Goal: Check status: Check status

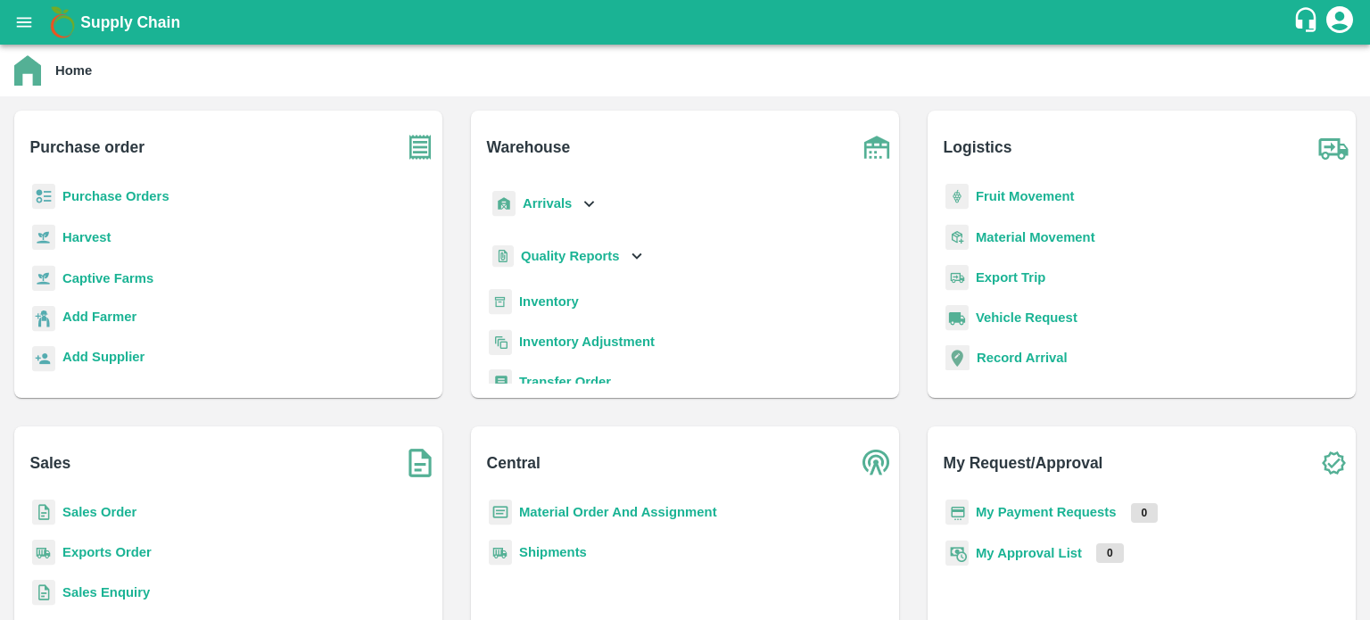
click at [132, 547] on b "Exports Order" at bounding box center [106, 552] width 89 height 14
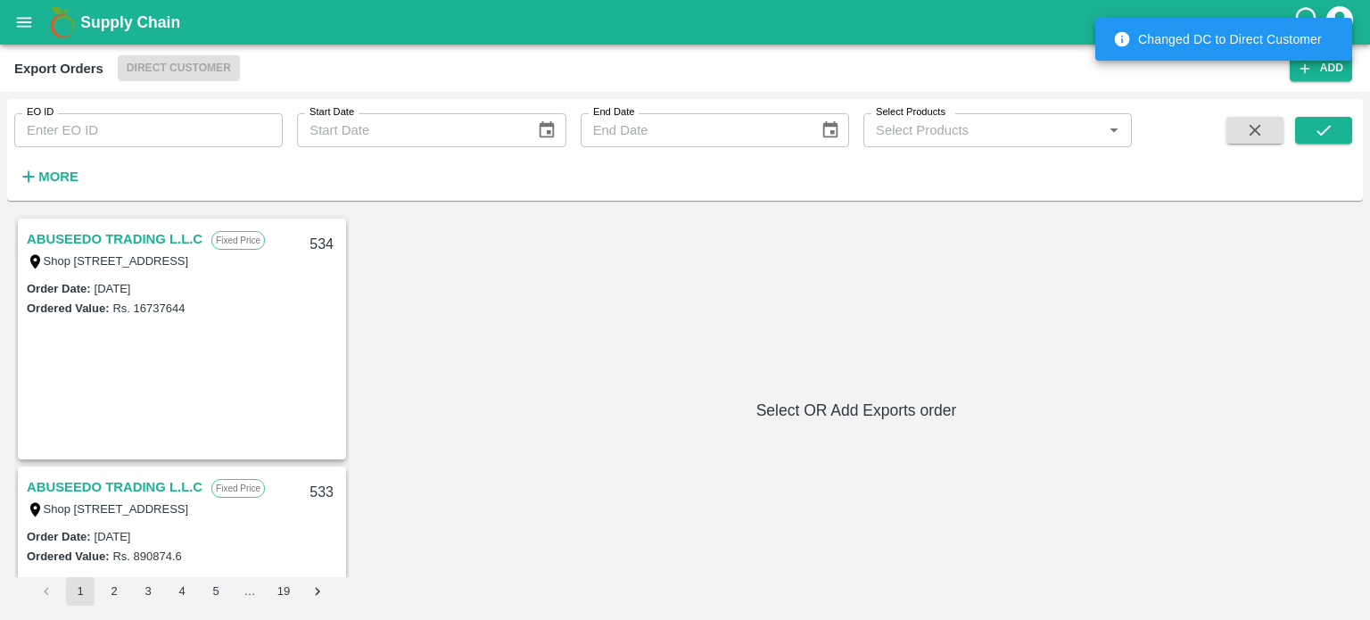
click at [241, 136] on input "EO ID" at bounding box center [148, 130] width 269 height 34
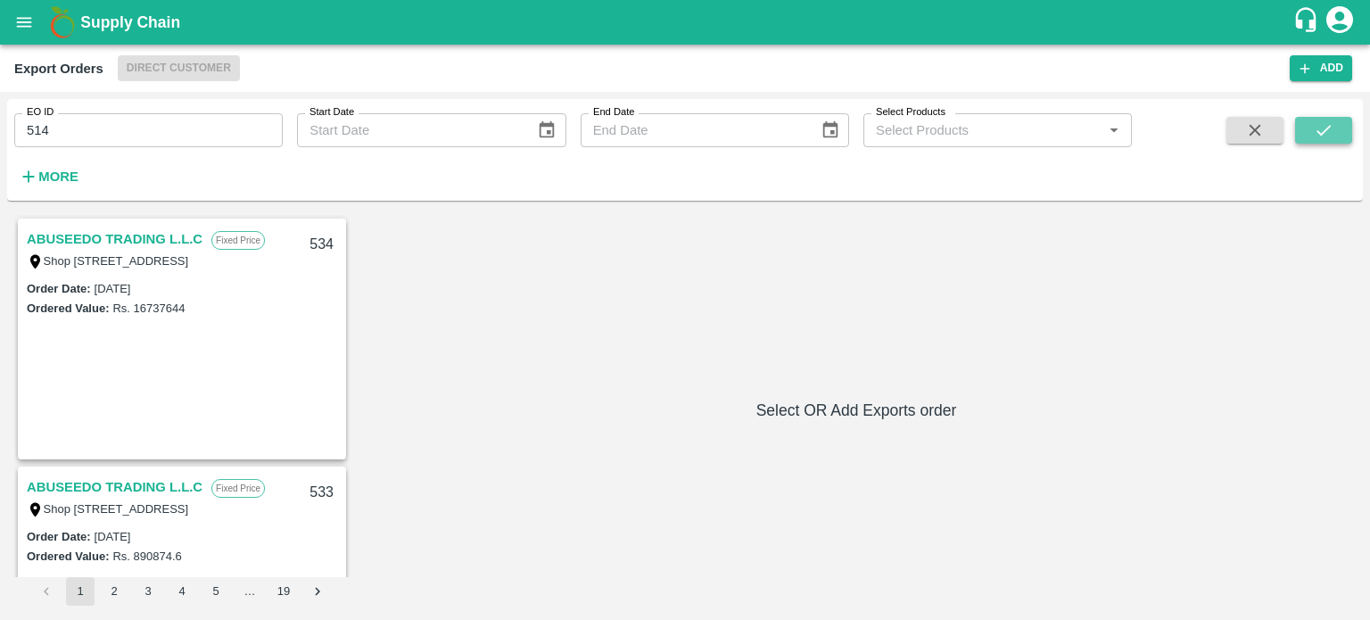
click at [1338, 137] on button "submit" at bounding box center [1323, 130] width 57 height 27
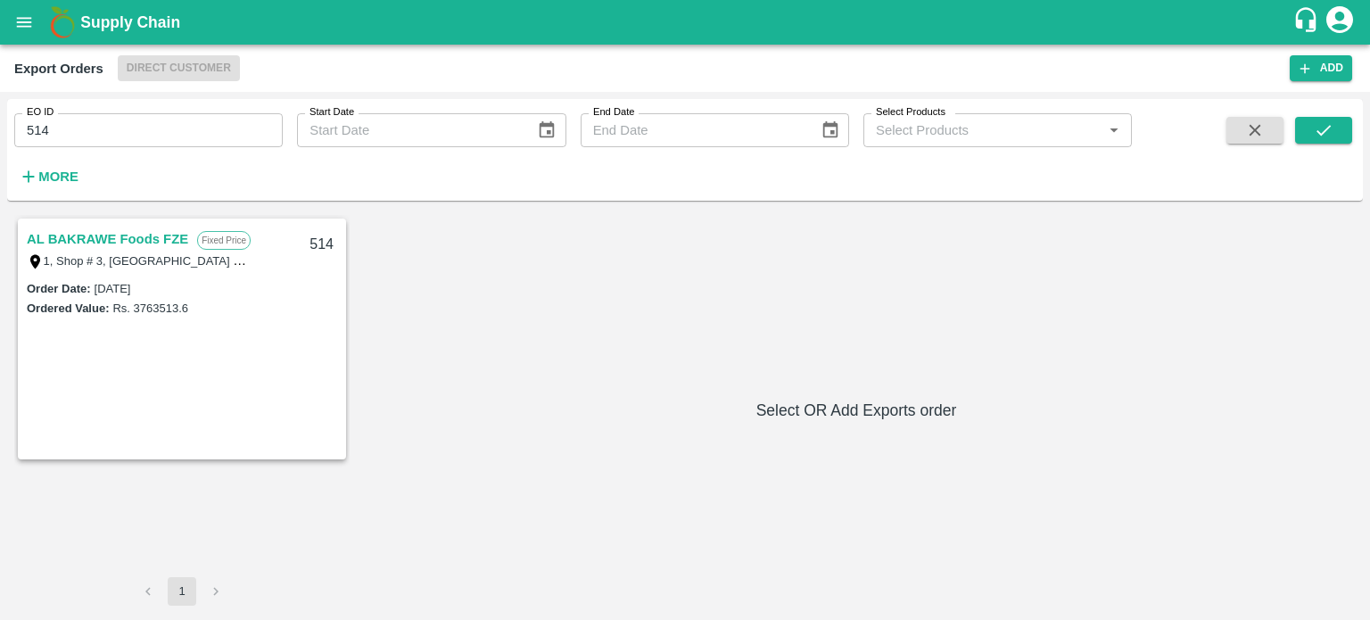
click at [135, 237] on link "AL BAKRAWE Foods FZE" at bounding box center [107, 238] width 161 height 23
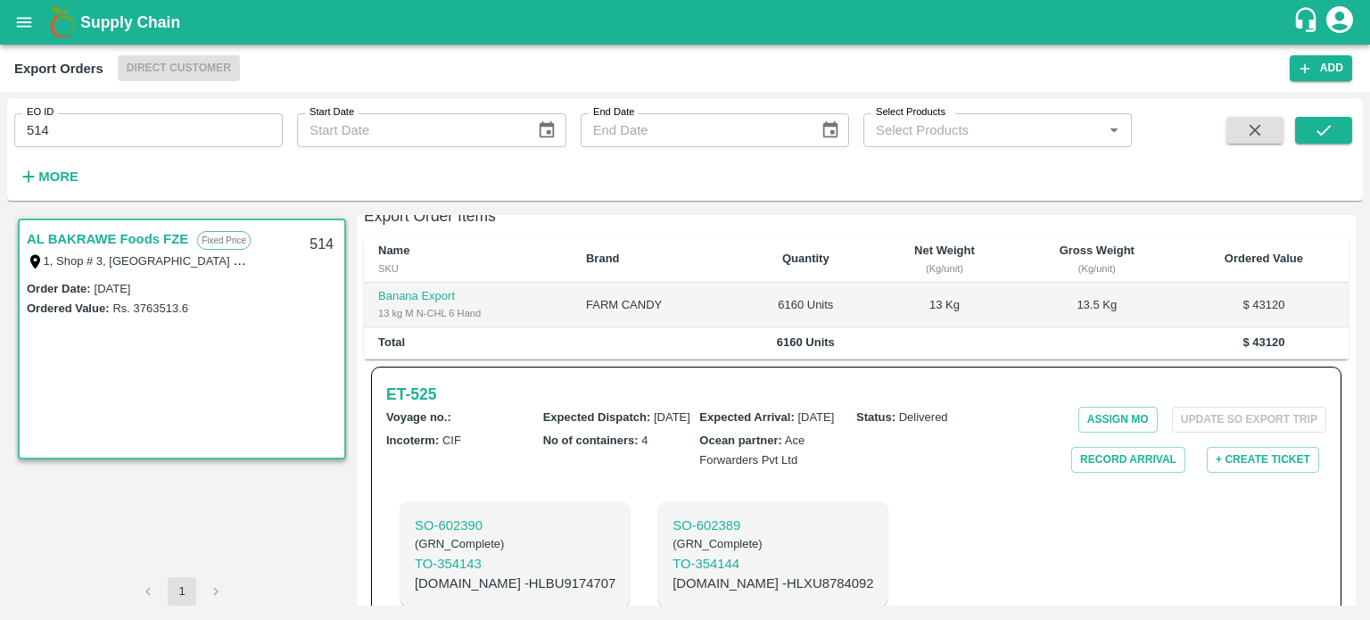
scroll to position [535, 0]
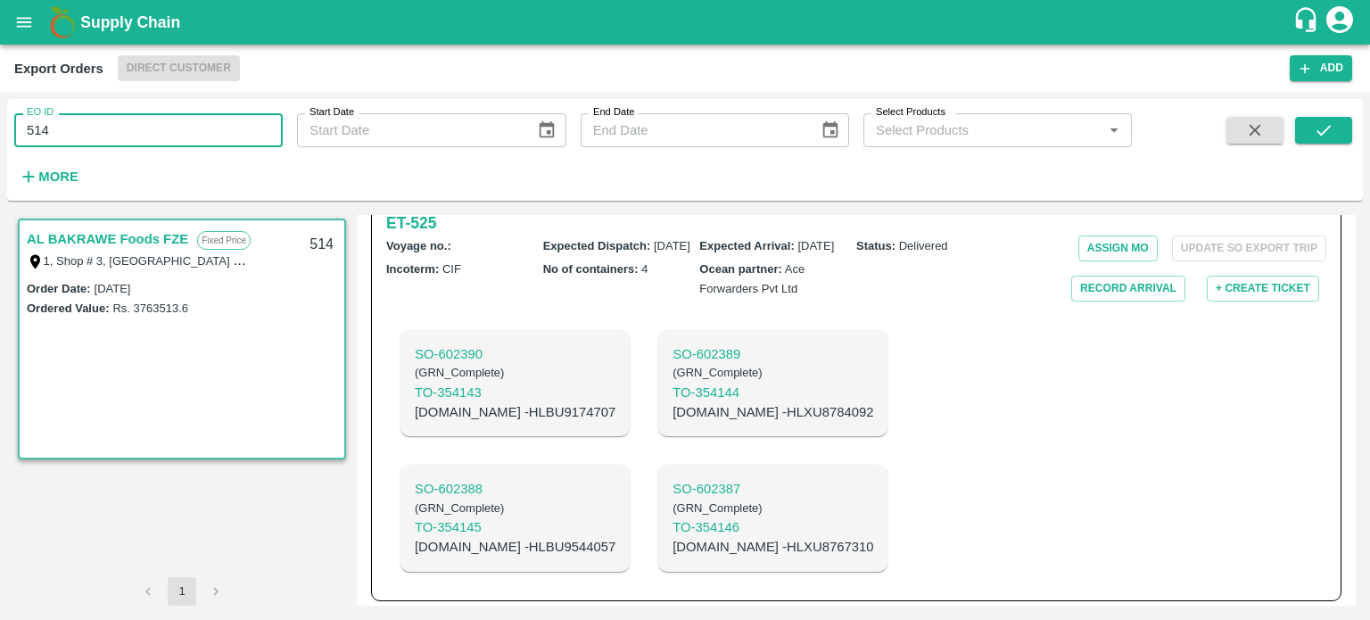
click at [190, 127] on input "514" at bounding box center [148, 130] width 269 height 34
click at [1336, 135] on button "submit" at bounding box center [1323, 130] width 57 height 27
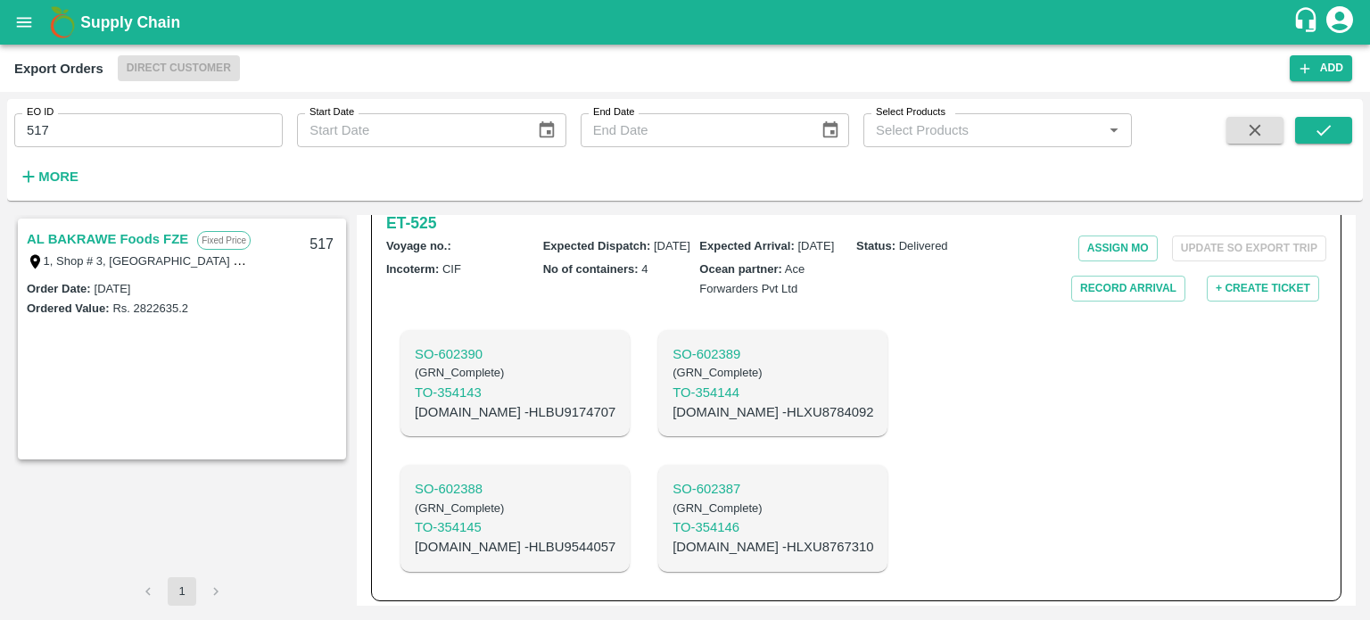
click at [176, 224] on div "AL BAKRAWE Foods FZE Fixed Price 1, Shop # 3, Ras Al Khor – central fruits and …" at bounding box center [182, 248] width 325 height 57
click at [170, 239] on link "AL BAKRAWE Foods FZE" at bounding box center [107, 238] width 161 height 23
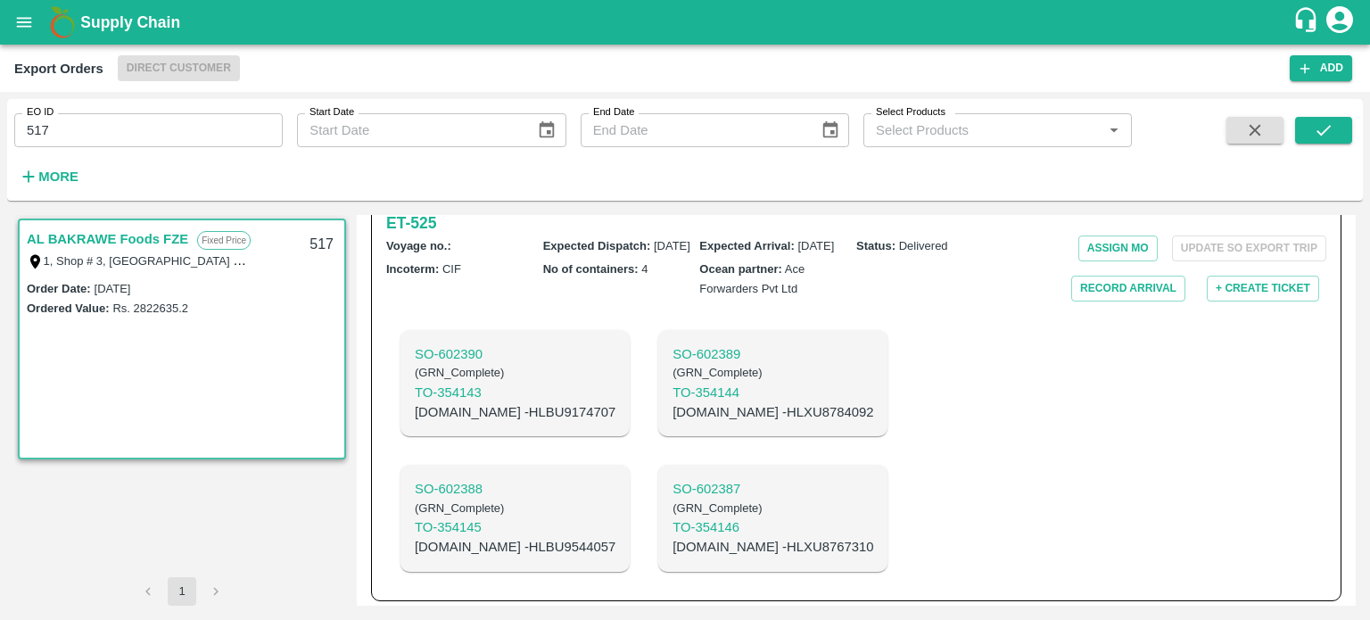
scroll to position [387, 0]
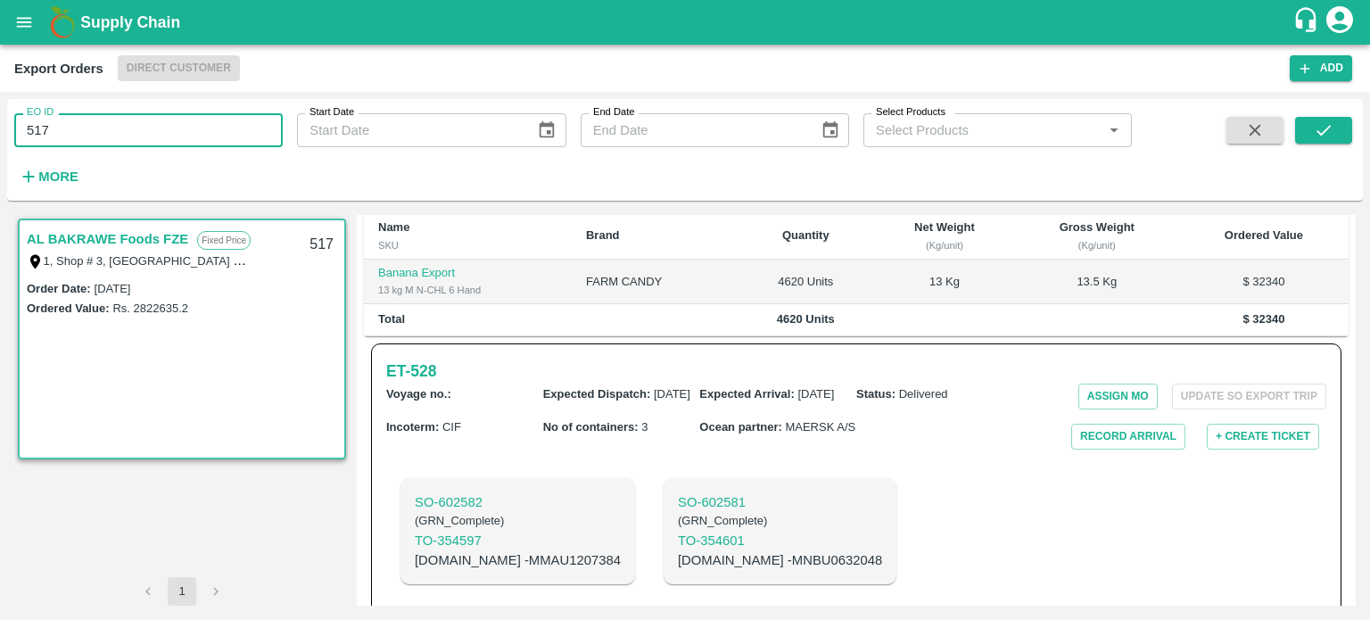
drag, startPoint x: 36, startPoint y: 121, endPoint x: 155, endPoint y: 142, distance: 121.3
click at [147, 145] on input "517" at bounding box center [148, 130] width 269 height 34
type input "522"
click at [1310, 125] on button "submit" at bounding box center [1323, 130] width 57 height 27
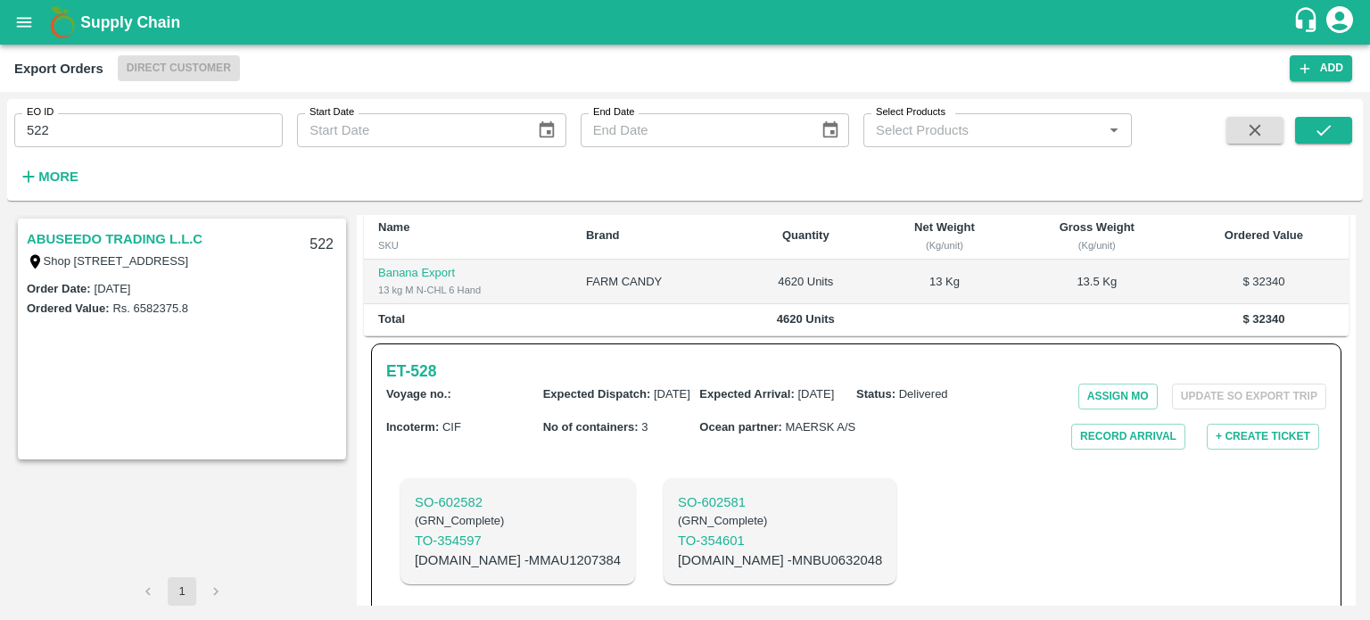
click at [104, 238] on link "ABUSEEDO TRADING L.L.C" at bounding box center [115, 238] width 176 height 23
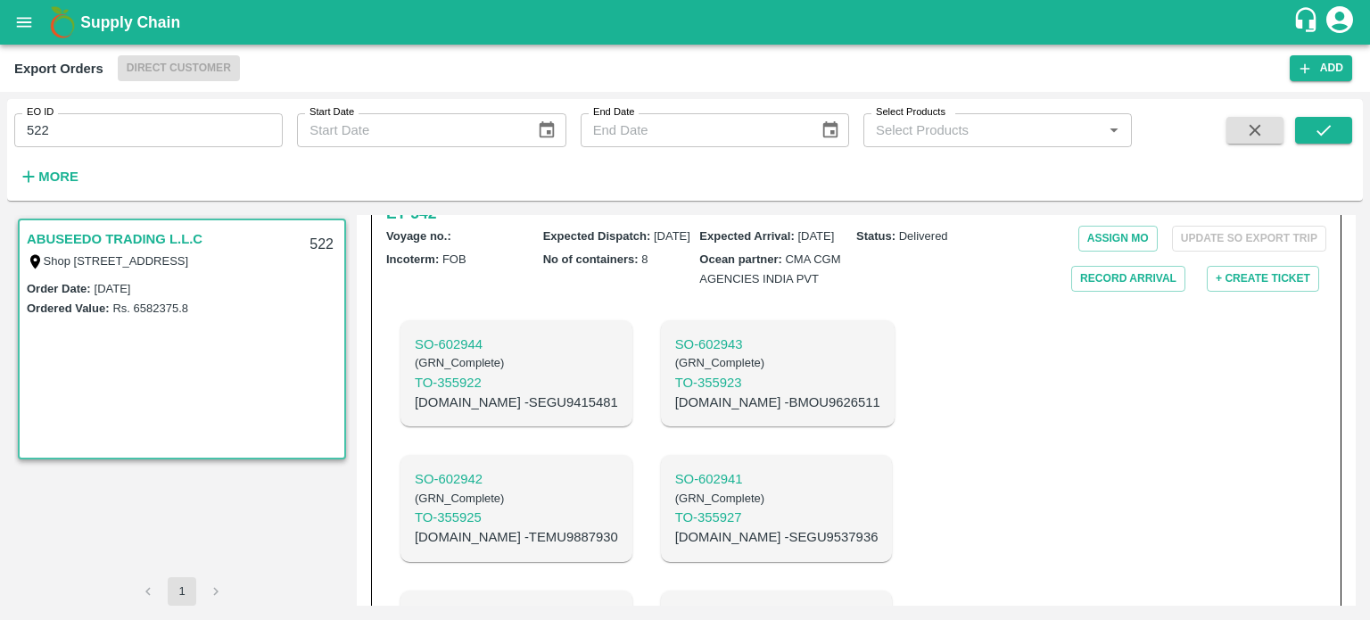
scroll to position [459, 0]
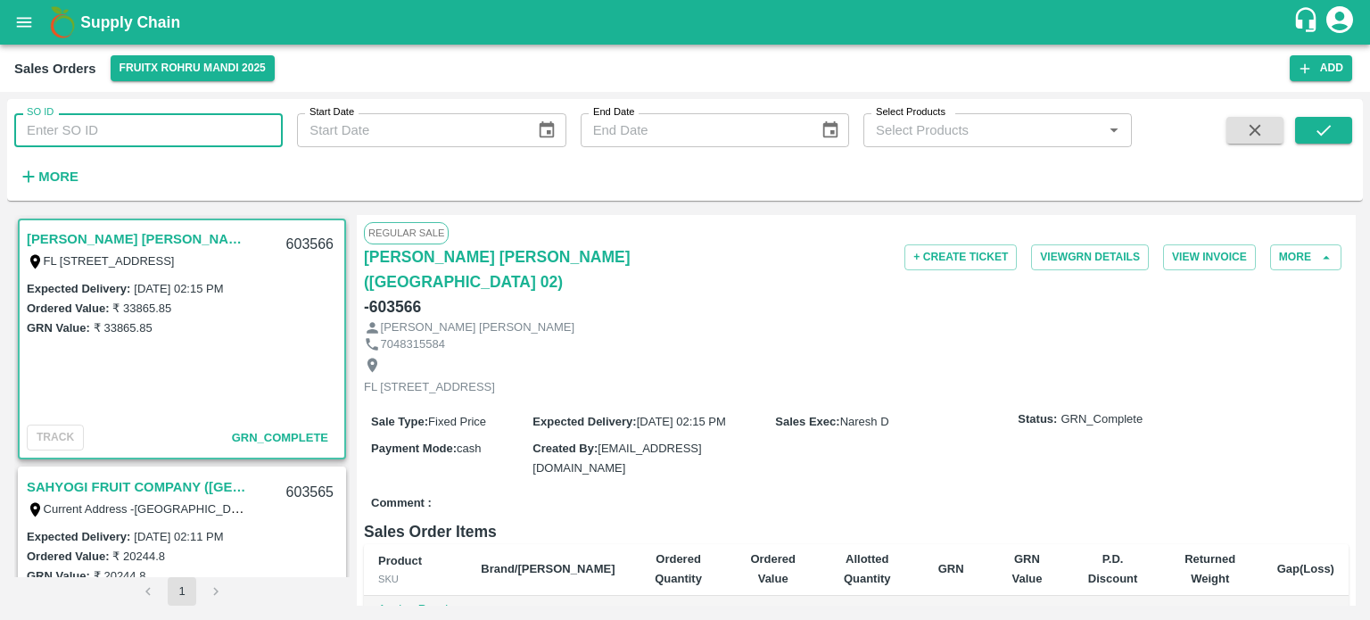
click at [157, 120] on input "SO ID" at bounding box center [148, 130] width 269 height 34
type input "603598"
click at [1322, 128] on icon "submit" at bounding box center [1324, 130] width 20 height 20
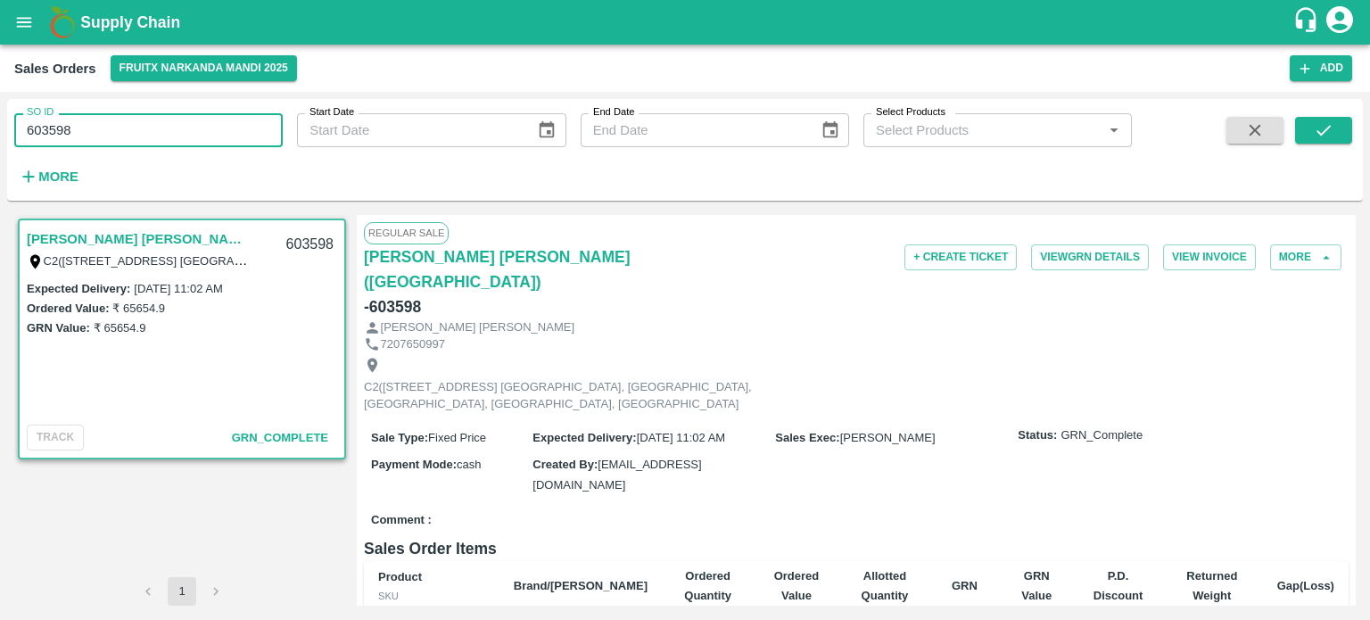
paste input "text"
click at [1327, 132] on icon "submit" at bounding box center [1324, 130] width 20 height 20
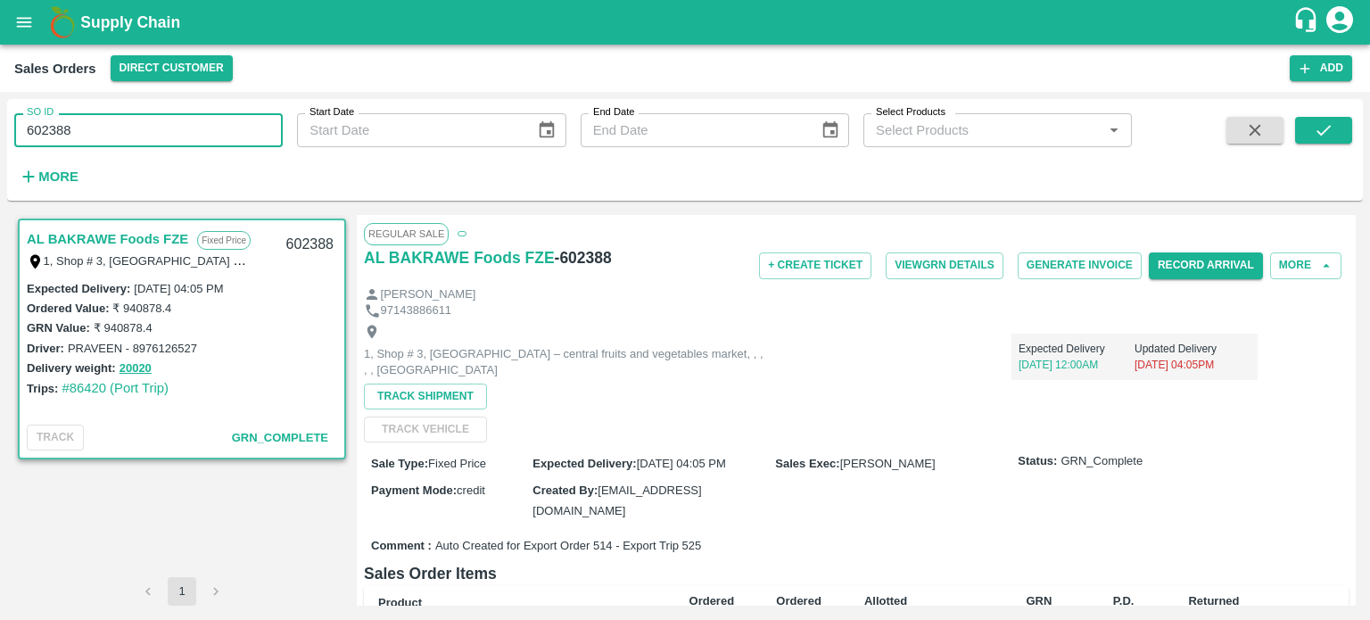
drag, startPoint x: 162, startPoint y: 117, endPoint x: 0, endPoint y: 133, distance: 163.2
click at [0, 133] on div "SO ID 602388 SO ID Start Date Start Date End Date End Date Select Products Sele…" at bounding box center [685, 356] width 1370 height 528
paste input "text"
click at [1316, 132] on icon "submit" at bounding box center [1324, 130] width 20 height 20
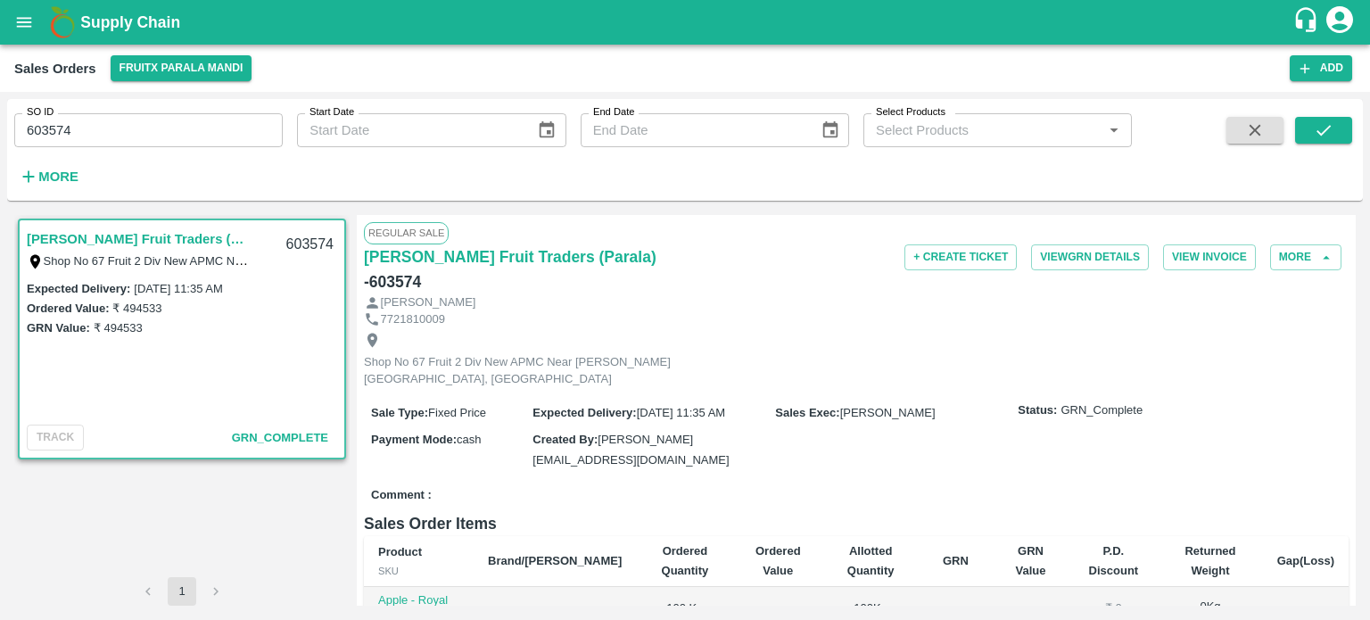
click at [100, 121] on input "603574" at bounding box center [148, 130] width 269 height 34
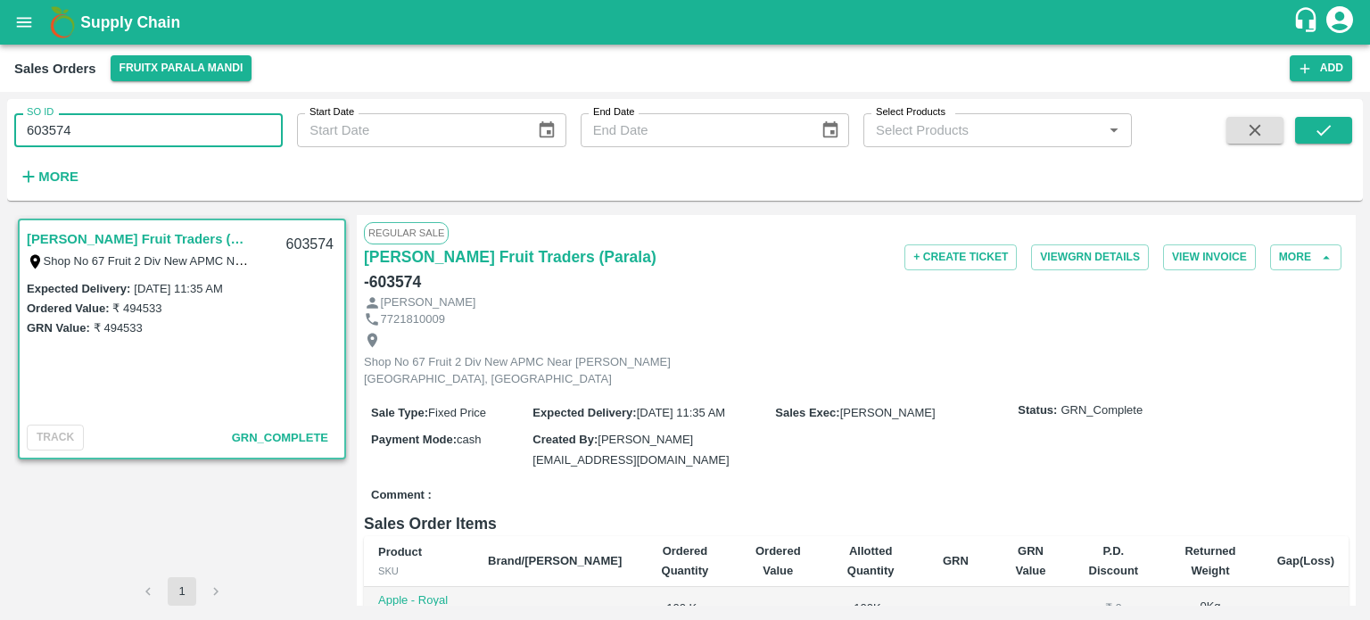
drag, startPoint x: 54, startPoint y: 128, endPoint x: 178, endPoint y: 135, distance: 124.2
click at [178, 135] on input "603574" at bounding box center [148, 130] width 269 height 34
click at [1317, 128] on icon "submit" at bounding box center [1324, 130] width 20 height 20
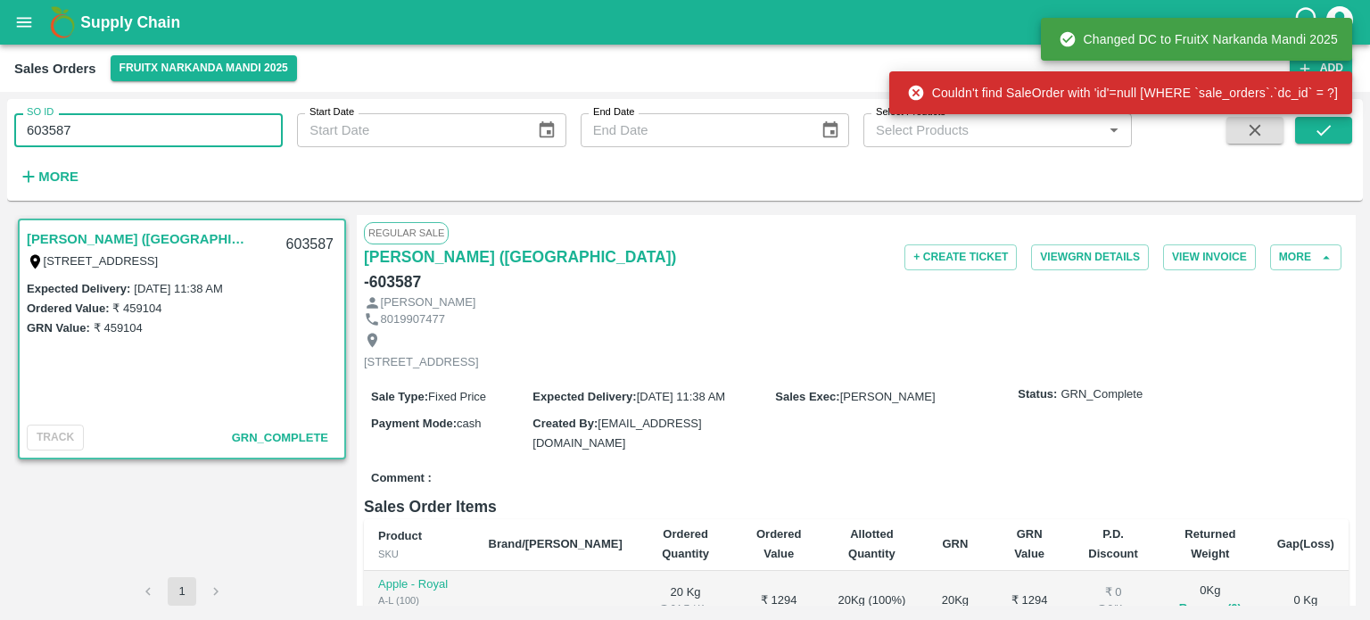
click at [160, 127] on input "603587" at bounding box center [148, 130] width 269 height 34
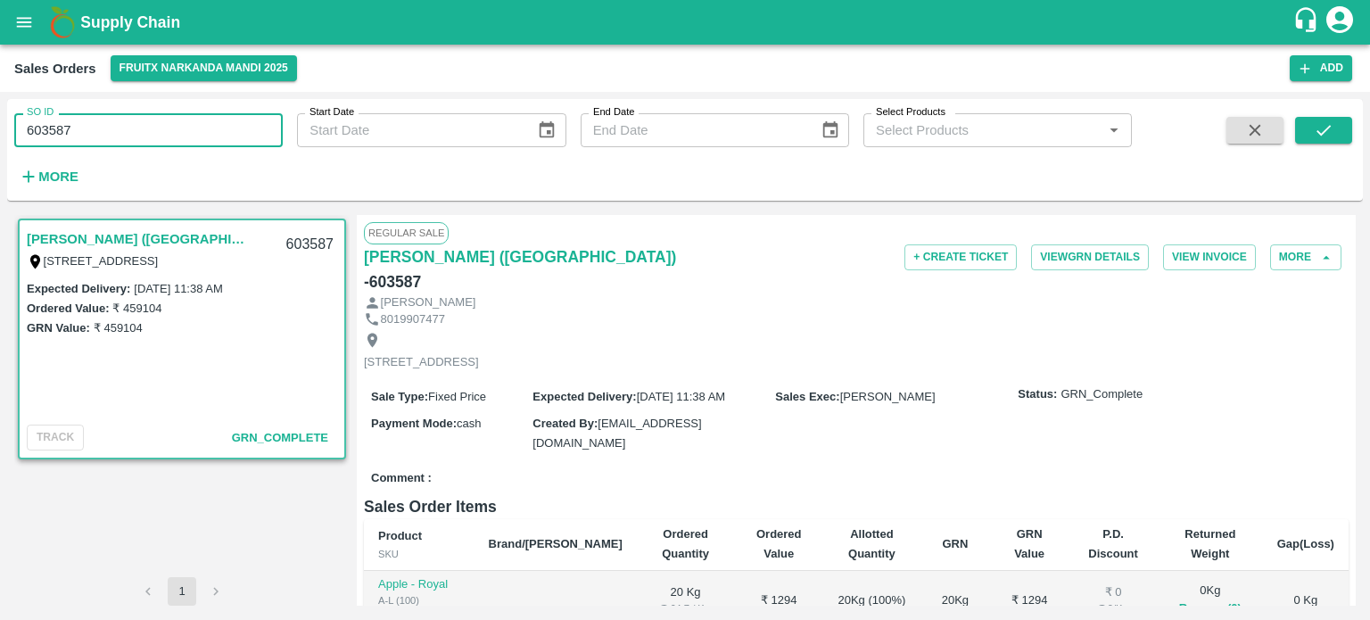
drag, startPoint x: 51, startPoint y: 120, endPoint x: 249, endPoint y: 136, distance: 198.6
click at [249, 136] on input "603587" at bounding box center [148, 130] width 269 height 34
click at [1319, 128] on icon "submit" at bounding box center [1324, 130] width 20 height 20
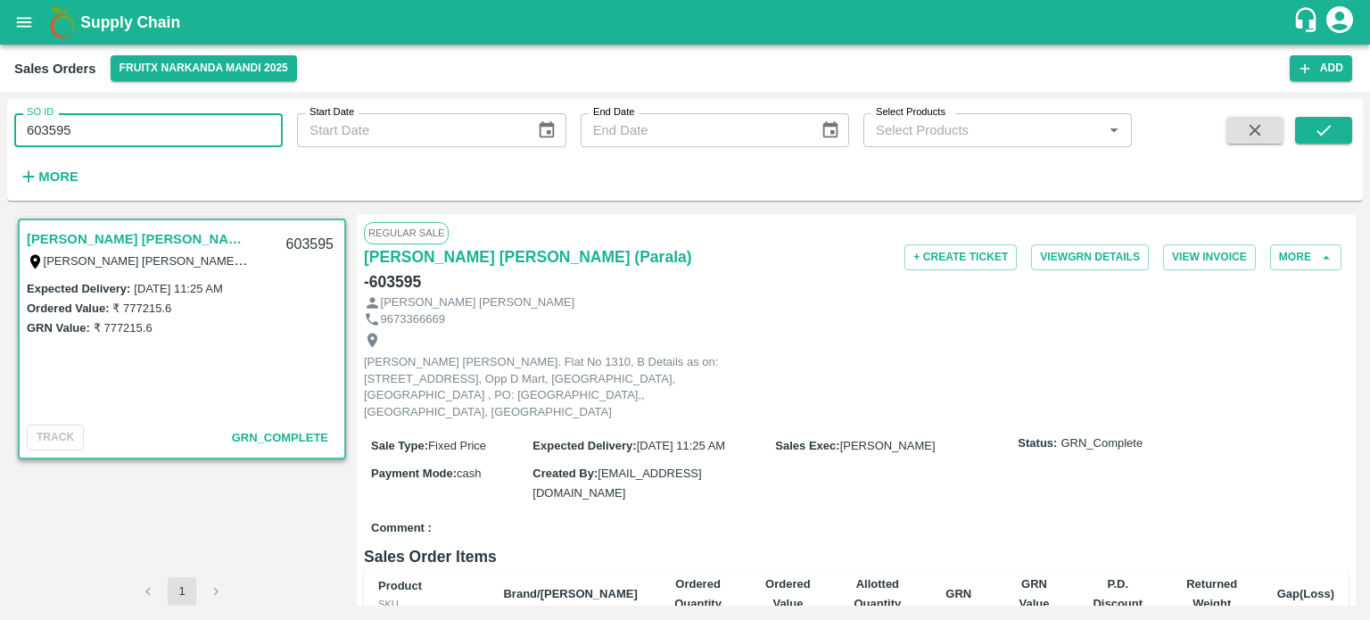
click at [237, 129] on input "603595" at bounding box center [148, 130] width 269 height 34
drag, startPoint x: 47, startPoint y: 127, endPoint x: 135, endPoint y: 119, distance: 87.8
click at [134, 120] on input "603595" at bounding box center [148, 130] width 269 height 34
click at [1343, 128] on button "submit" at bounding box center [1323, 130] width 57 height 27
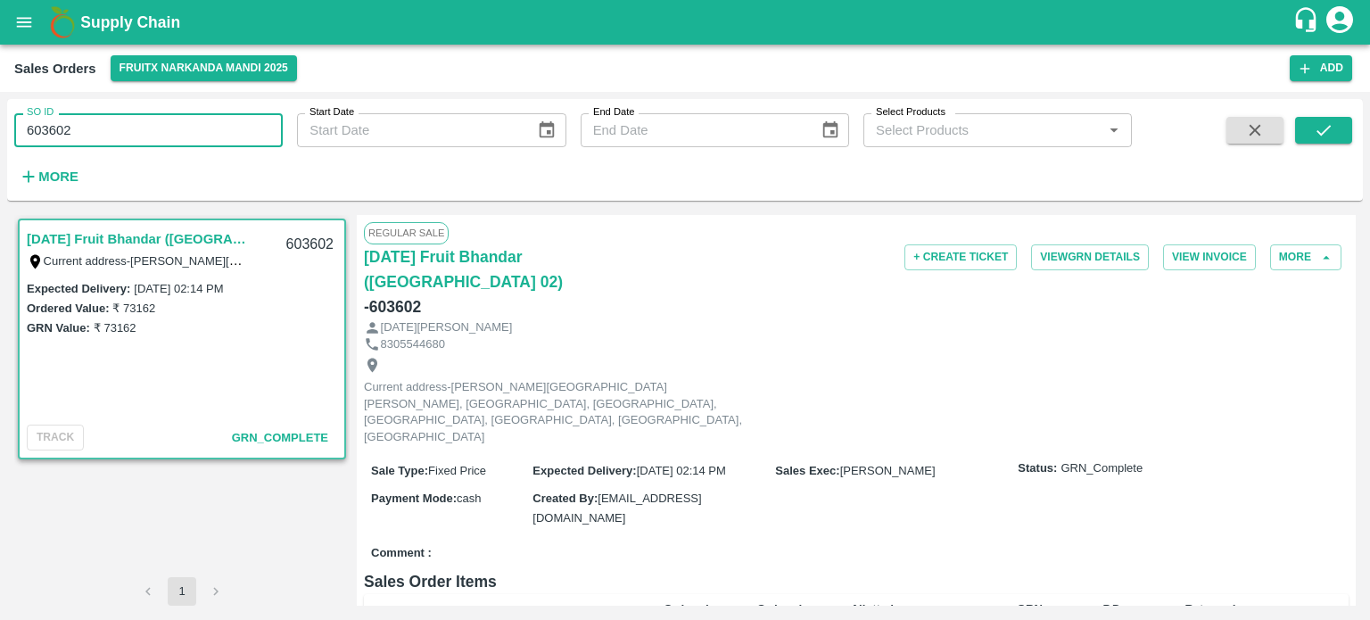
click at [70, 136] on input "603602" at bounding box center [148, 130] width 269 height 34
drag, startPoint x: 46, startPoint y: 121, endPoint x: 215, endPoint y: 135, distance: 169.1
click at [215, 135] on input "603602" at bounding box center [148, 130] width 269 height 34
click at [1305, 129] on button "submit" at bounding box center [1323, 130] width 57 height 27
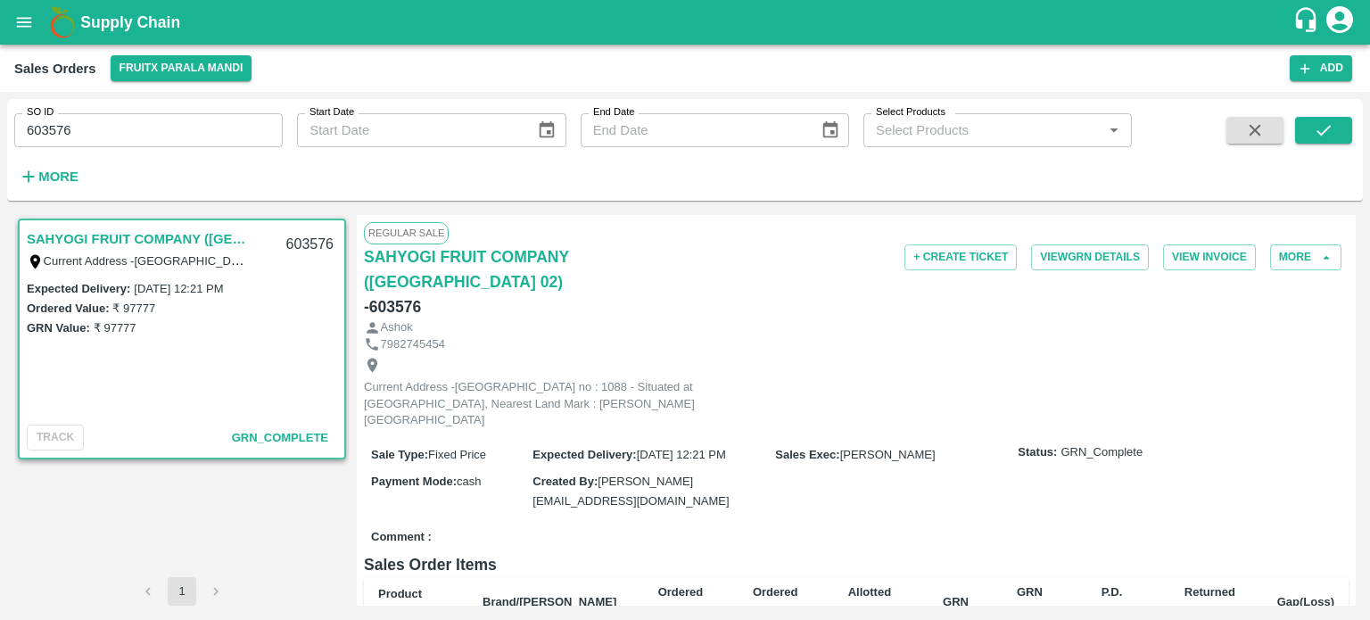
click at [211, 136] on input "603576" at bounding box center [148, 130] width 269 height 34
click at [1325, 128] on icon "submit" at bounding box center [1324, 130] width 20 height 20
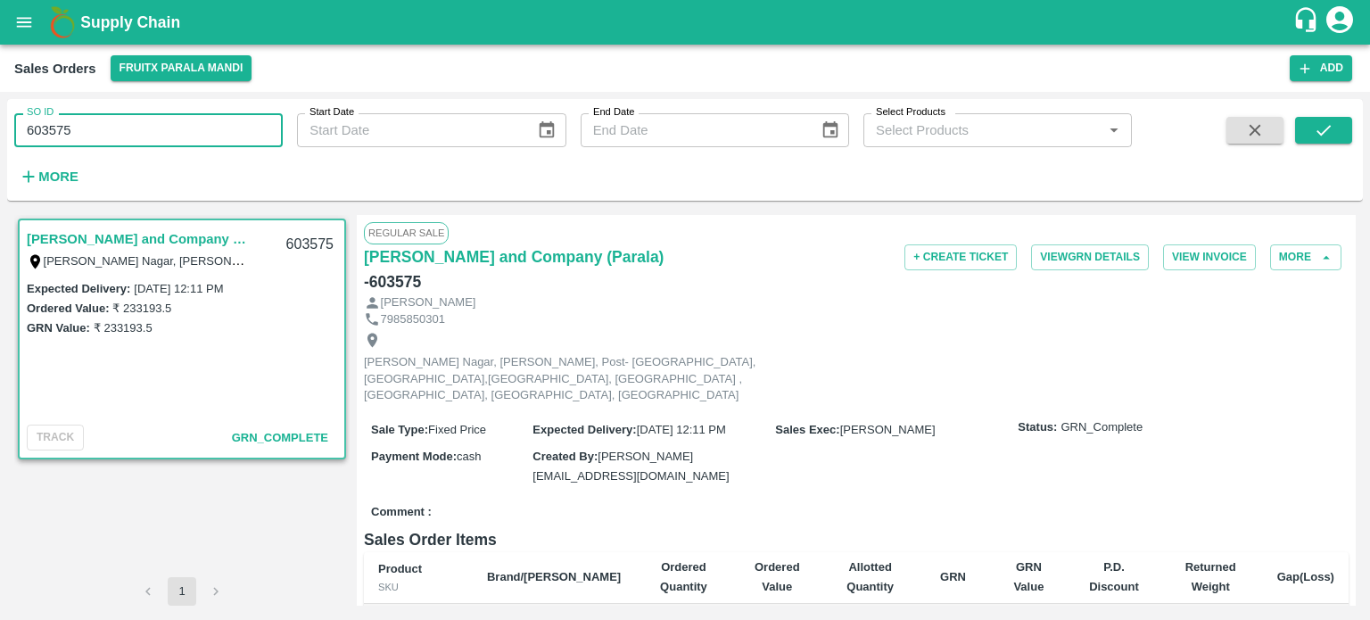
click at [86, 125] on input "603575" at bounding box center [148, 130] width 269 height 34
drag, startPoint x: 56, startPoint y: 121, endPoint x: 170, endPoint y: 132, distance: 114.7
click at [170, 132] on input "603575" at bounding box center [148, 130] width 269 height 34
click at [1322, 136] on icon "submit" at bounding box center [1324, 130] width 20 height 20
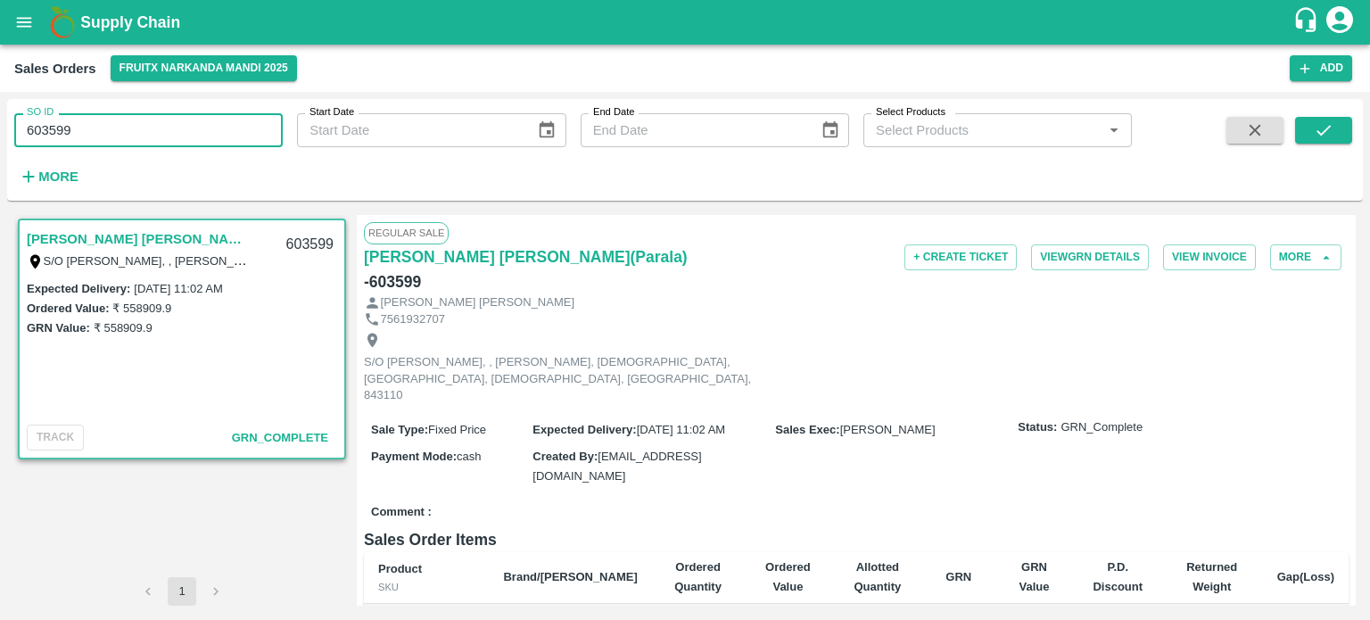
click at [165, 122] on input "603599" at bounding box center [148, 130] width 269 height 34
click at [1314, 122] on icon "submit" at bounding box center [1324, 130] width 20 height 20
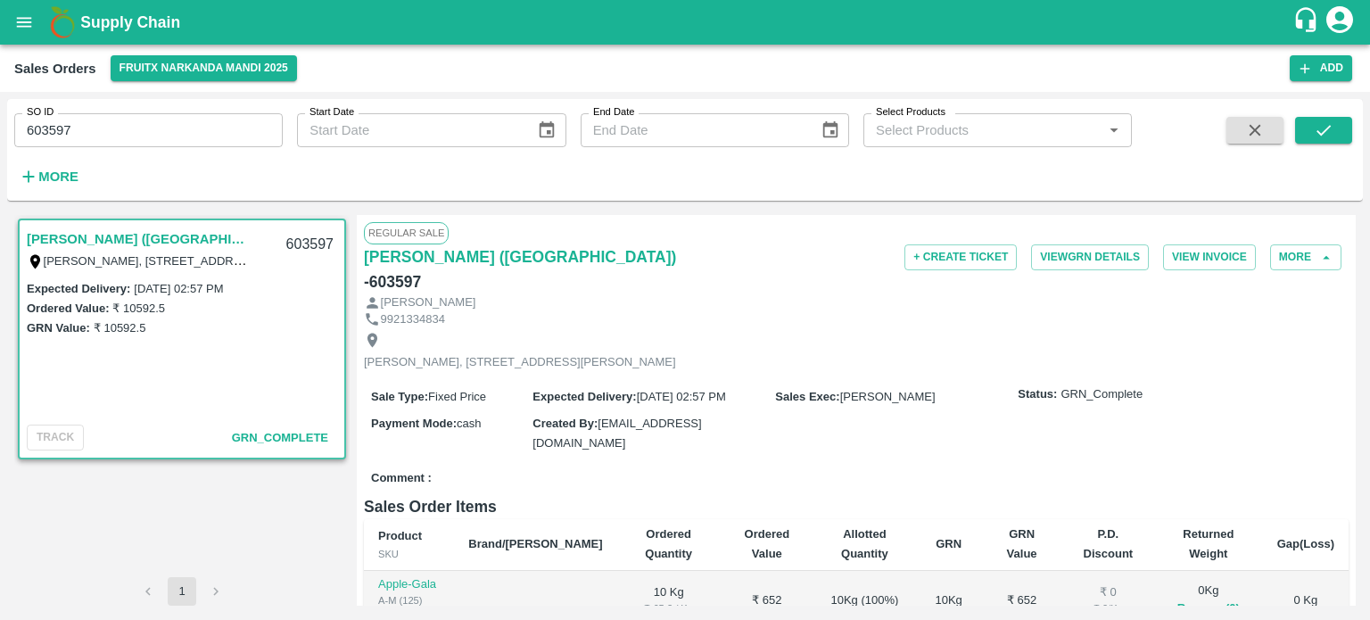
click at [171, 137] on input "603597" at bounding box center [148, 130] width 269 height 34
click at [1322, 128] on icon "submit" at bounding box center [1324, 130] width 20 height 20
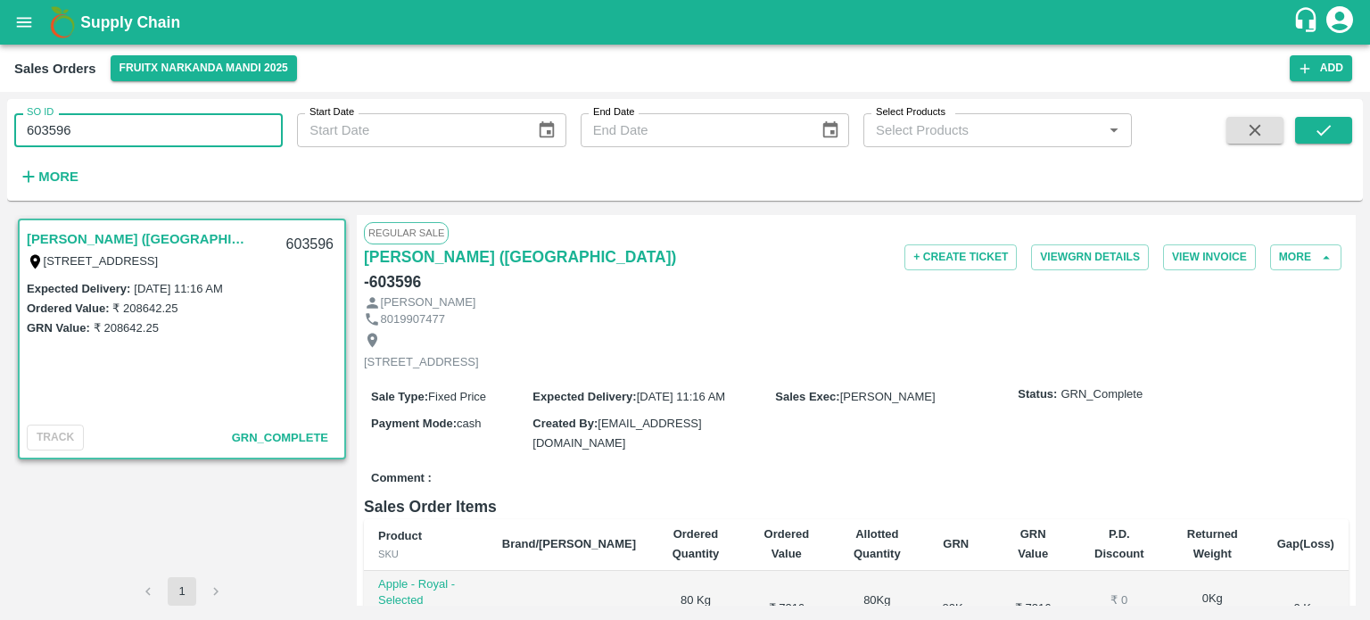
drag, startPoint x: 191, startPoint y: 138, endPoint x: 179, endPoint y: 141, distance: 11.9
click at [191, 138] on input "603596" at bounding box center [148, 130] width 269 height 34
click at [74, 128] on input "603596" at bounding box center [148, 130] width 269 height 34
drag, startPoint x: 53, startPoint y: 126, endPoint x: 176, endPoint y: 125, distance: 123.1
click at [170, 133] on input "603596" at bounding box center [148, 130] width 269 height 34
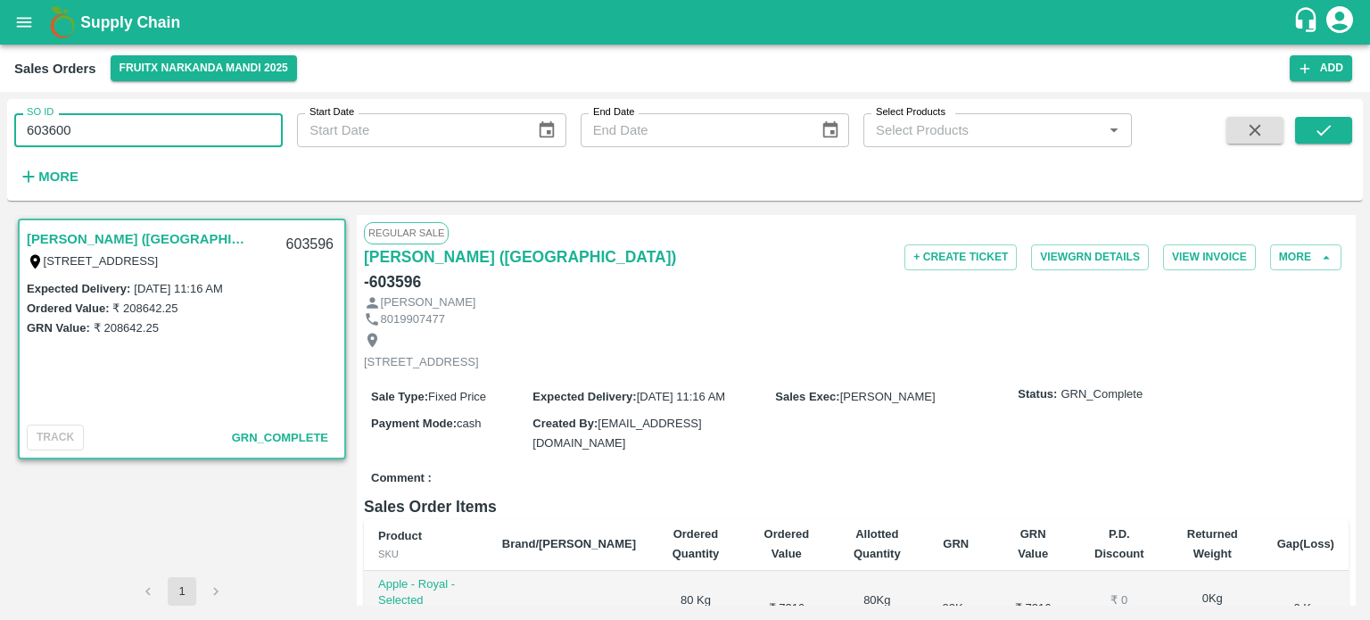
click at [186, 109] on div "SO ID 603600 SO ID" at bounding box center [141, 123] width 283 height 48
drag, startPoint x: 50, startPoint y: 127, endPoint x: 178, endPoint y: 143, distance: 129.5
click at [173, 149] on div "SO ID 603600 SO ID Start Date Start Date End Date End Date Select Products Sele…" at bounding box center [566, 145] width 1132 height 93
click at [178, 136] on input "603580" at bounding box center [148, 130] width 269 height 34
drag, startPoint x: 46, startPoint y: 128, endPoint x: 157, endPoint y: 135, distance: 110.9
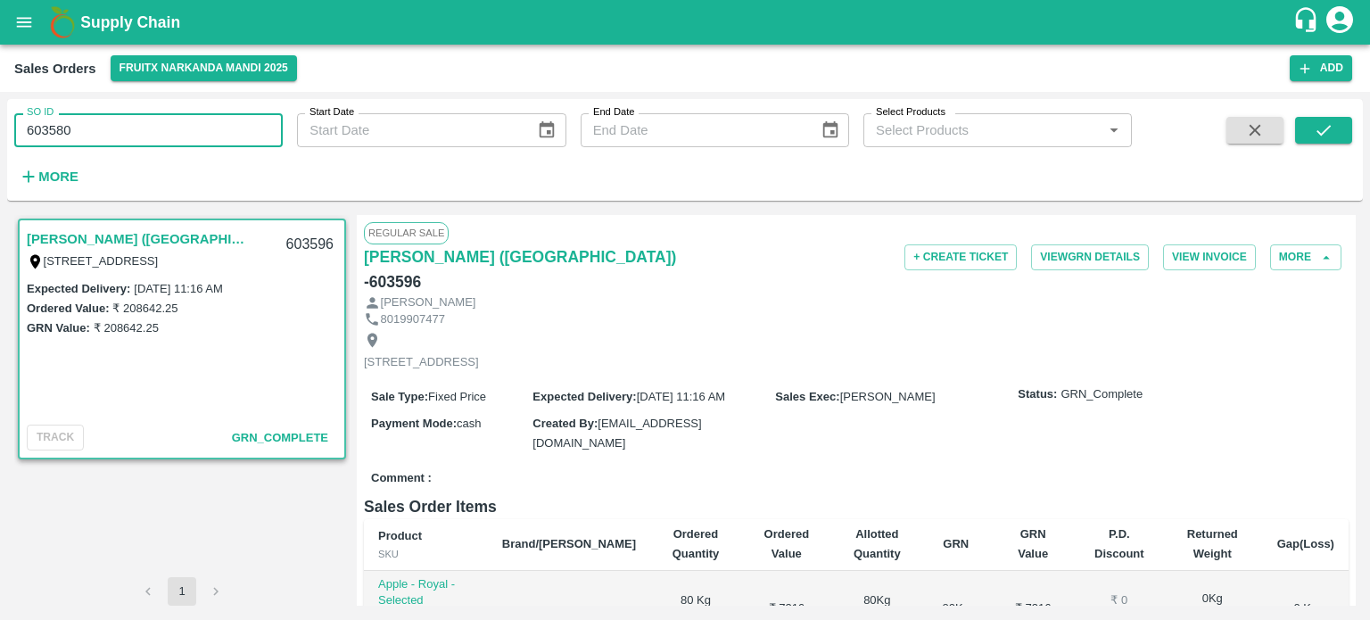
click at [157, 135] on input "603580" at bounding box center [148, 130] width 269 height 34
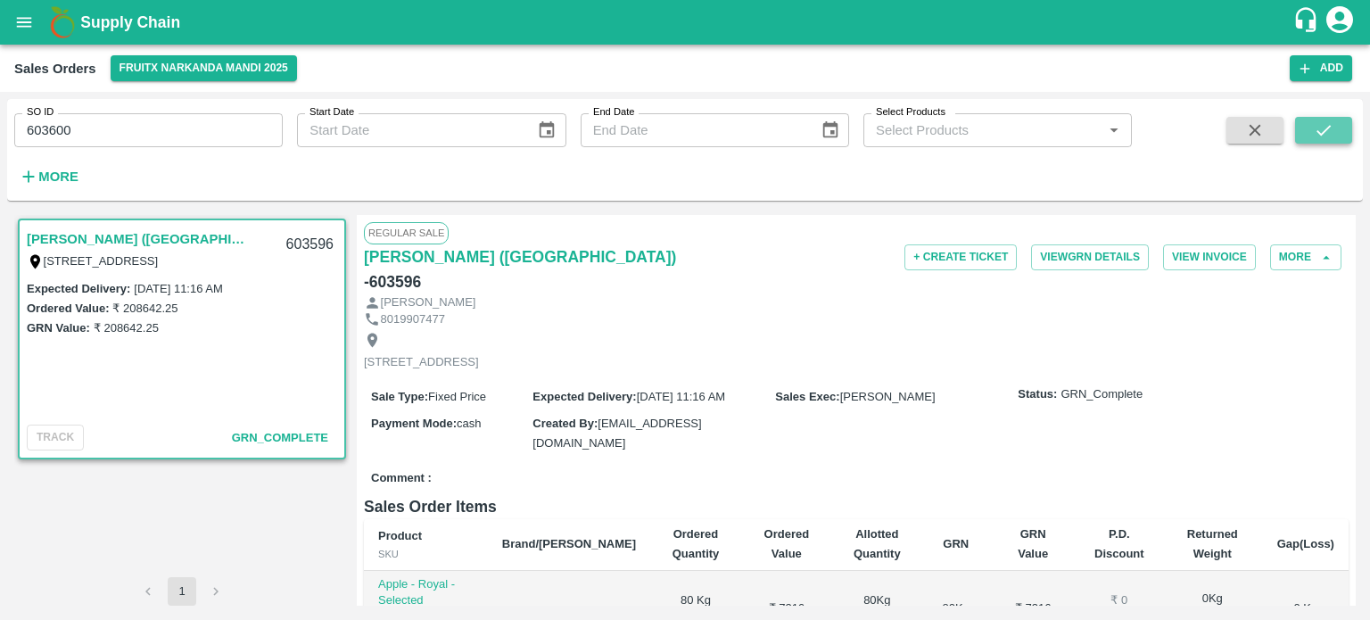
click at [1316, 125] on icon "submit" at bounding box center [1324, 130] width 20 height 20
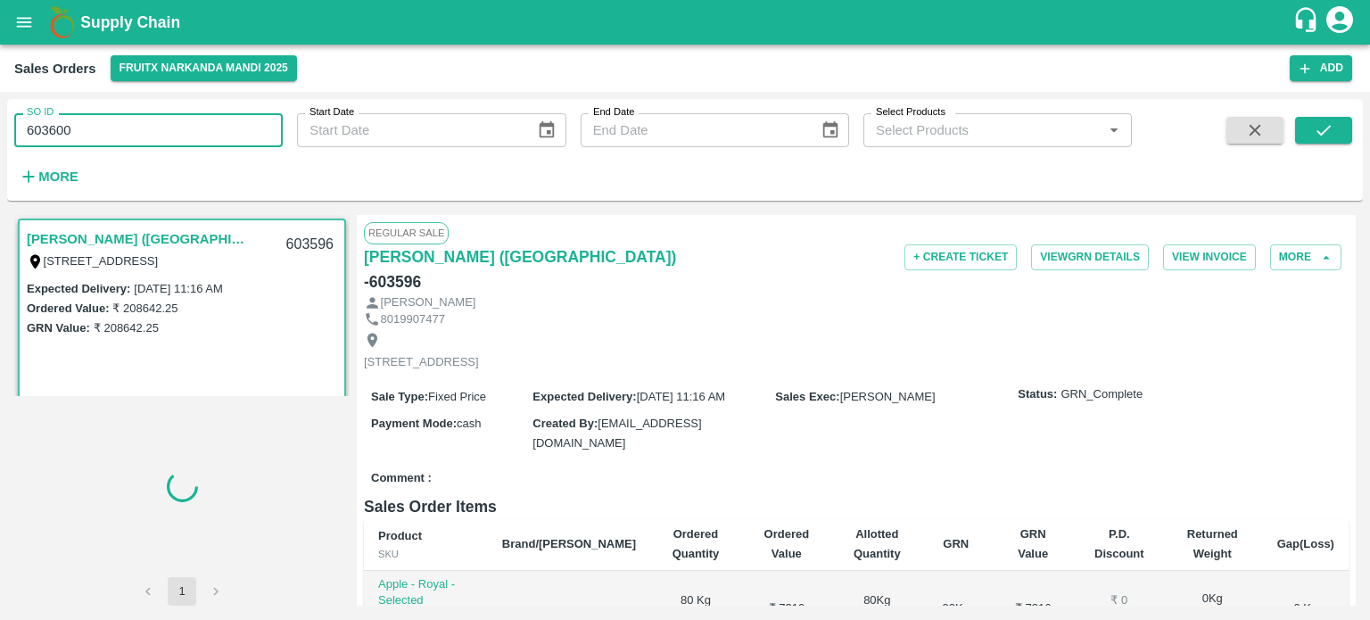
drag, startPoint x: 112, startPoint y: 128, endPoint x: 18, endPoint y: 130, distance: 94.6
click at [18, 130] on input "603600" at bounding box center [148, 130] width 269 height 34
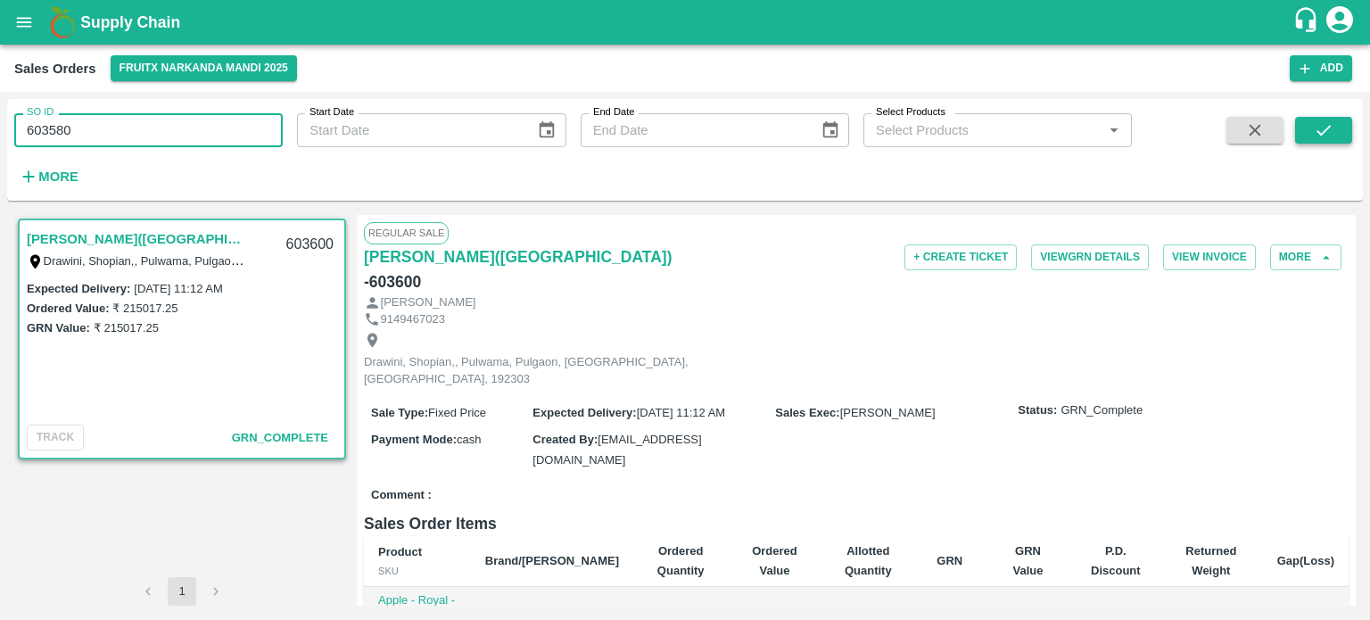
click at [1313, 135] on button "submit" at bounding box center [1323, 130] width 57 height 27
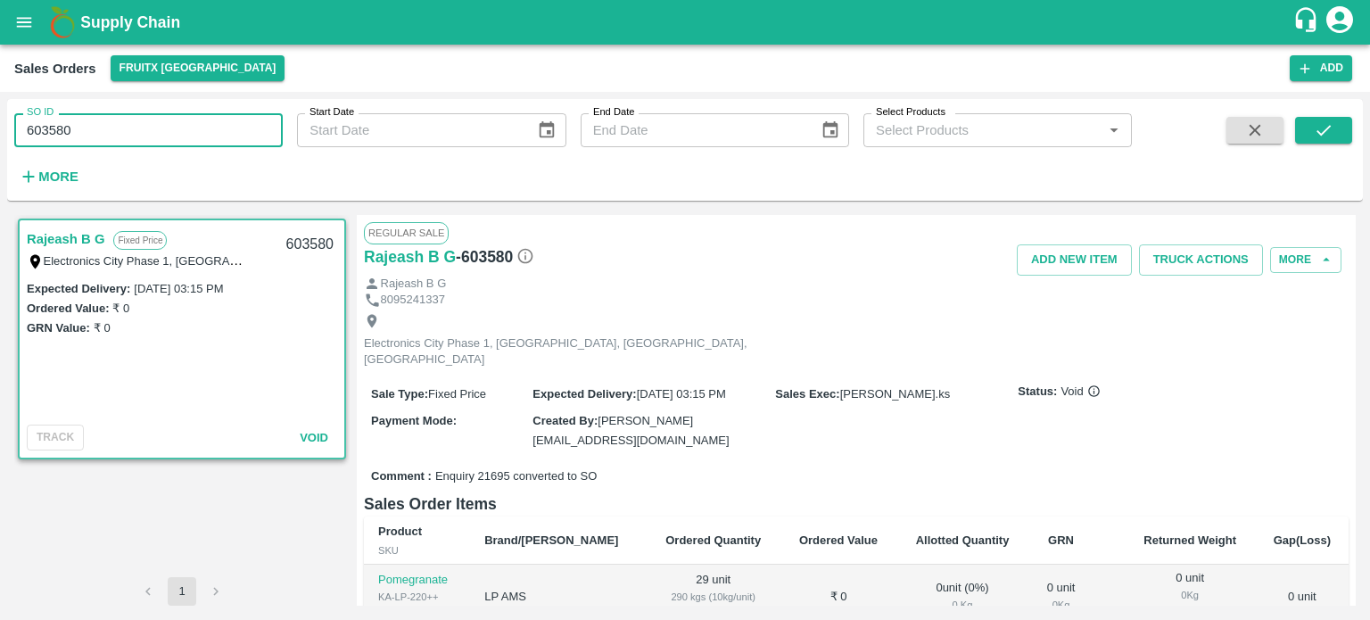
click at [127, 122] on input "603580" at bounding box center [148, 130] width 269 height 34
drag, startPoint x: 57, startPoint y: 124, endPoint x: 171, endPoint y: 124, distance: 114.2
click at [170, 137] on input "603580" at bounding box center [148, 130] width 269 height 34
click at [72, 149] on div "More" at bounding box center [41, 169] width 83 height 45
drag, startPoint x: 39, startPoint y: 131, endPoint x: 286, endPoint y: 170, distance: 250.2
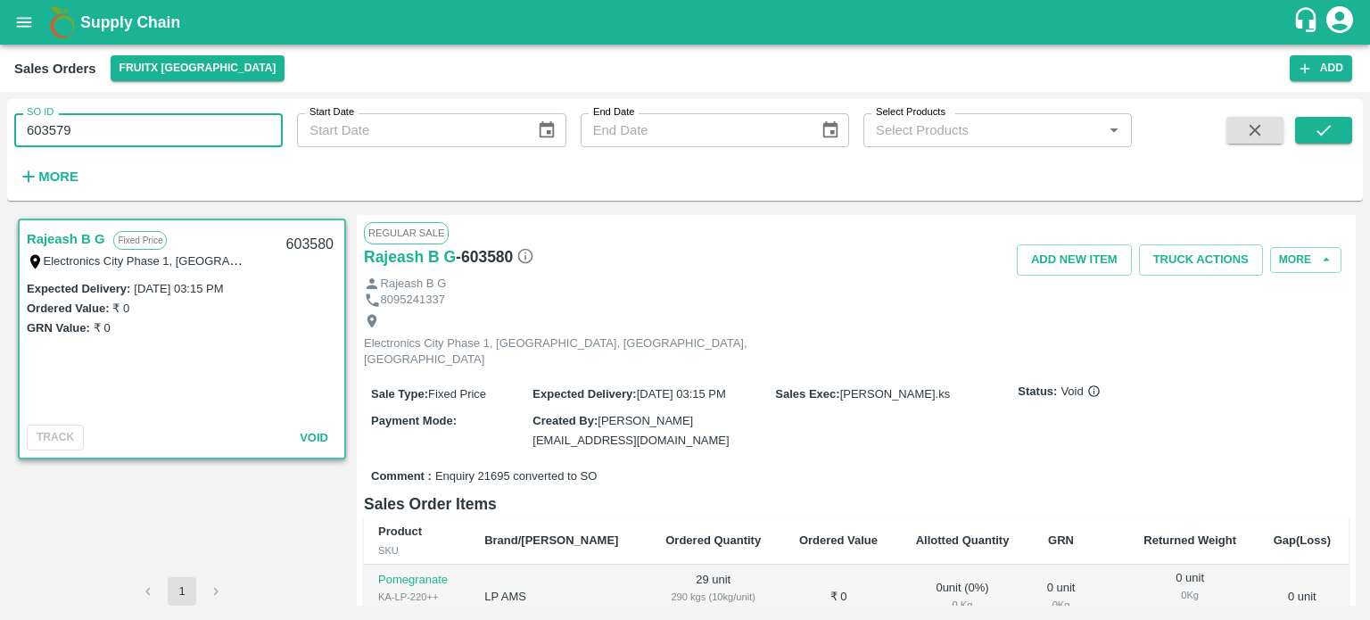
click at [294, 181] on div "SO ID 603579 SO ID Start Date Start Date End Date End Date Select Products Sele…" at bounding box center [566, 145] width 1132 height 93
click at [1331, 134] on icon "submit" at bounding box center [1324, 130] width 20 height 20
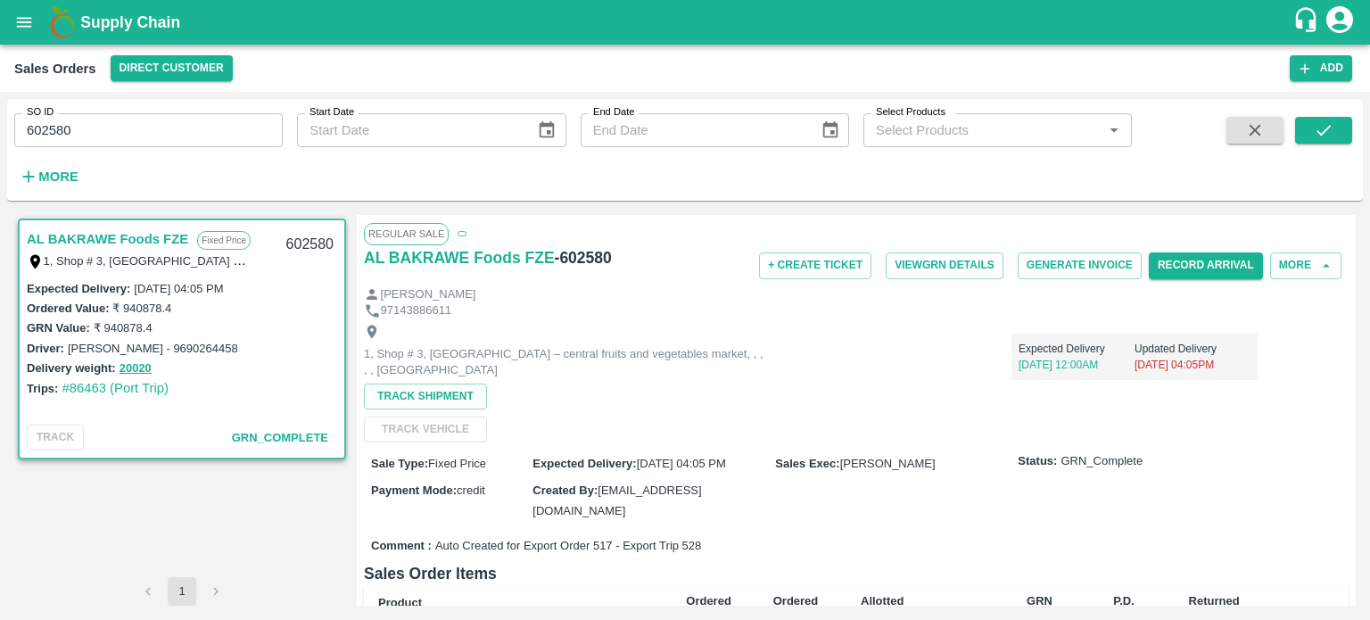
click at [136, 117] on div "SO ID 602580 SO ID" at bounding box center [141, 123] width 283 height 48
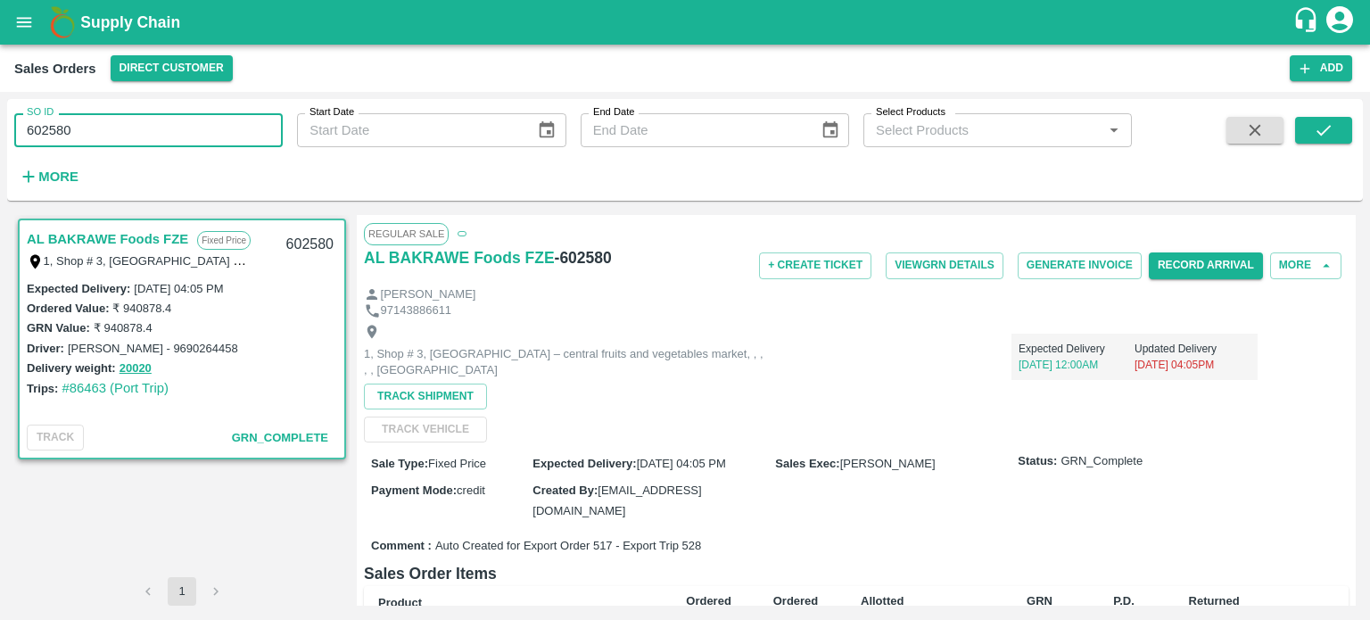
drag, startPoint x: 40, startPoint y: 124, endPoint x: 228, endPoint y: 129, distance: 188.3
click at [228, 129] on input "602580" at bounding box center [148, 130] width 269 height 34
click at [1345, 124] on button "submit" at bounding box center [1323, 130] width 57 height 27
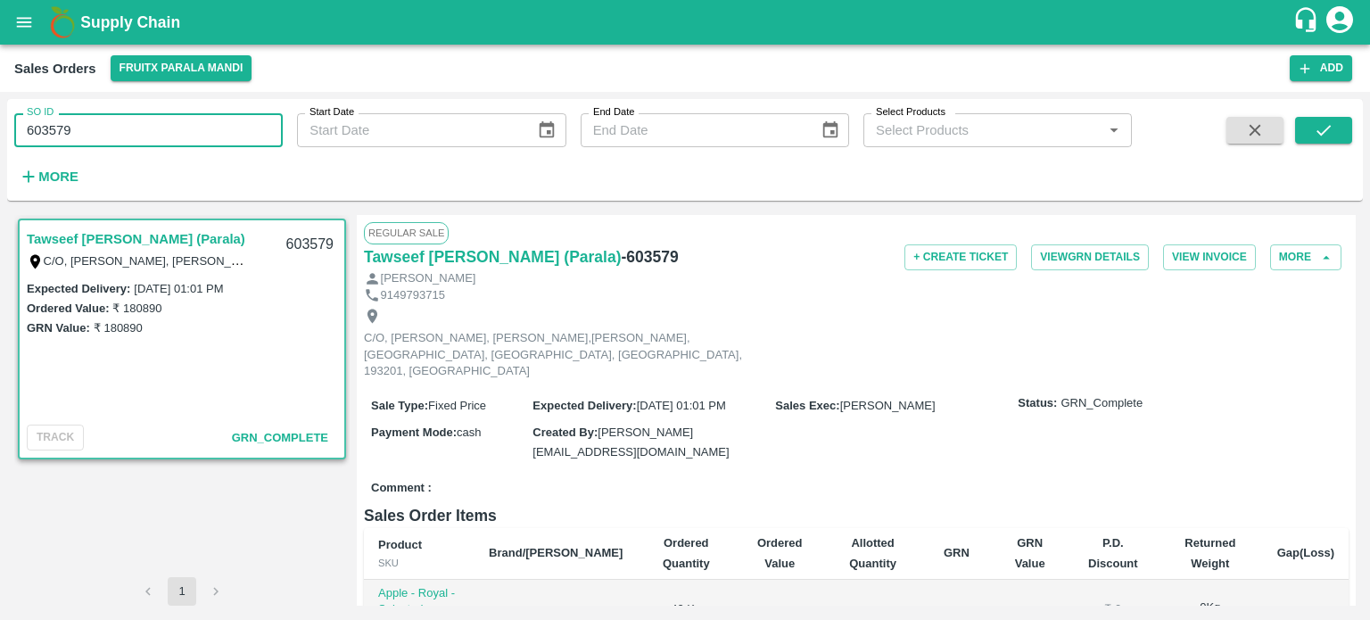
drag, startPoint x: 211, startPoint y: 143, endPoint x: 121, endPoint y: 139, distance: 89.3
click at [211, 142] on input "603579" at bounding box center [148, 130] width 269 height 34
click at [50, 128] on input "603579" at bounding box center [148, 130] width 269 height 34
click at [50, 123] on input "603579" at bounding box center [148, 130] width 269 height 34
drag, startPoint x: 50, startPoint y: 123, endPoint x: 179, endPoint y: 117, distance: 129.5
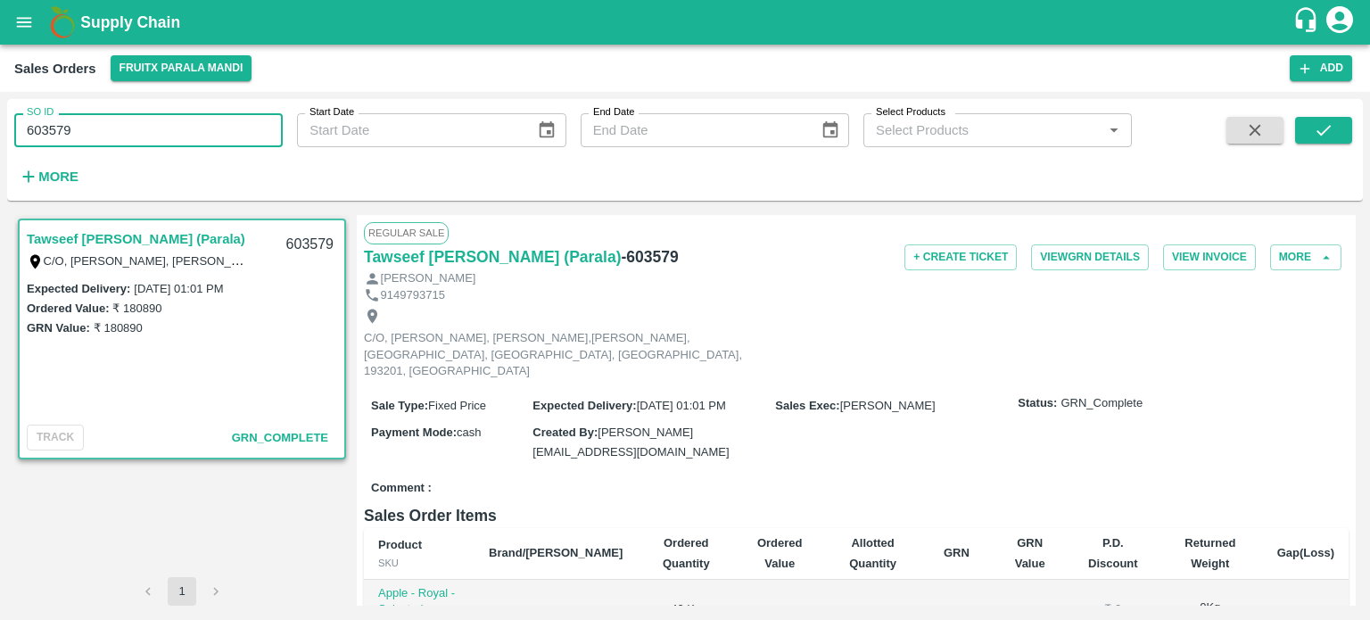
click at [177, 120] on input "603579" at bounding box center [148, 130] width 269 height 34
click at [1329, 127] on icon "submit" at bounding box center [1324, 130] width 14 height 11
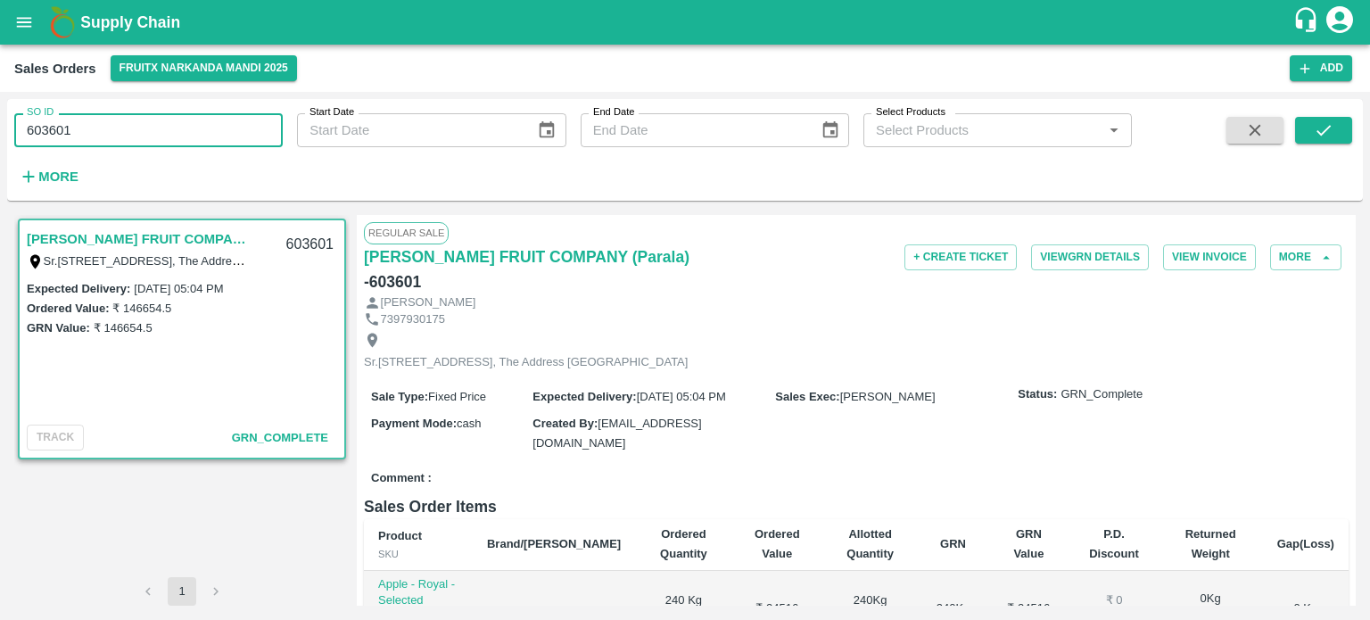
click at [203, 141] on input "603601" at bounding box center [148, 130] width 269 height 34
drag, startPoint x: 49, startPoint y: 123, endPoint x: 188, endPoint y: 142, distance: 140.4
click at [188, 142] on input "603601" at bounding box center [148, 130] width 269 height 34
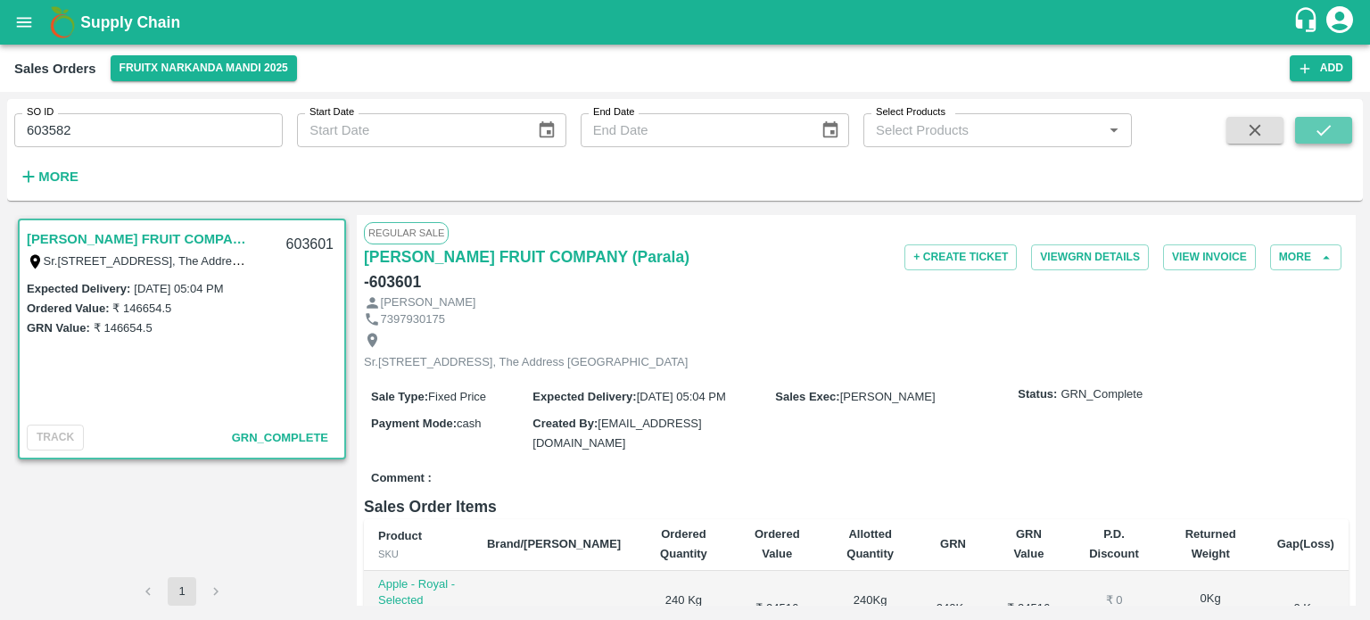
click at [1323, 130] on icon "submit" at bounding box center [1324, 130] width 20 height 20
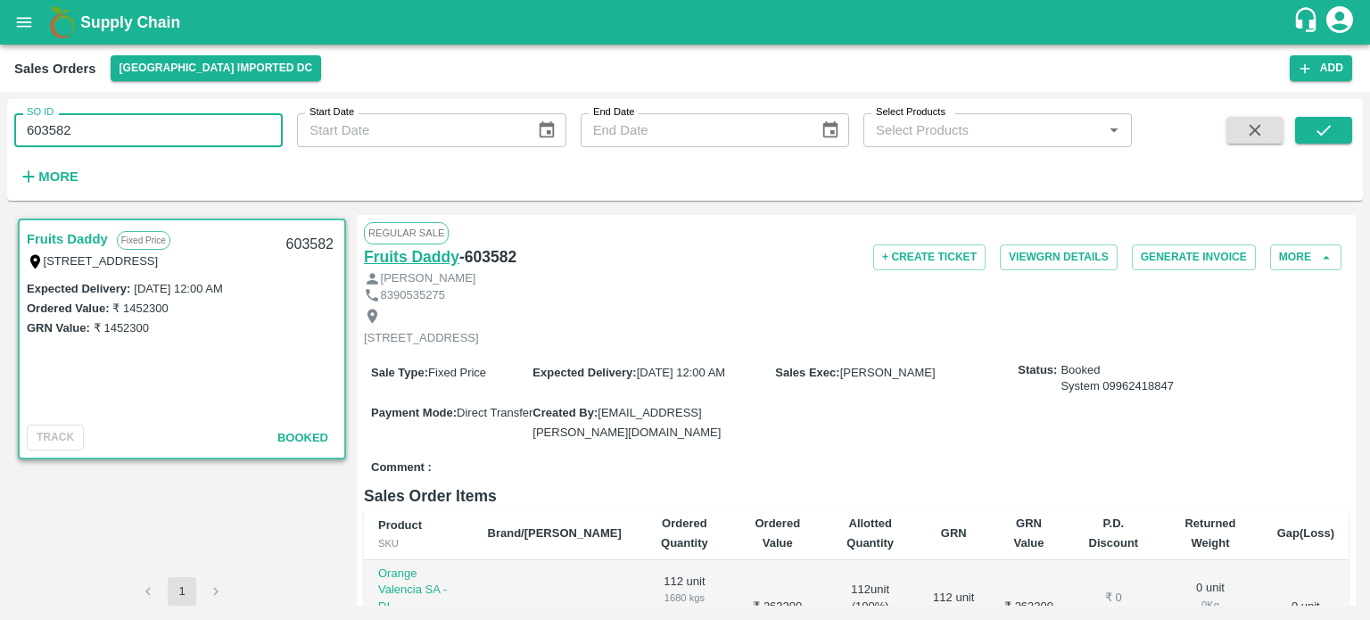
paste input "text"
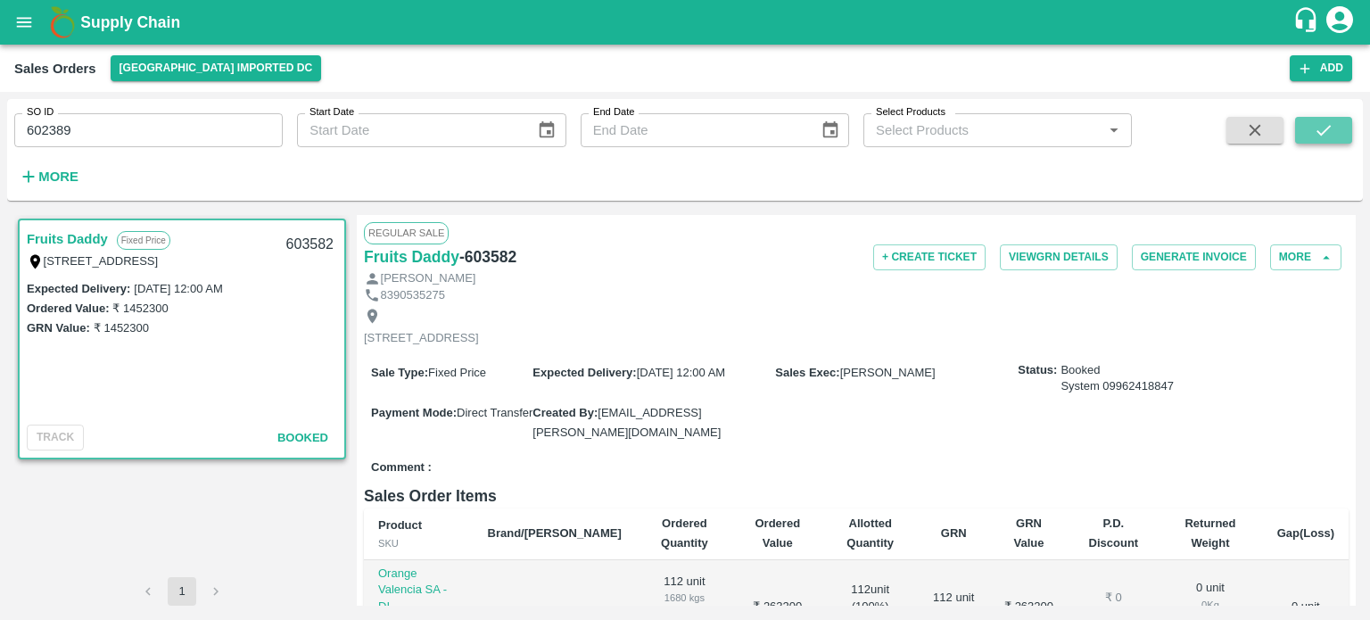
click at [1342, 143] on button "submit" at bounding box center [1323, 130] width 57 height 27
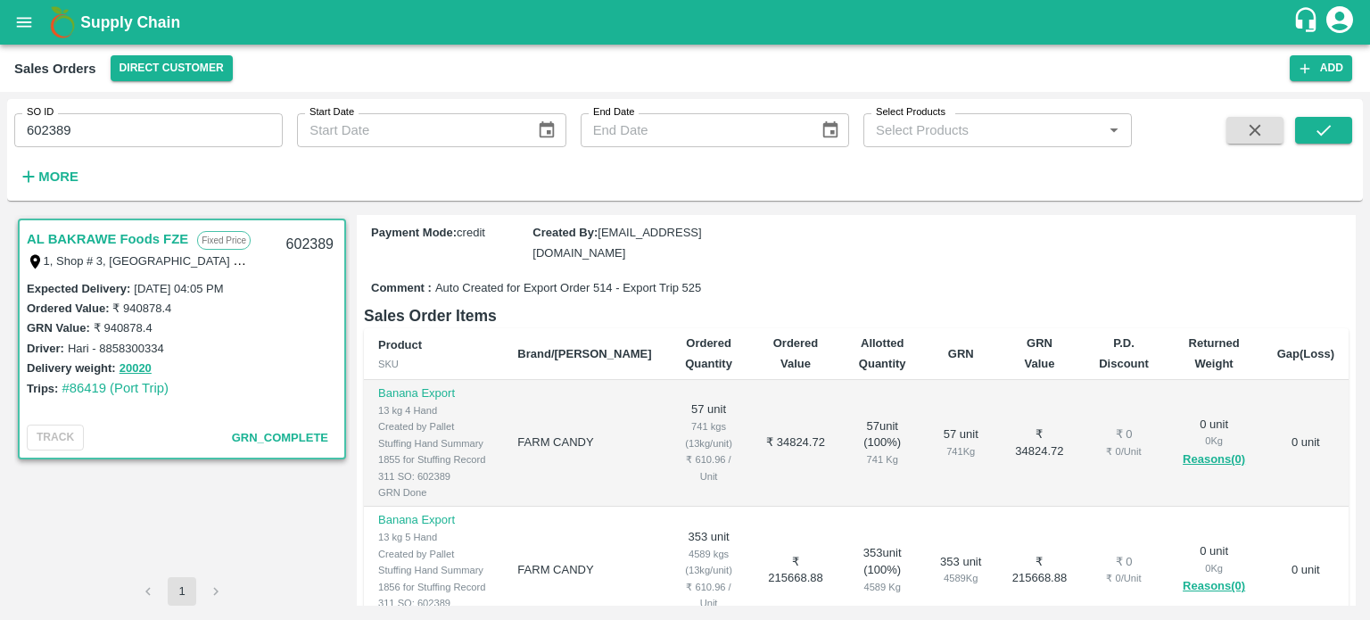
scroll to position [268, 0]
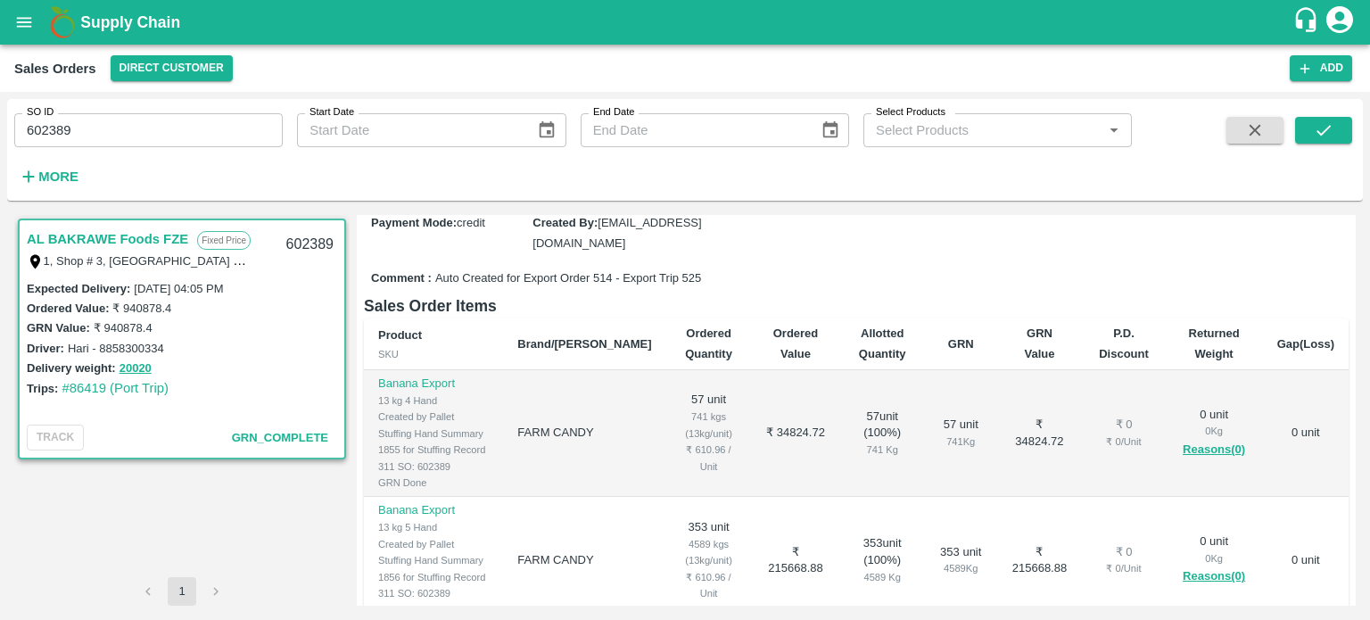
click at [175, 136] on input "602389" at bounding box center [148, 130] width 269 height 34
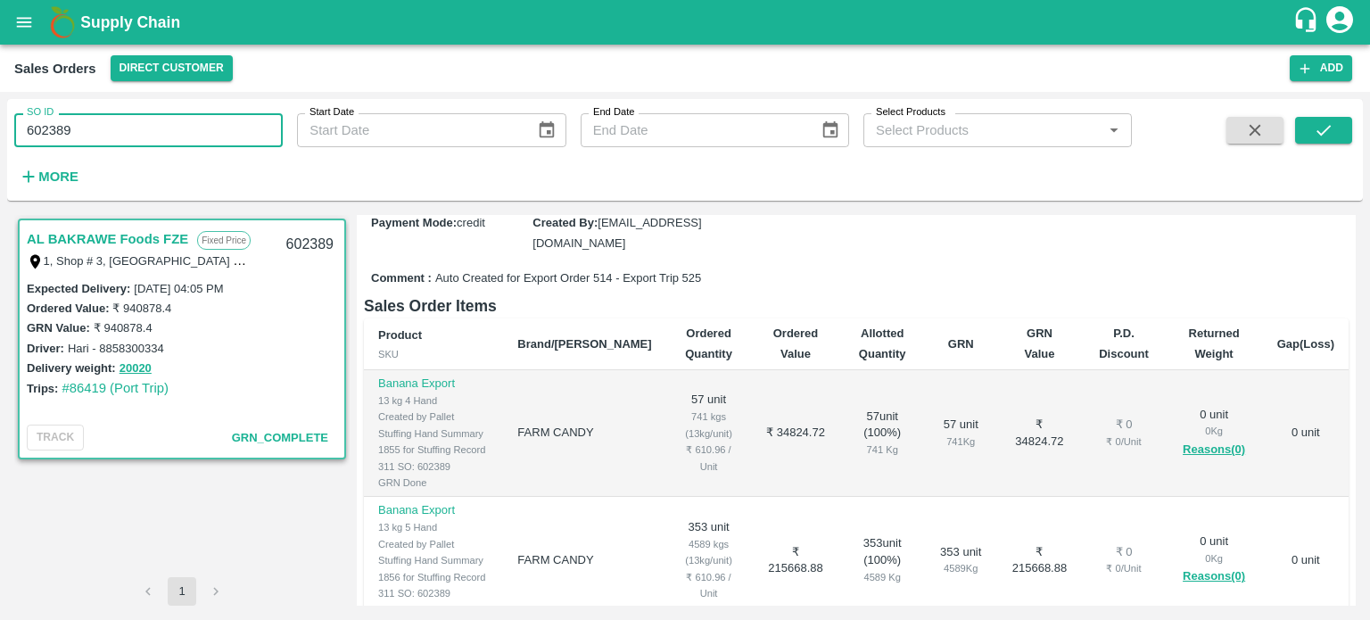
drag, startPoint x: 43, startPoint y: 122, endPoint x: 146, endPoint y: 95, distance: 106.9
click at [153, 111] on div "SO ID 602389 SO ID" at bounding box center [141, 123] width 283 height 48
click at [1318, 128] on icon "submit" at bounding box center [1324, 130] width 20 height 20
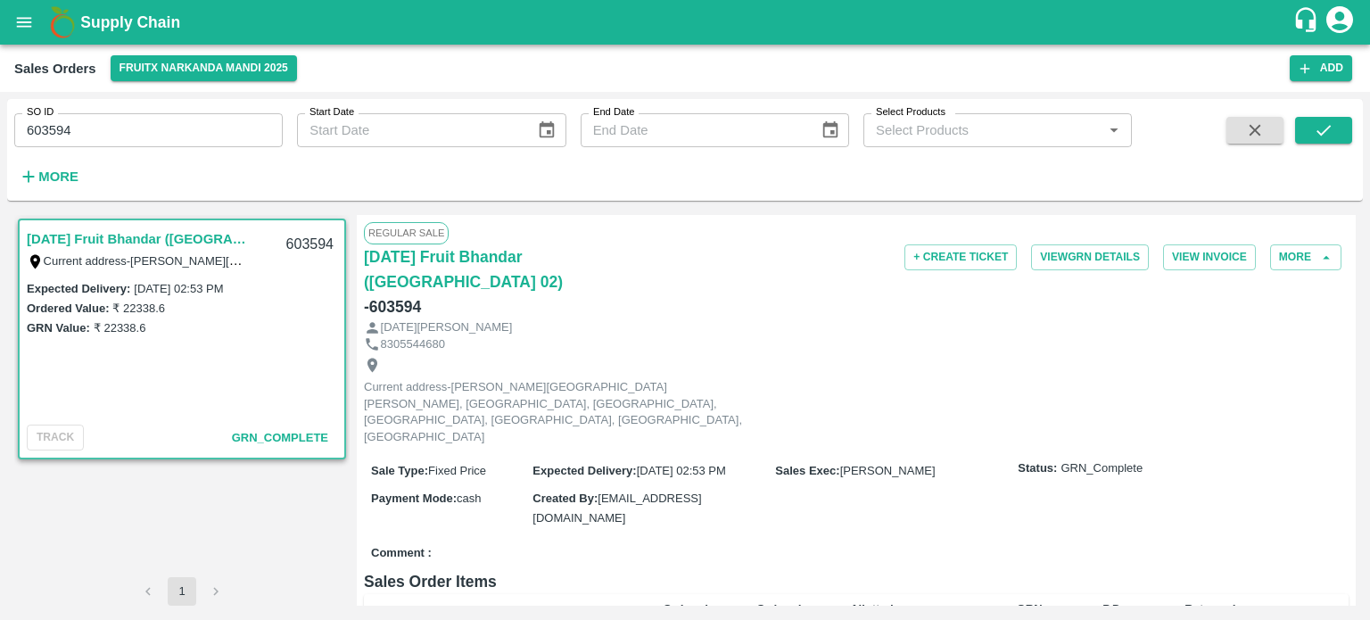
click at [155, 117] on input "603594" at bounding box center [148, 130] width 269 height 34
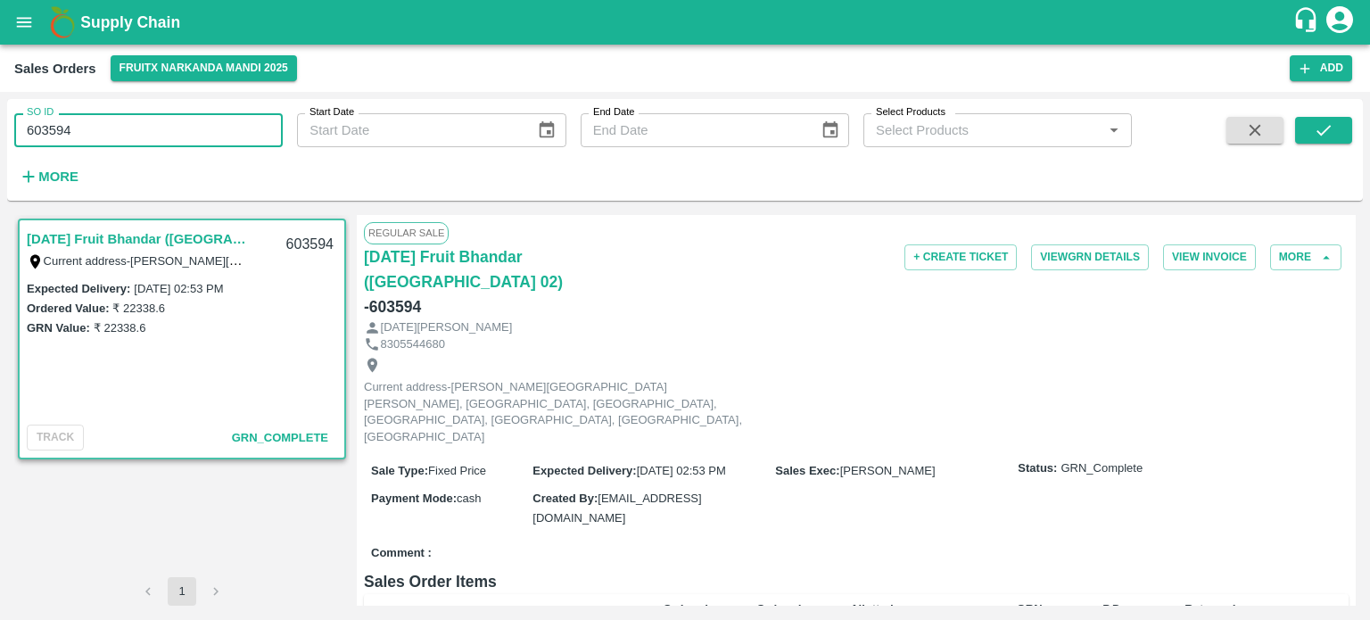
drag, startPoint x: 44, startPoint y: 124, endPoint x: 161, endPoint y: 117, distance: 118.0
click at [154, 120] on input "603594" at bounding box center [148, 130] width 269 height 34
click at [1319, 129] on icon "submit" at bounding box center [1324, 130] width 20 height 20
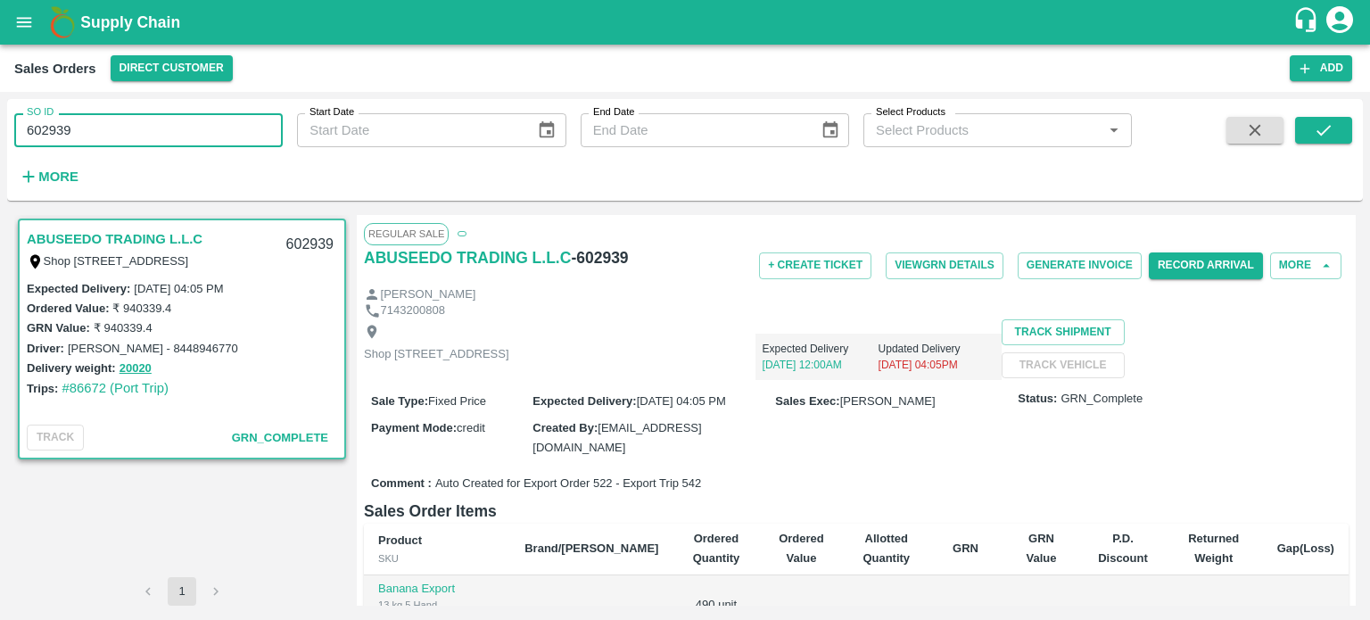
click at [186, 113] on input "602939" at bounding box center [148, 130] width 269 height 34
click at [128, 129] on input "602939" at bounding box center [148, 130] width 269 height 34
click at [59, 124] on input "602939" at bounding box center [148, 130] width 269 height 34
drag, startPoint x: 43, startPoint y: 127, endPoint x: 253, endPoint y: 140, distance: 211.0
click at [253, 140] on input "602939" at bounding box center [148, 130] width 269 height 34
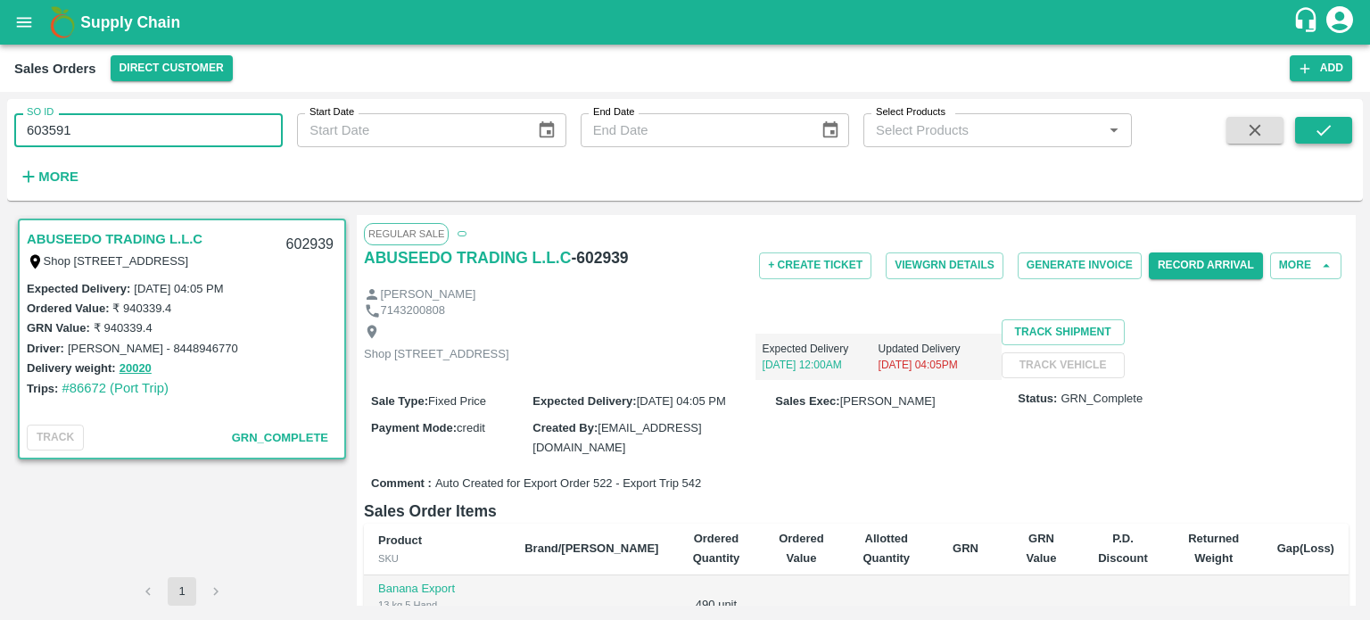
click at [1312, 123] on button "submit" at bounding box center [1323, 130] width 57 height 27
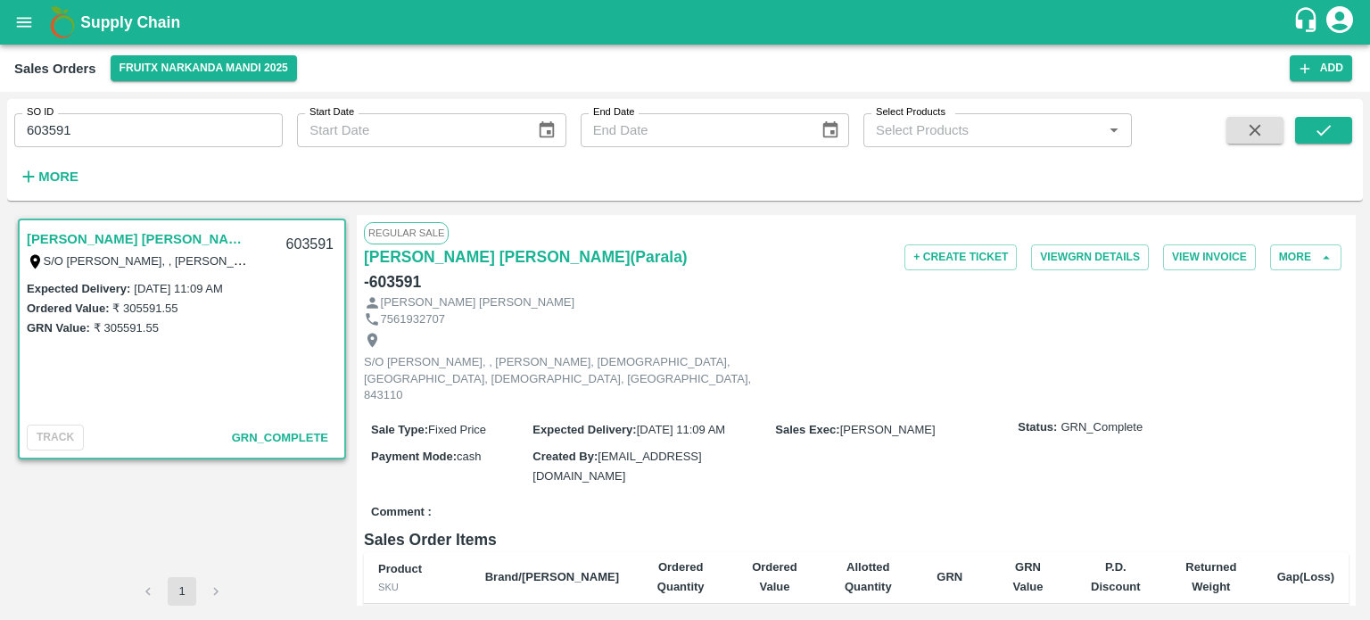
click at [110, 110] on div "SO ID 603591 SO ID" at bounding box center [141, 123] width 283 height 48
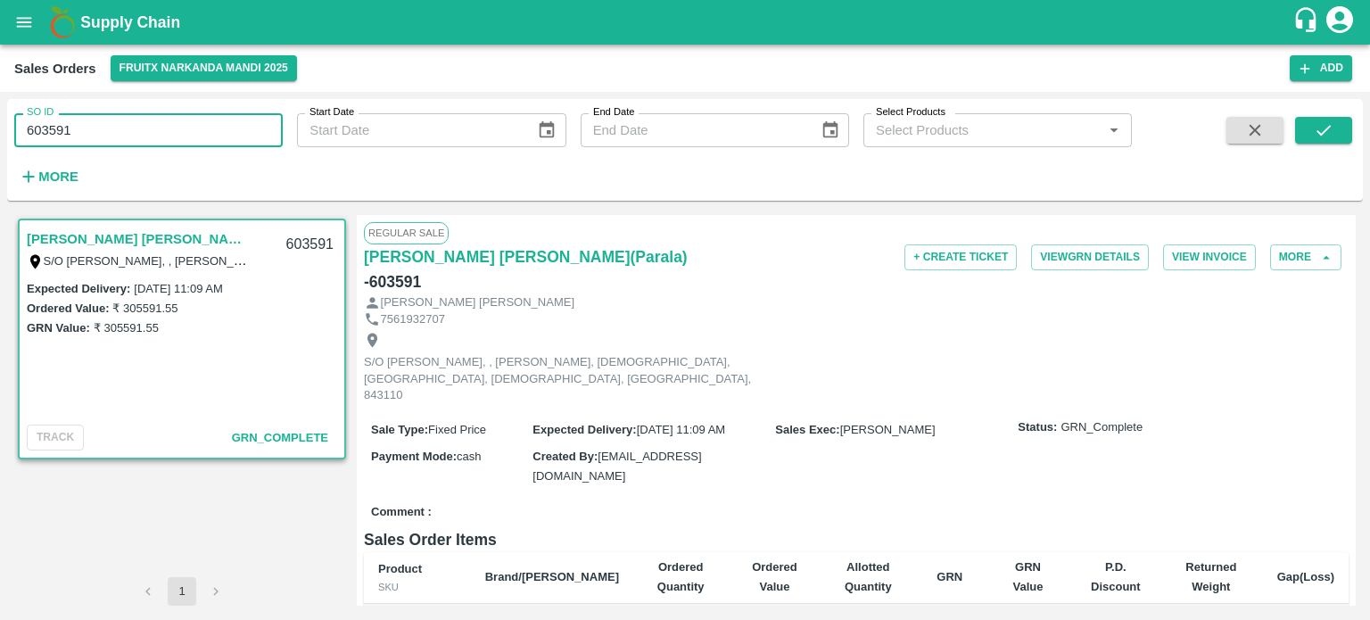
click at [109, 121] on input "603591" at bounding box center [148, 130] width 269 height 34
click at [1335, 138] on button "submit" at bounding box center [1323, 130] width 57 height 27
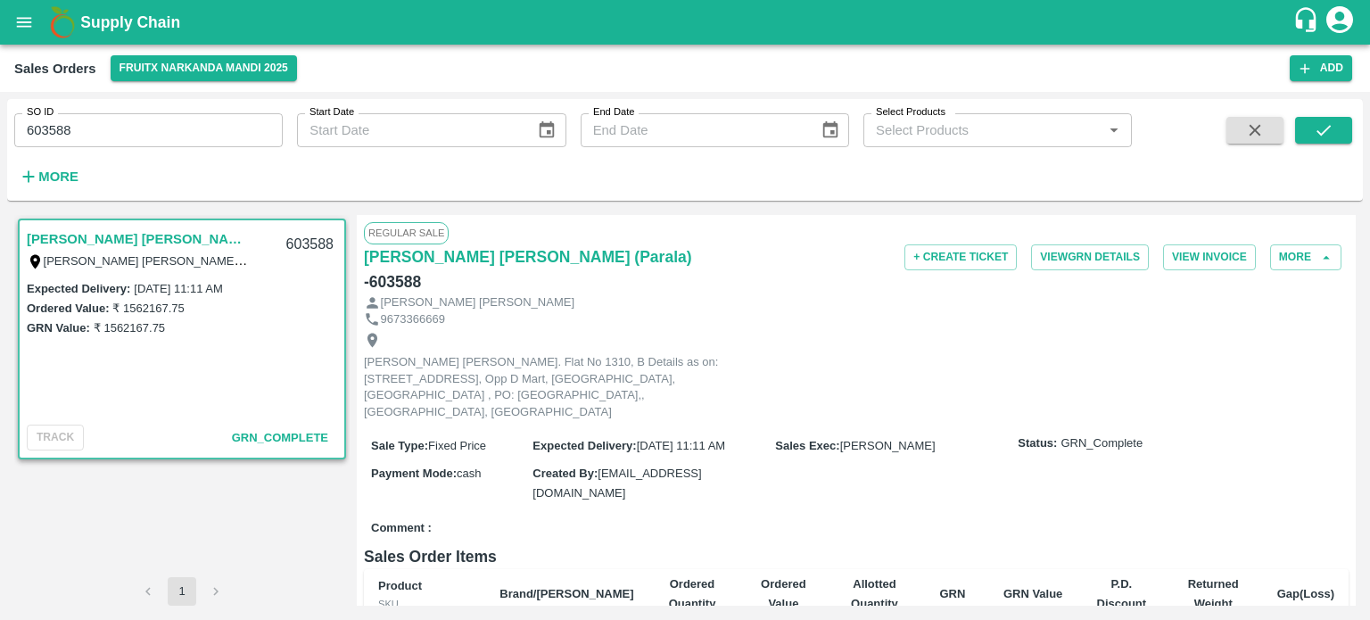
click at [202, 124] on input "603588" at bounding box center [148, 130] width 269 height 34
click at [1322, 139] on icon "submit" at bounding box center [1324, 130] width 20 height 20
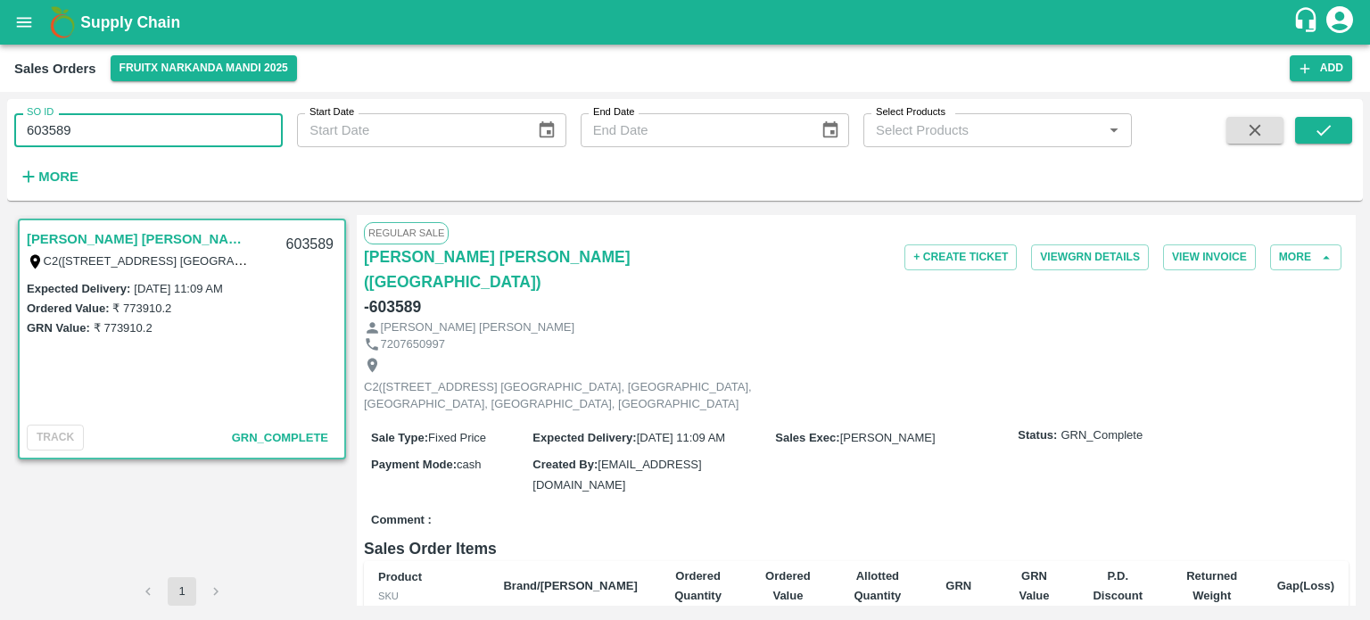
click at [181, 114] on input "603589" at bounding box center [148, 130] width 269 height 34
drag, startPoint x: 41, startPoint y: 124, endPoint x: 187, endPoint y: 117, distance: 146.5
click at [186, 124] on input "603589" at bounding box center [148, 130] width 269 height 34
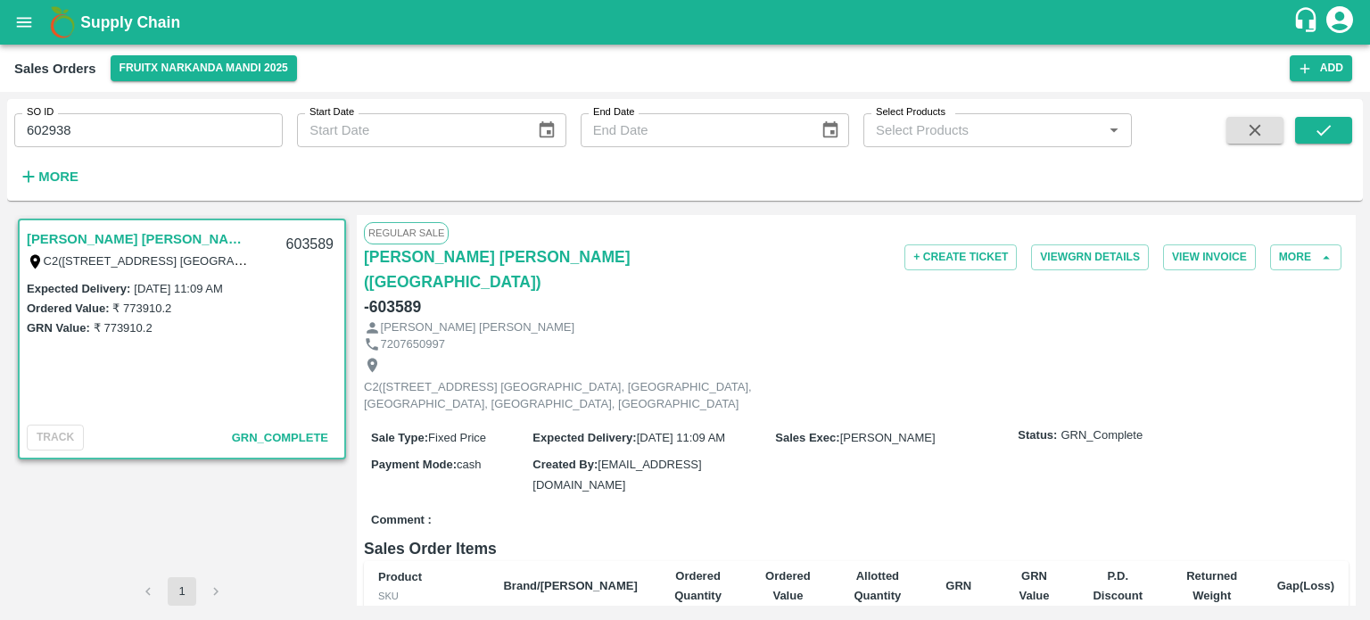
click at [1352, 131] on div "SO ID 602938 SO ID Start Date Start Date End Date End Date Select Products Sele…" at bounding box center [685, 149] width 1356 height 87
click at [1346, 132] on button "submit" at bounding box center [1323, 130] width 57 height 27
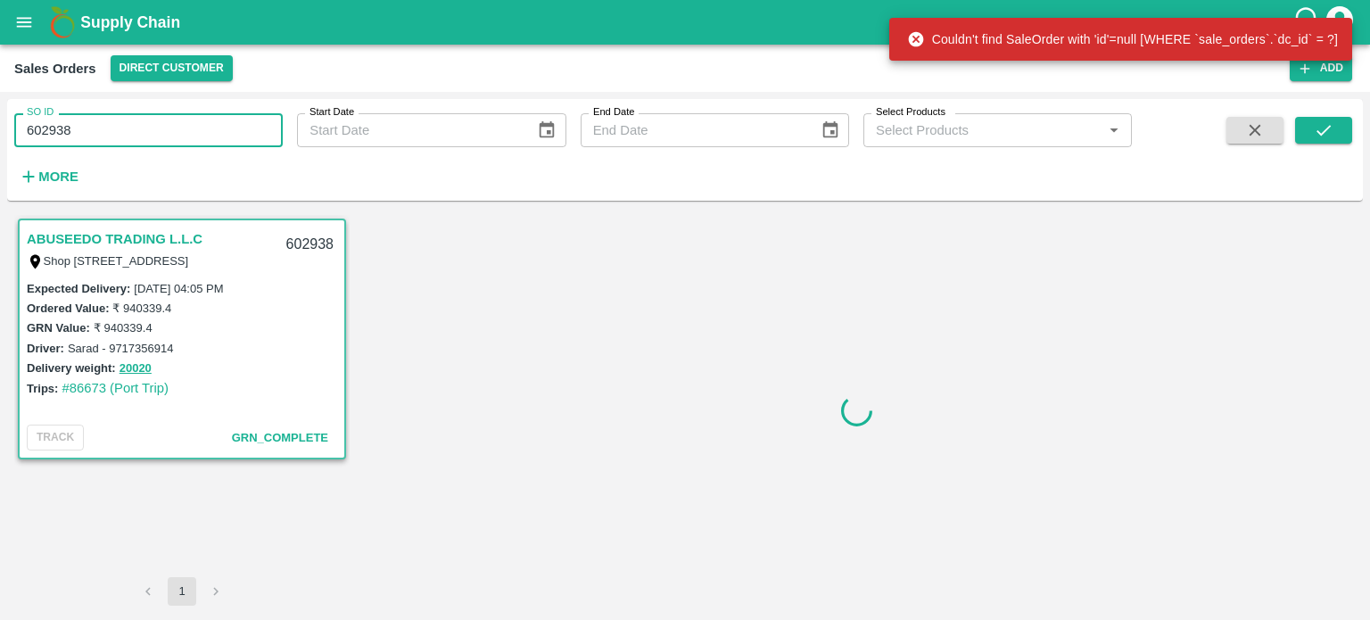
drag, startPoint x: 142, startPoint y: 145, endPoint x: 0, endPoint y: 147, distance: 141.9
click at [0, 147] on div "SO ID 602938 SO ID Start Date Start Date End Date End Date Select Products Sele…" at bounding box center [685, 356] width 1370 height 528
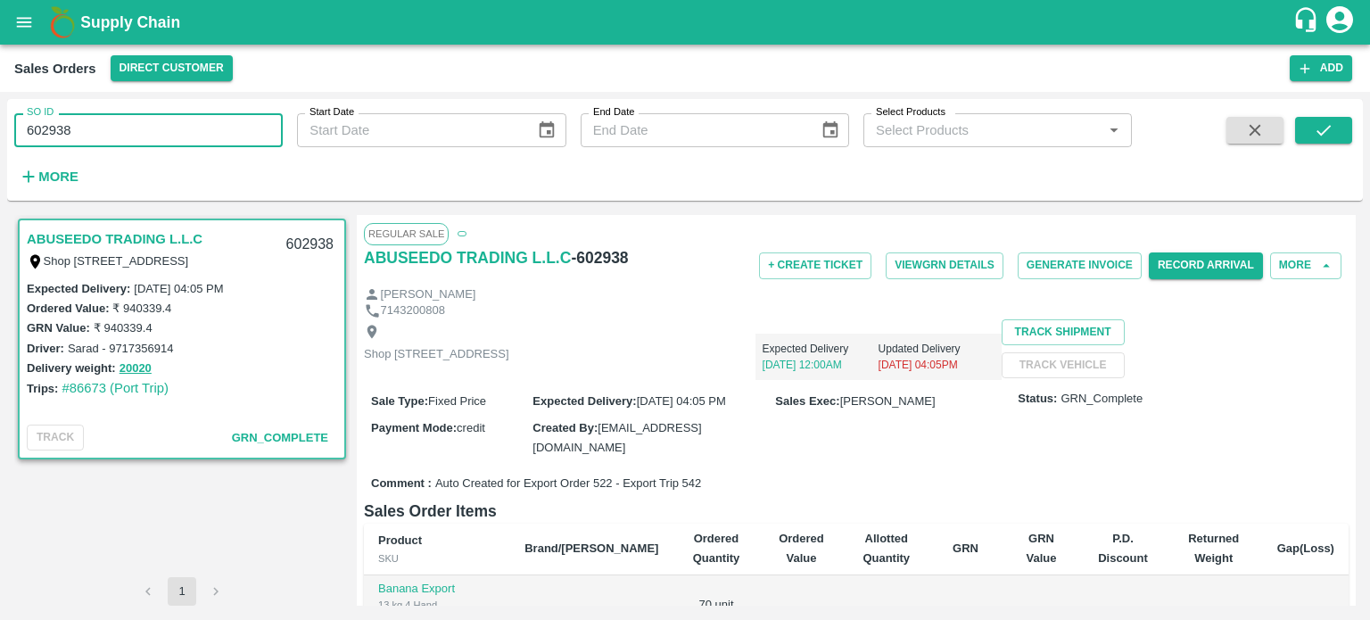
drag, startPoint x: 43, startPoint y: 124, endPoint x: 138, endPoint y: 120, distance: 95.6
click at [142, 123] on input "602938" at bounding box center [148, 130] width 269 height 34
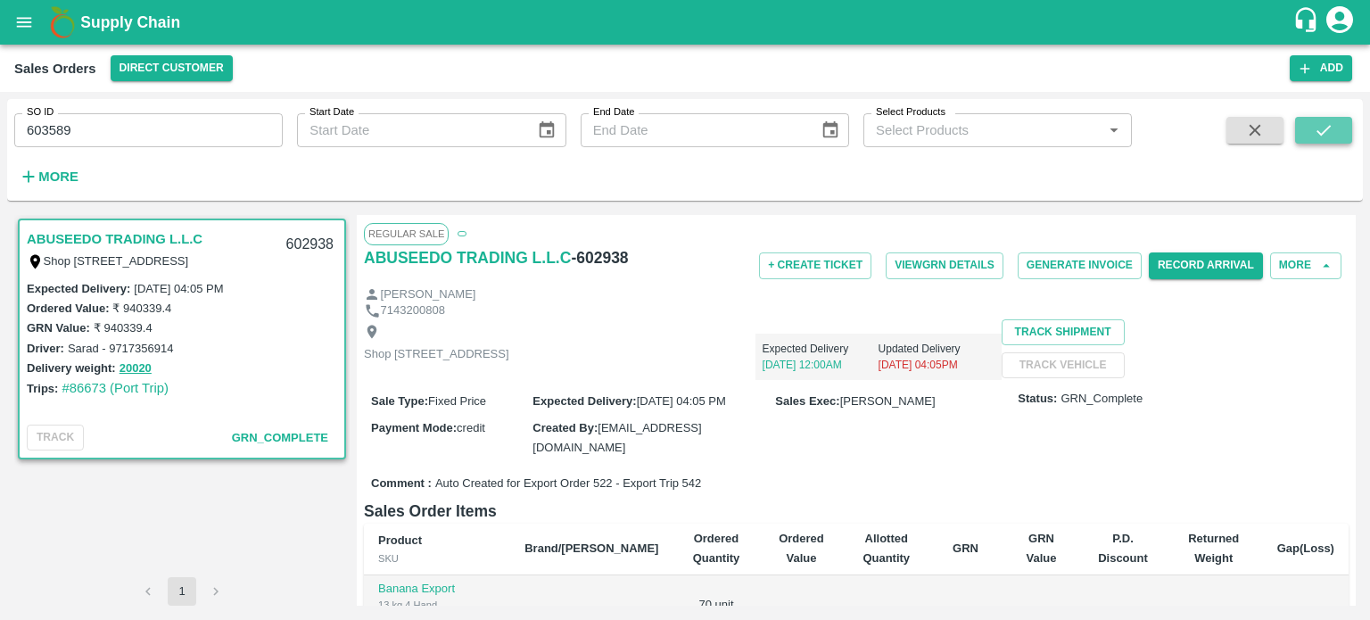
click at [1308, 123] on button "submit" at bounding box center [1323, 130] width 57 height 27
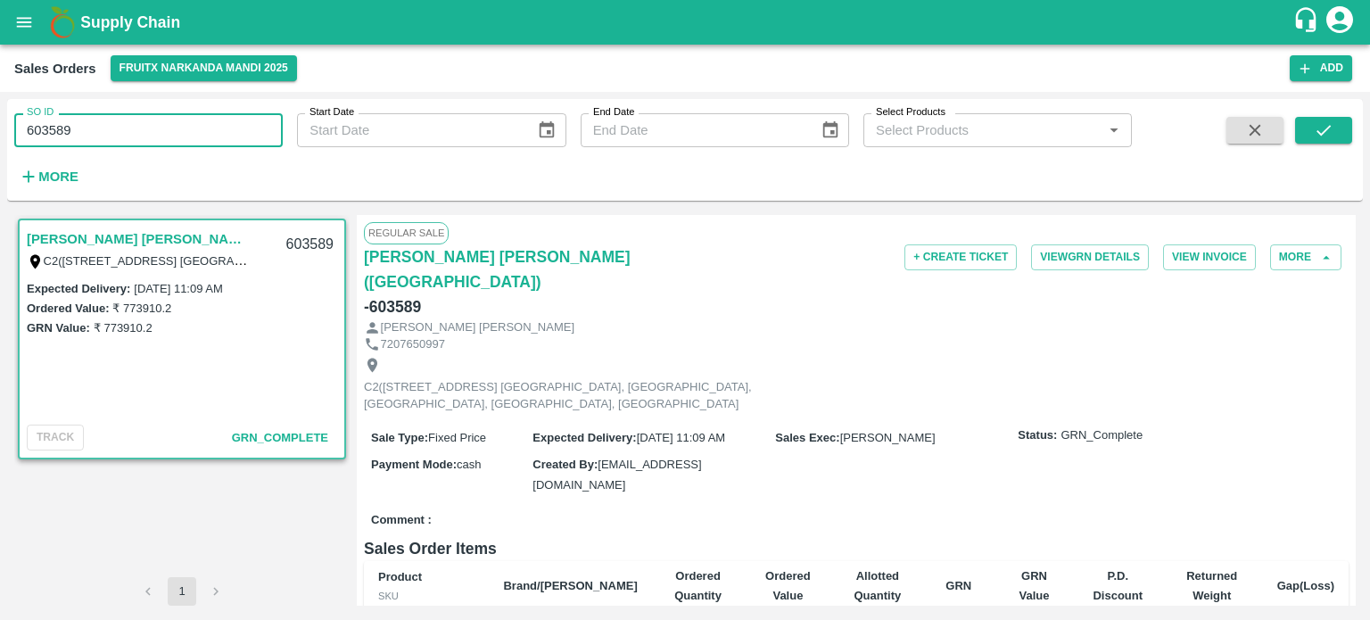
click at [0, 140] on div "SO ID 603589 SO ID Start Date Start Date End Date End Date Select Products Sele…" at bounding box center [685, 356] width 1370 height 528
paste input "text"
click at [1299, 125] on button "submit" at bounding box center [1323, 130] width 57 height 27
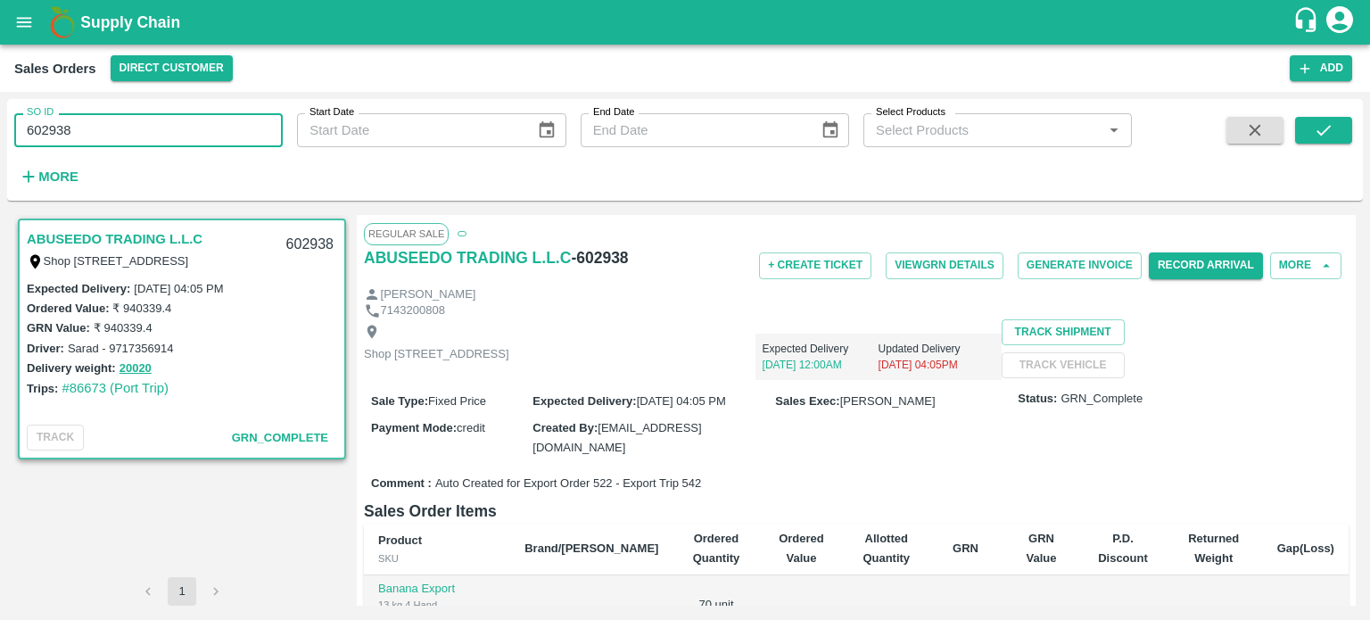
click at [77, 130] on input "602938" at bounding box center [148, 130] width 269 height 34
drag, startPoint x: 41, startPoint y: 125, endPoint x: 243, endPoint y: 116, distance: 201.8
click at [243, 117] on input "602938" at bounding box center [148, 130] width 269 height 34
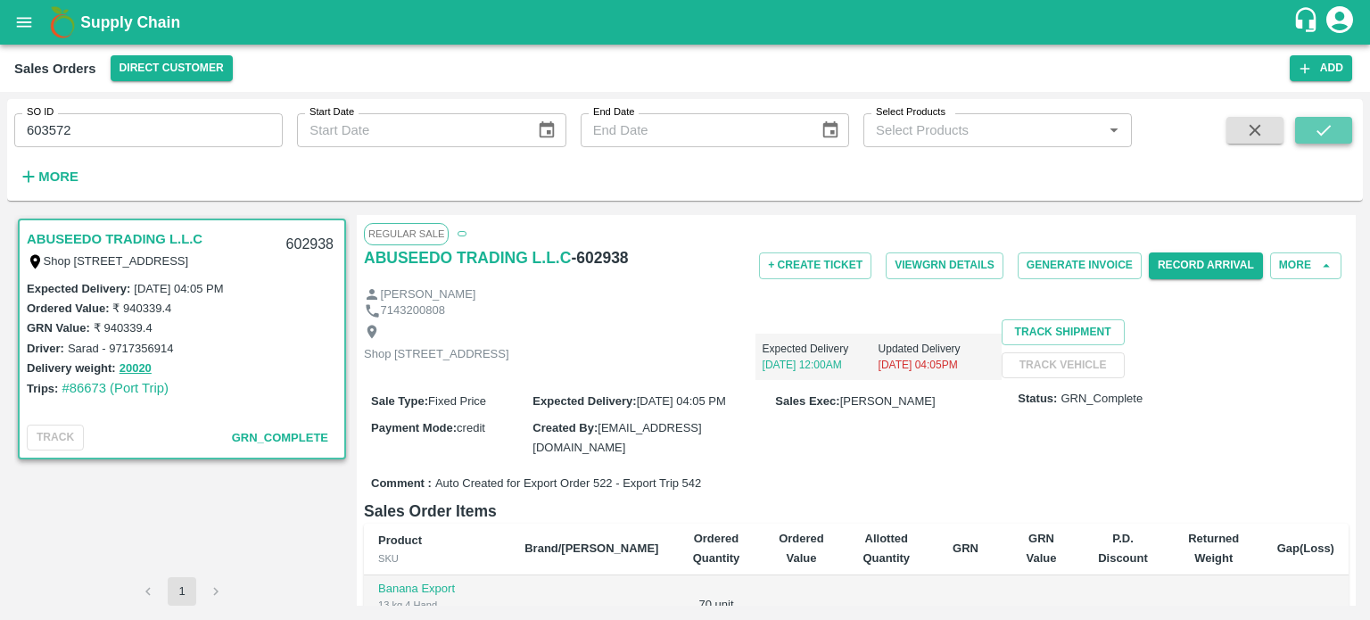
click at [1325, 138] on icon "submit" at bounding box center [1324, 130] width 20 height 20
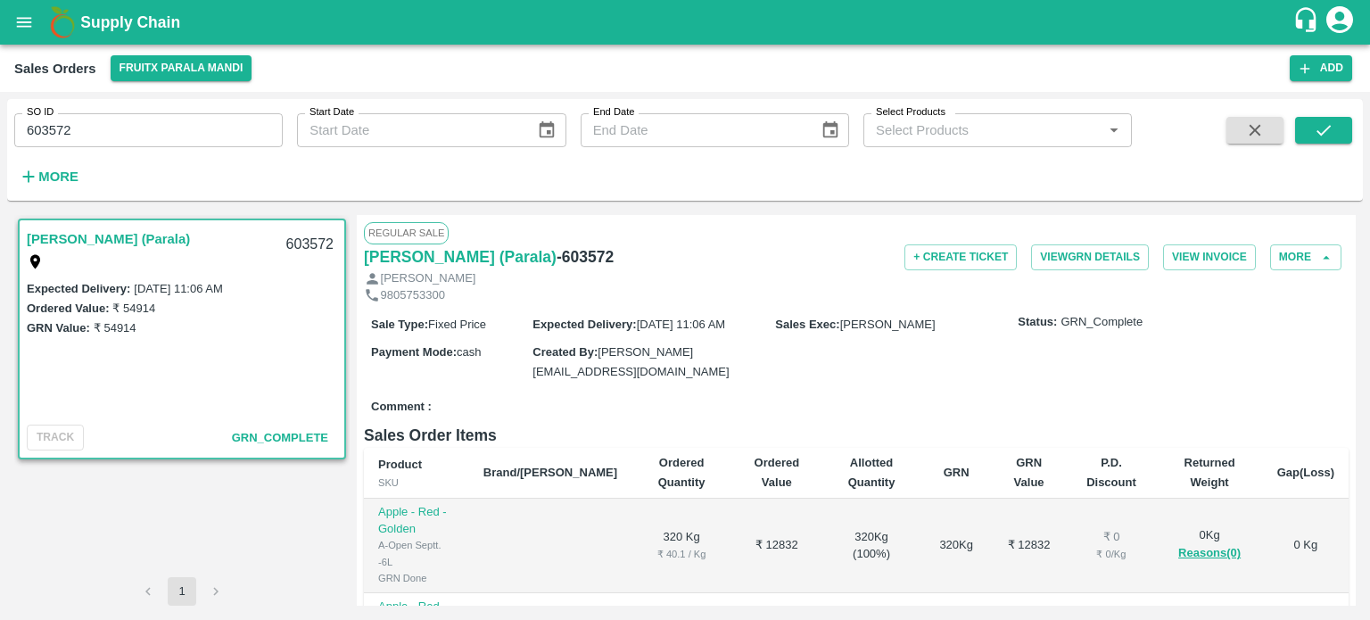
click at [193, 108] on div "SO ID 603572 SO ID" at bounding box center [141, 123] width 283 height 48
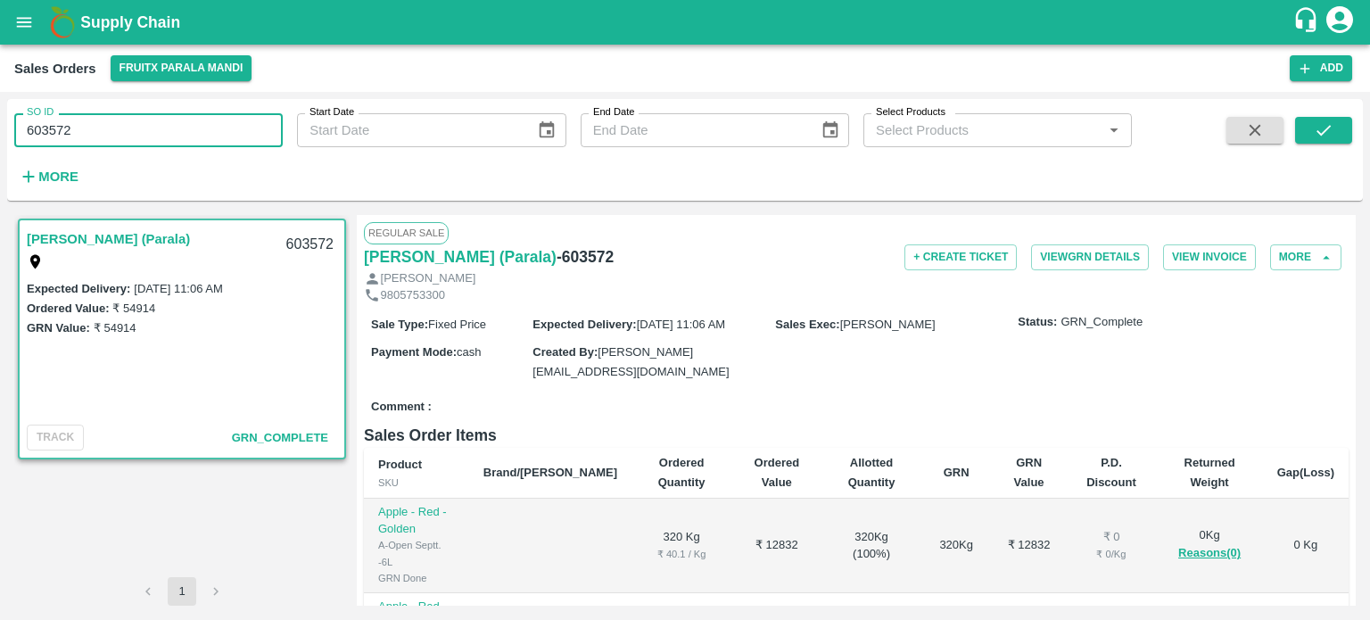
drag, startPoint x: 57, startPoint y: 120, endPoint x: 174, endPoint y: 137, distance: 118.1
click at [174, 137] on input "603572" at bounding box center [148, 130] width 269 height 34
click at [1321, 127] on icon "submit" at bounding box center [1324, 130] width 20 height 20
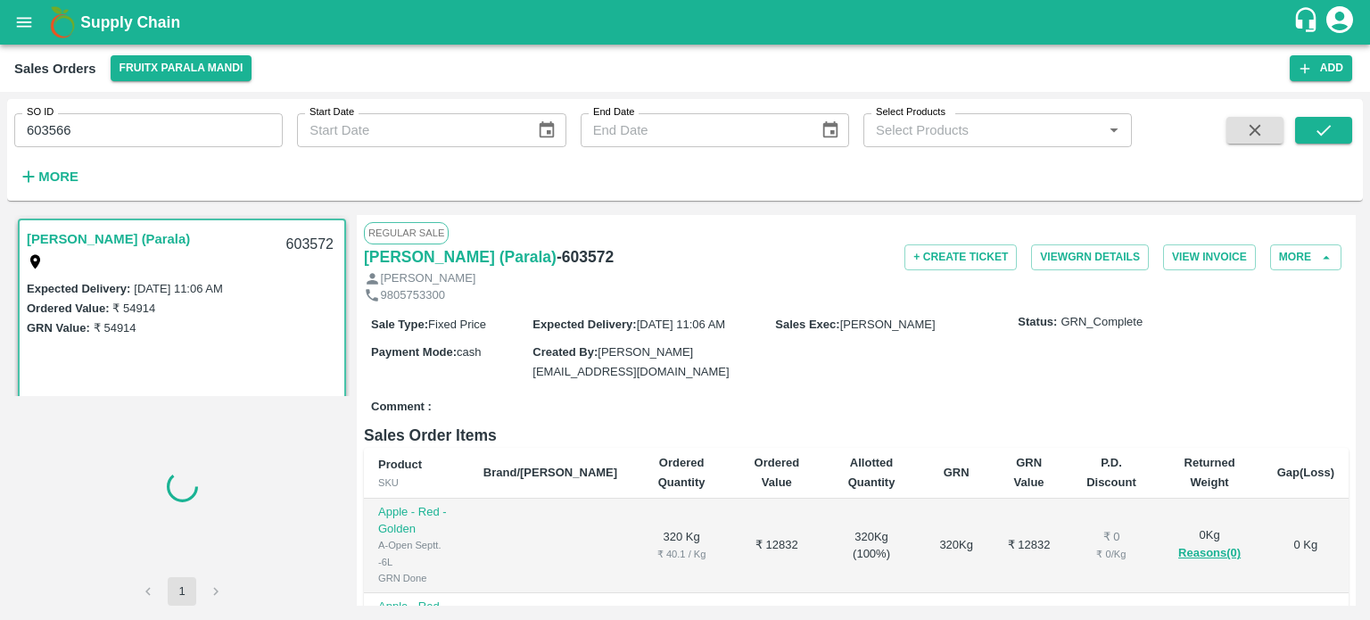
scroll to position [4, 0]
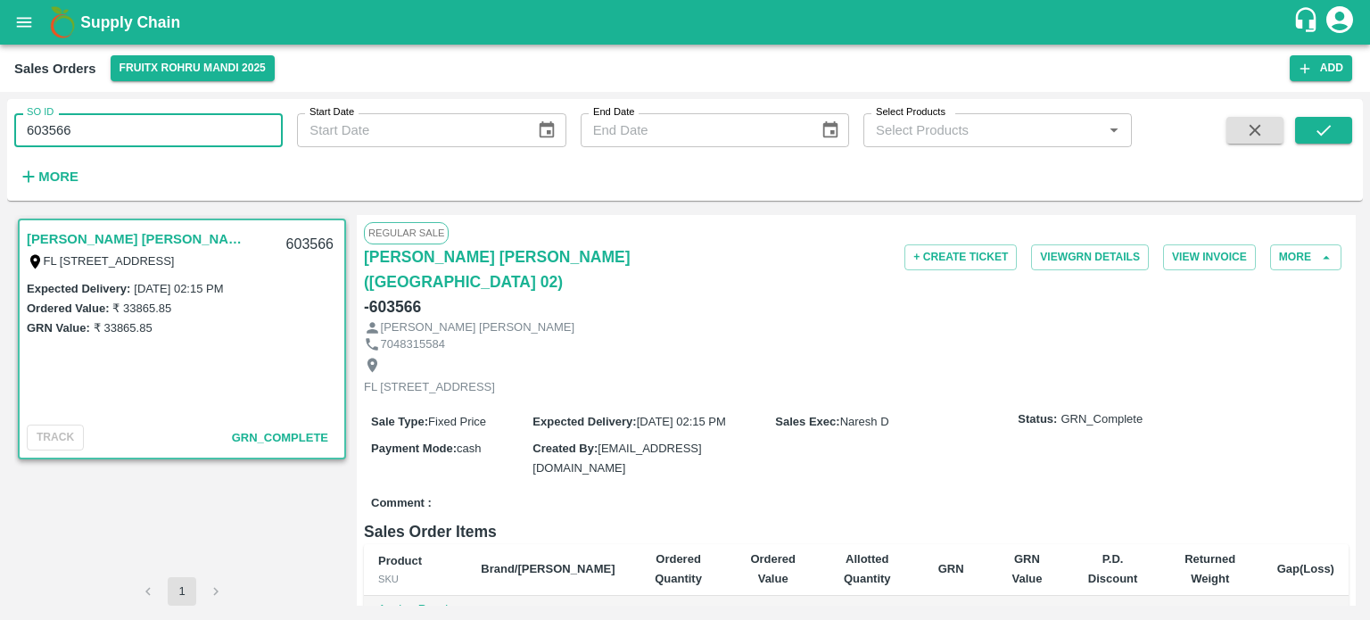
drag, startPoint x: 176, startPoint y: 128, endPoint x: 132, endPoint y: 135, distance: 44.3
click at [176, 128] on input "603566" at bounding box center [148, 130] width 269 height 34
click at [56, 131] on input "603566" at bounding box center [148, 130] width 269 height 34
drag, startPoint x: 56, startPoint y: 131, endPoint x: 162, endPoint y: 145, distance: 107.1
click at [162, 145] on input "603566" at bounding box center [148, 130] width 269 height 34
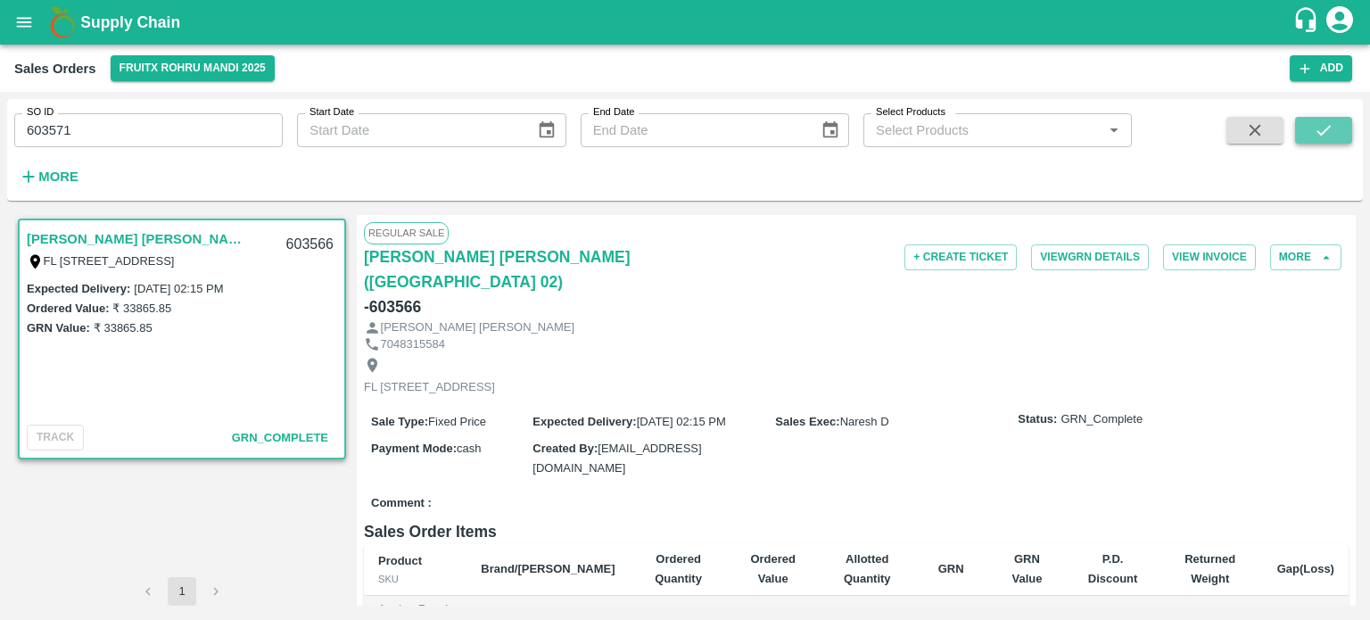
click at [1337, 132] on button "submit" at bounding box center [1323, 130] width 57 height 27
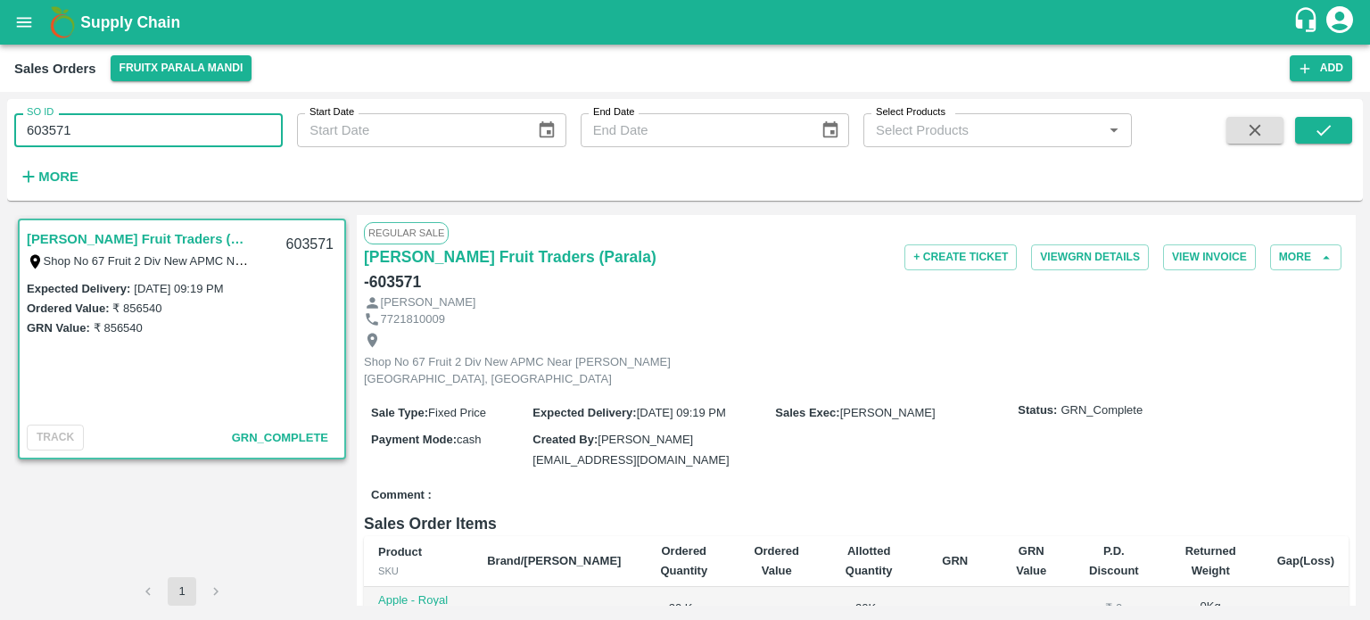
click at [134, 131] on input "603571" at bounding box center [148, 130] width 269 height 34
drag, startPoint x: 56, startPoint y: 130, endPoint x: 170, endPoint y: 131, distance: 113.3
click at [170, 131] on input "603571" at bounding box center [148, 130] width 269 height 34
click at [1338, 135] on button "submit" at bounding box center [1323, 130] width 57 height 27
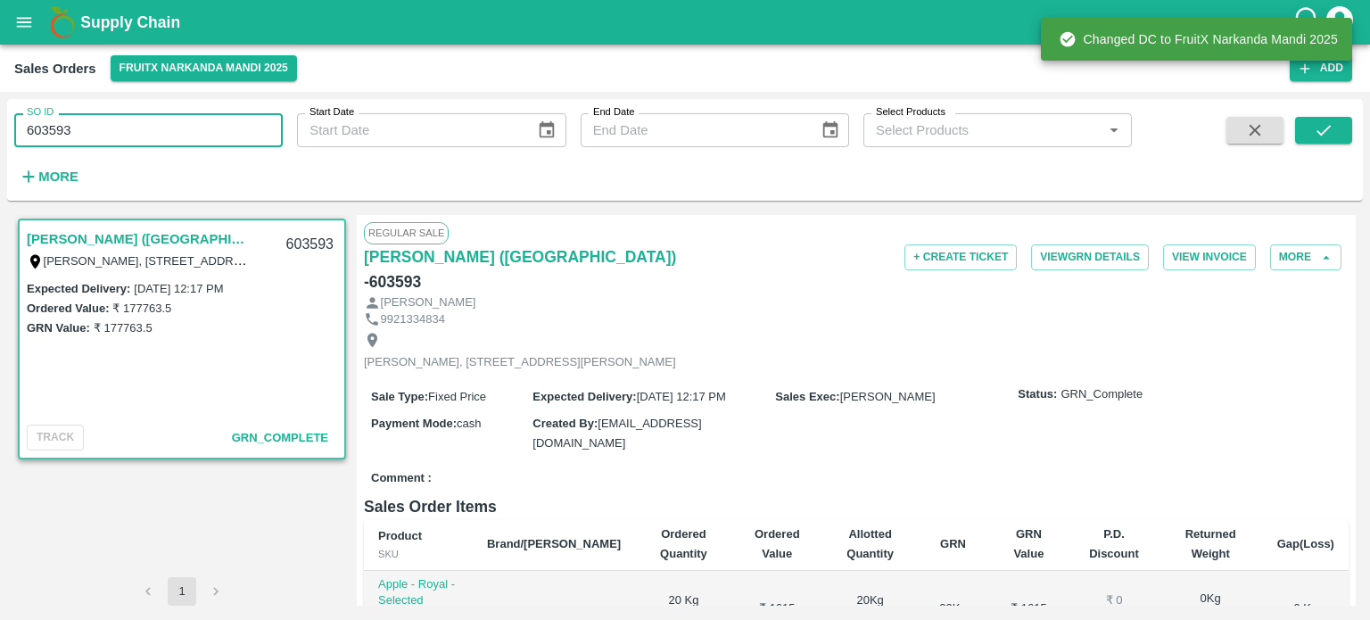
click at [136, 134] on input "603593" at bounding box center [148, 130] width 269 height 34
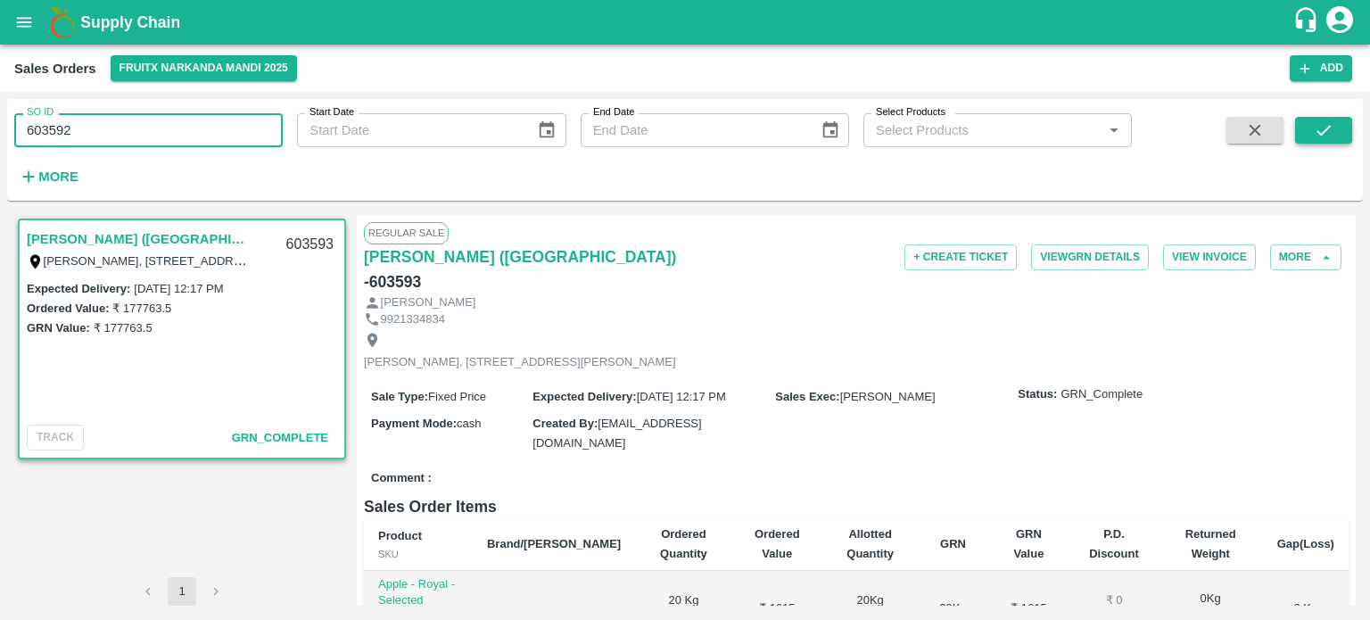
click at [1335, 143] on span at bounding box center [1323, 153] width 57 height 73
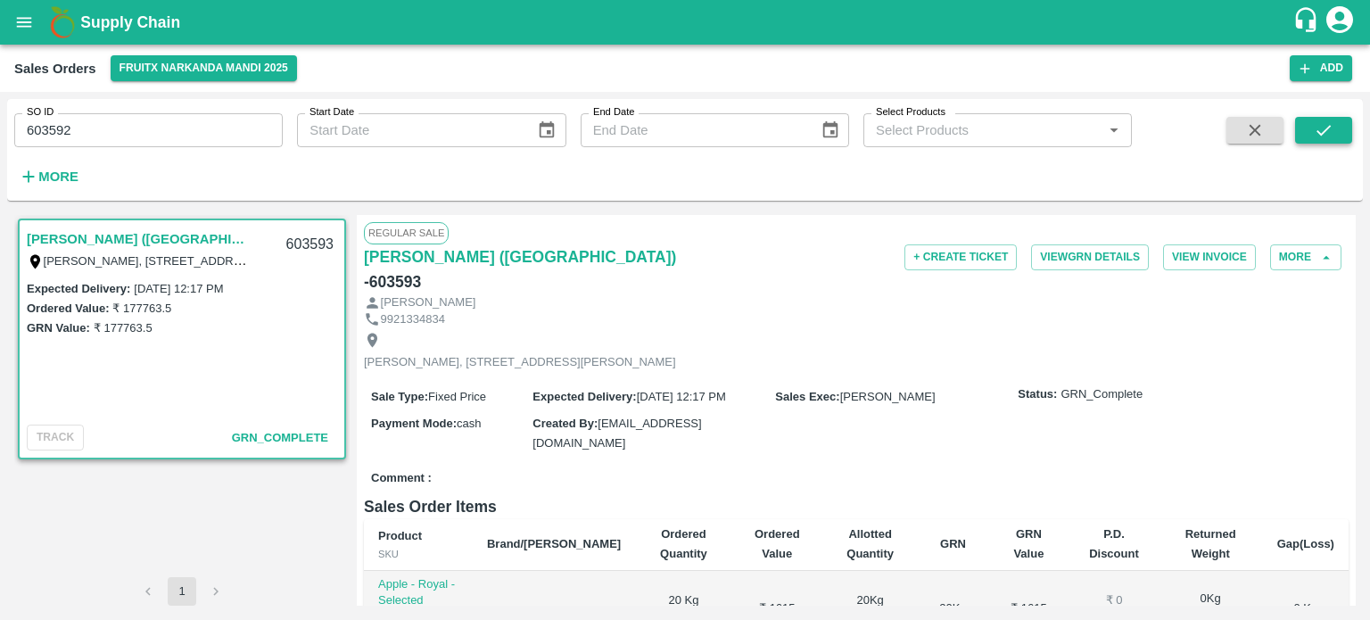
click at [1335, 143] on button "submit" at bounding box center [1323, 130] width 57 height 27
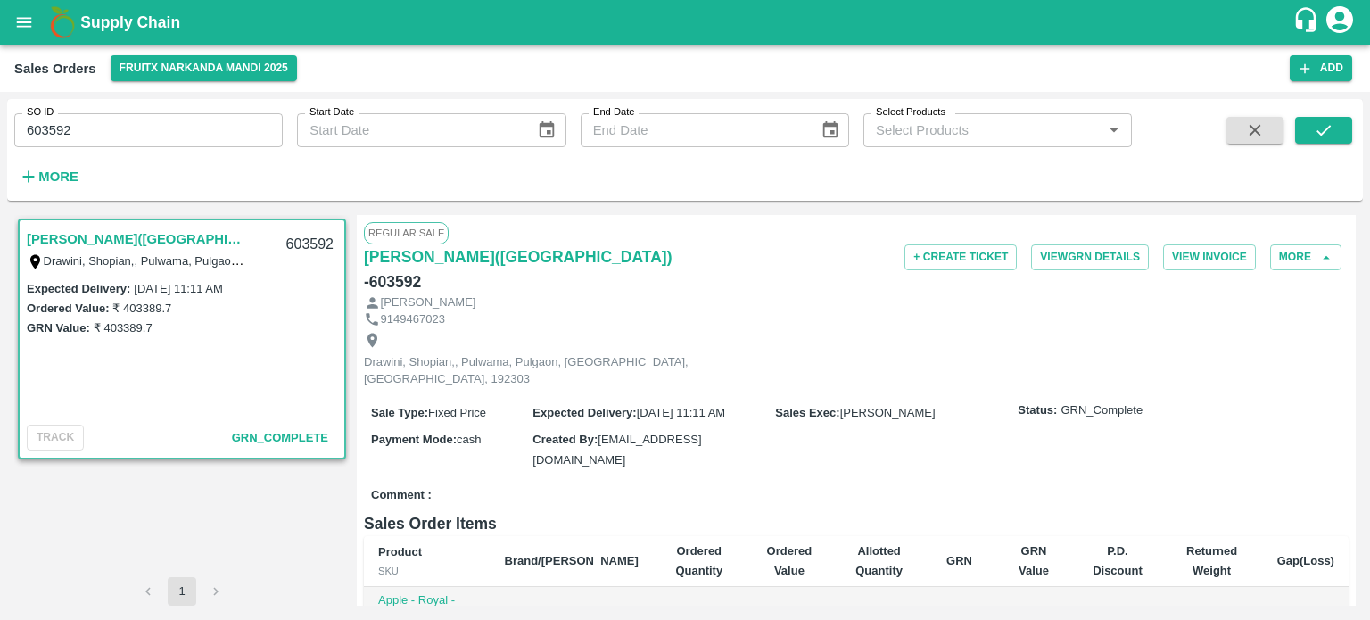
click at [145, 131] on input "603592" at bounding box center [148, 130] width 269 height 34
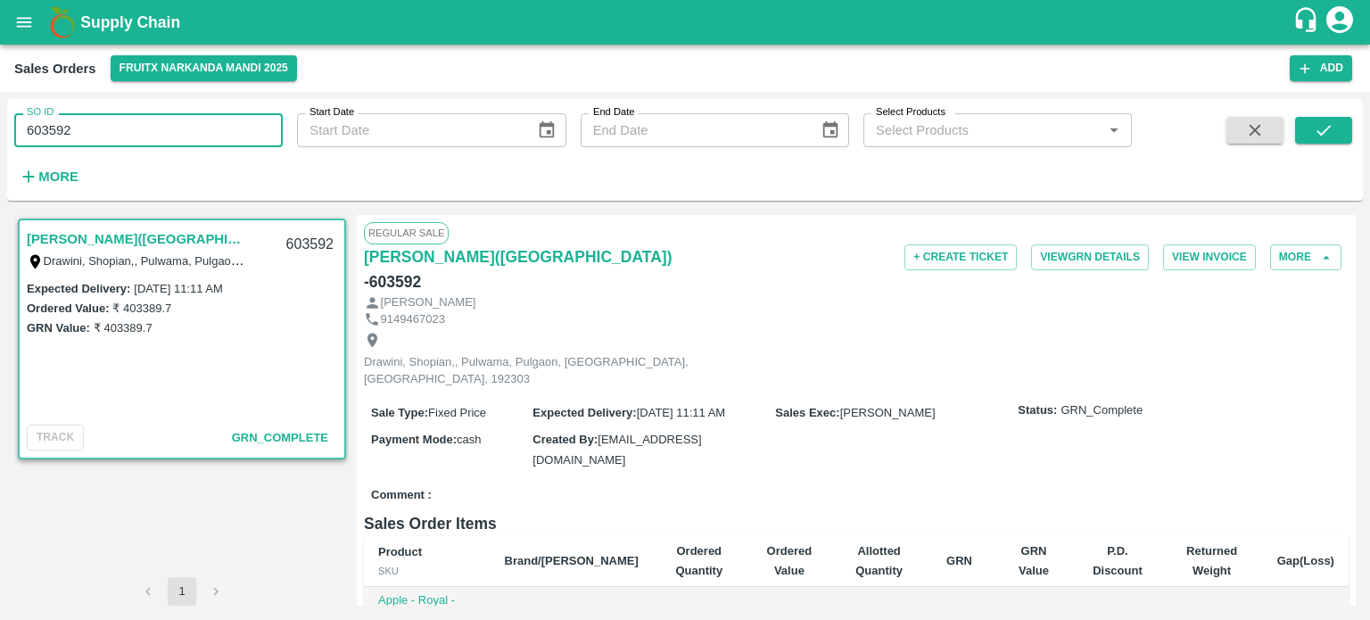
drag, startPoint x: 56, startPoint y: 124, endPoint x: 175, endPoint y: 131, distance: 118.9
click at [175, 131] on input "603592" at bounding box center [148, 130] width 269 height 34
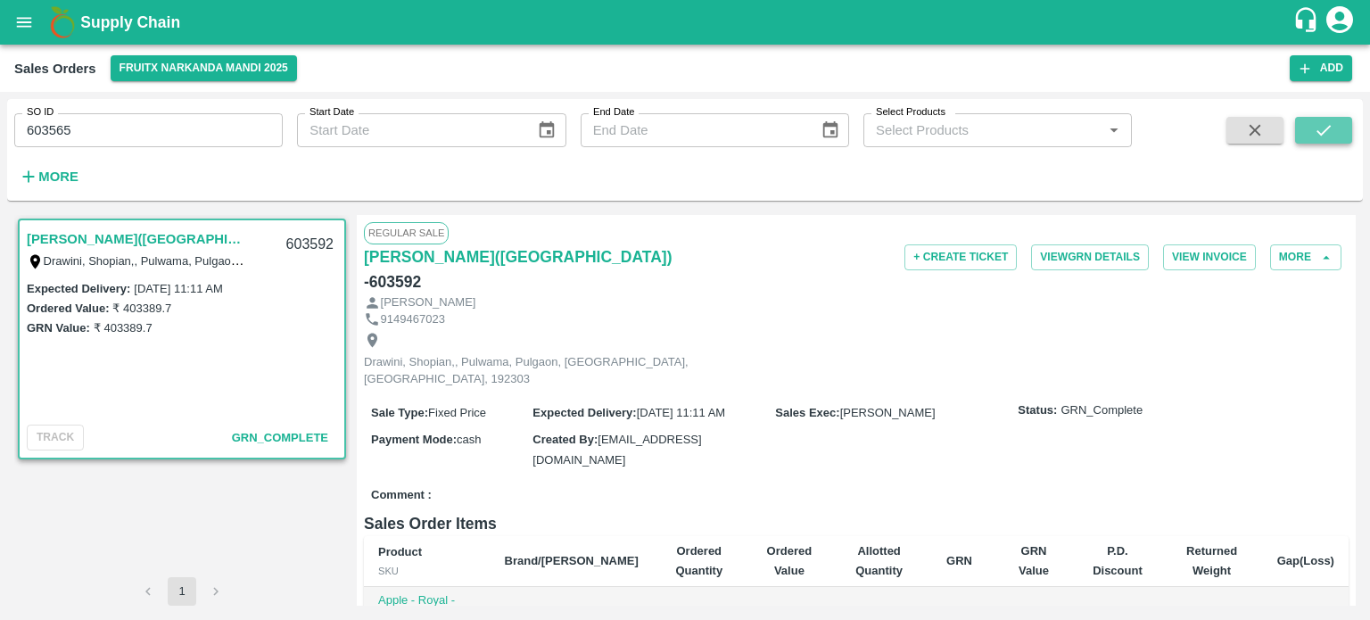
click at [1322, 124] on icon "submit" at bounding box center [1324, 130] width 20 height 20
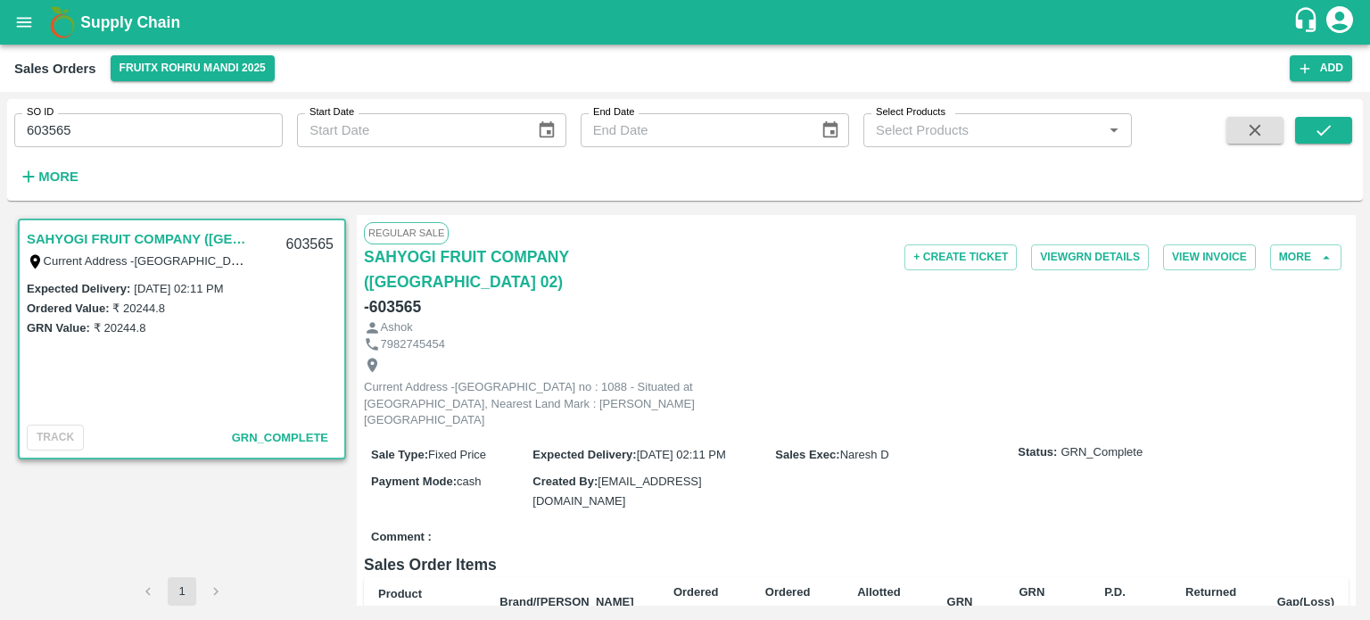
click at [178, 118] on input "603565" at bounding box center [148, 130] width 269 height 34
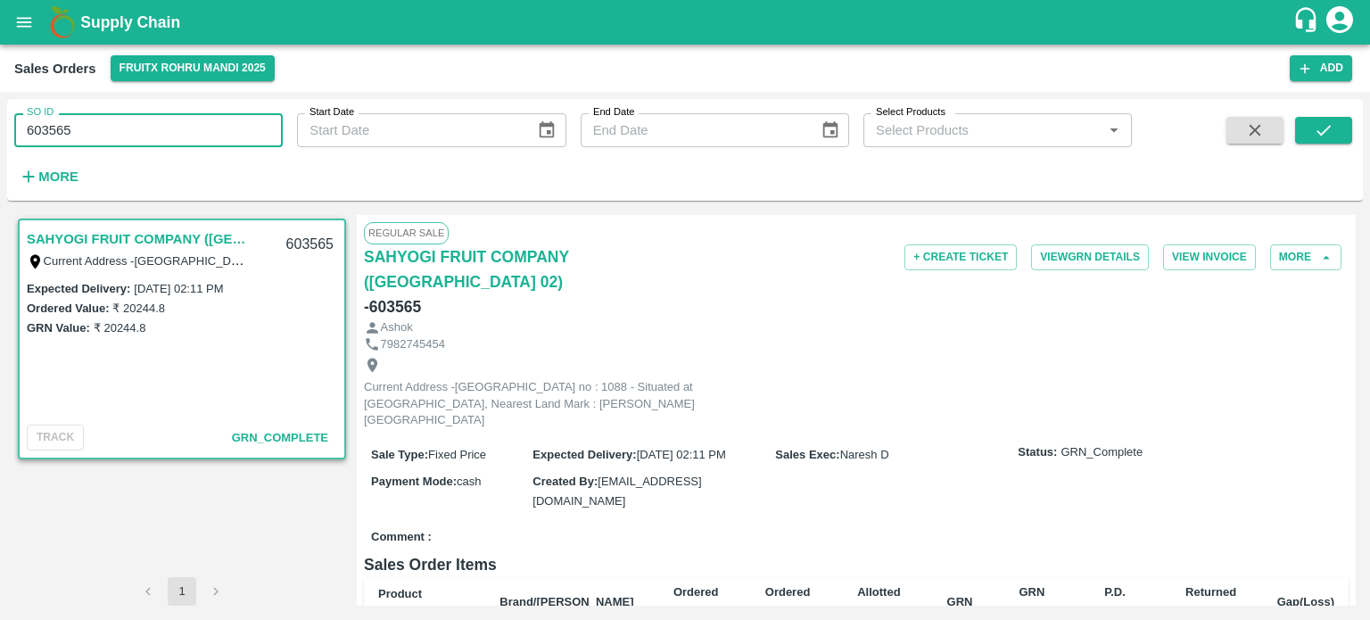
click at [178, 118] on input "603565" at bounding box center [148, 130] width 269 height 34
click at [1342, 128] on button "submit" at bounding box center [1323, 130] width 57 height 27
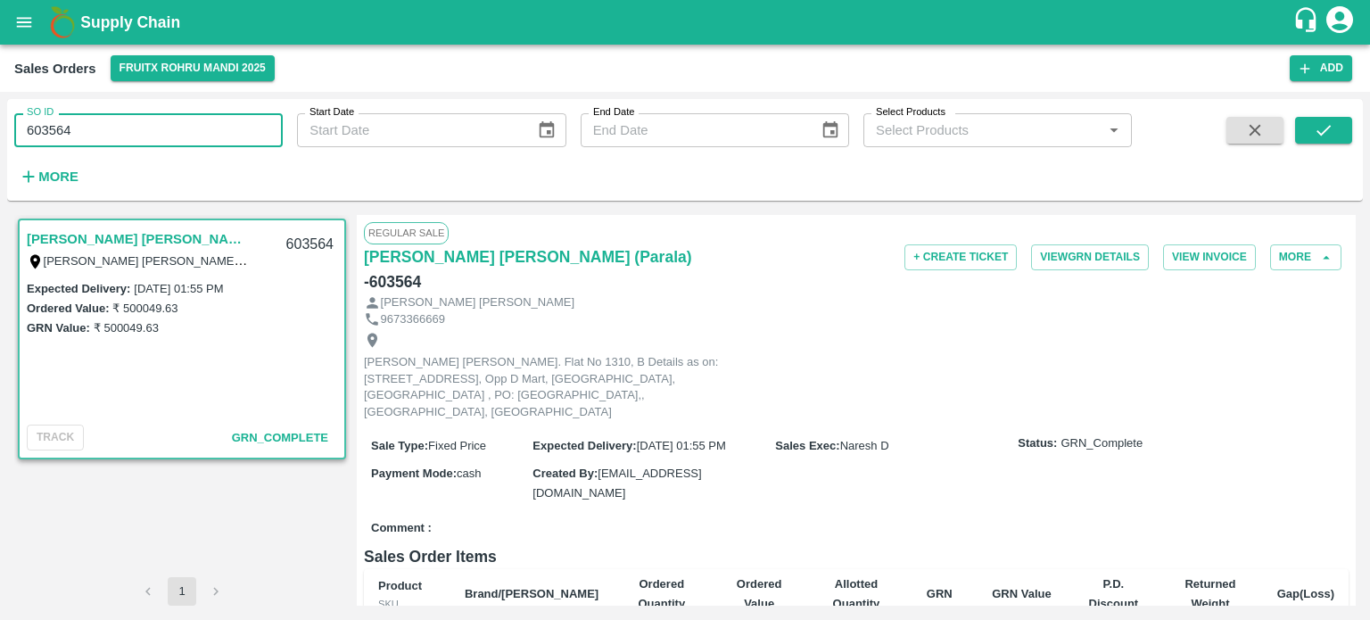
drag, startPoint x: 199, startPoint y: 136, endPoint x: 176, endPoint y: 146, distance: 25.2
click at [199, 136] on input "603564" at bounding box center [148, 130] width 269 height 34
click at [67, 128] on input "603564" at bounding box center [148, 130] width 269 height 34
drag, startPoint x: 54, startPoint y: 122, endPoint x: 191, endPoint y: 111, distance: 137.9
click at [191, 111] on div "SO ID 603564 SO ID" at bounding box center [141, 123] width 283 height 48
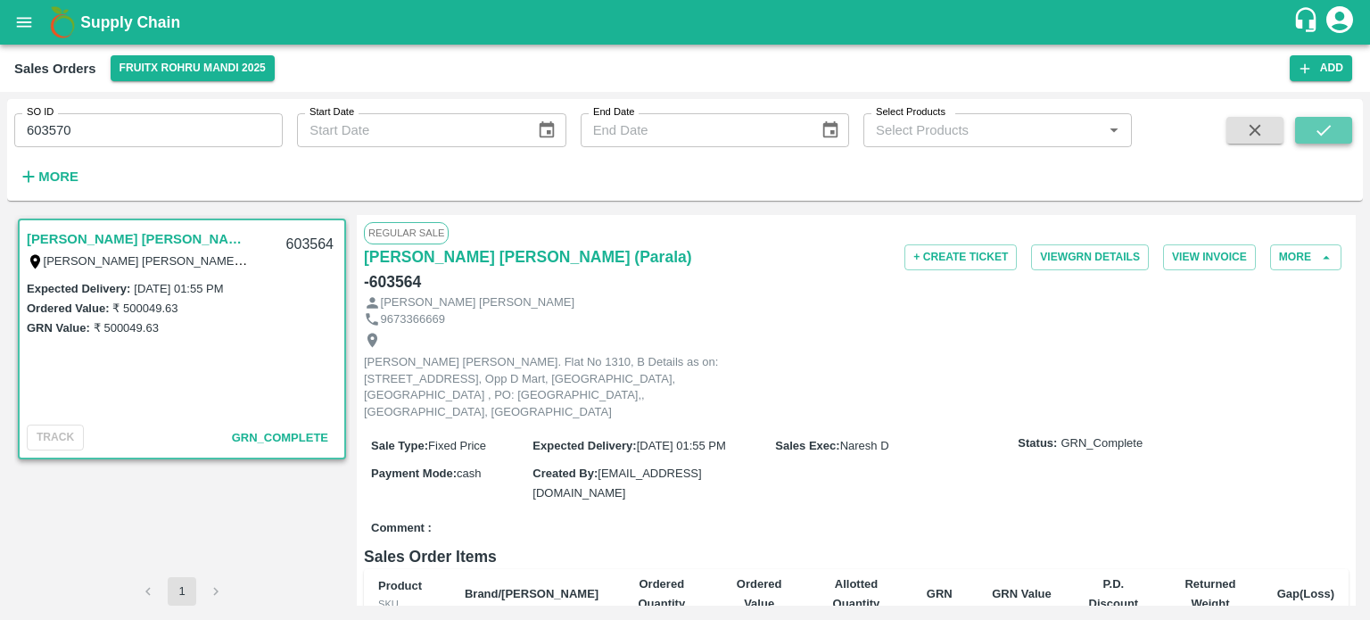
click at [1346, 135] on button "submit" at bounding box center [1323, 130] width 57 height 27
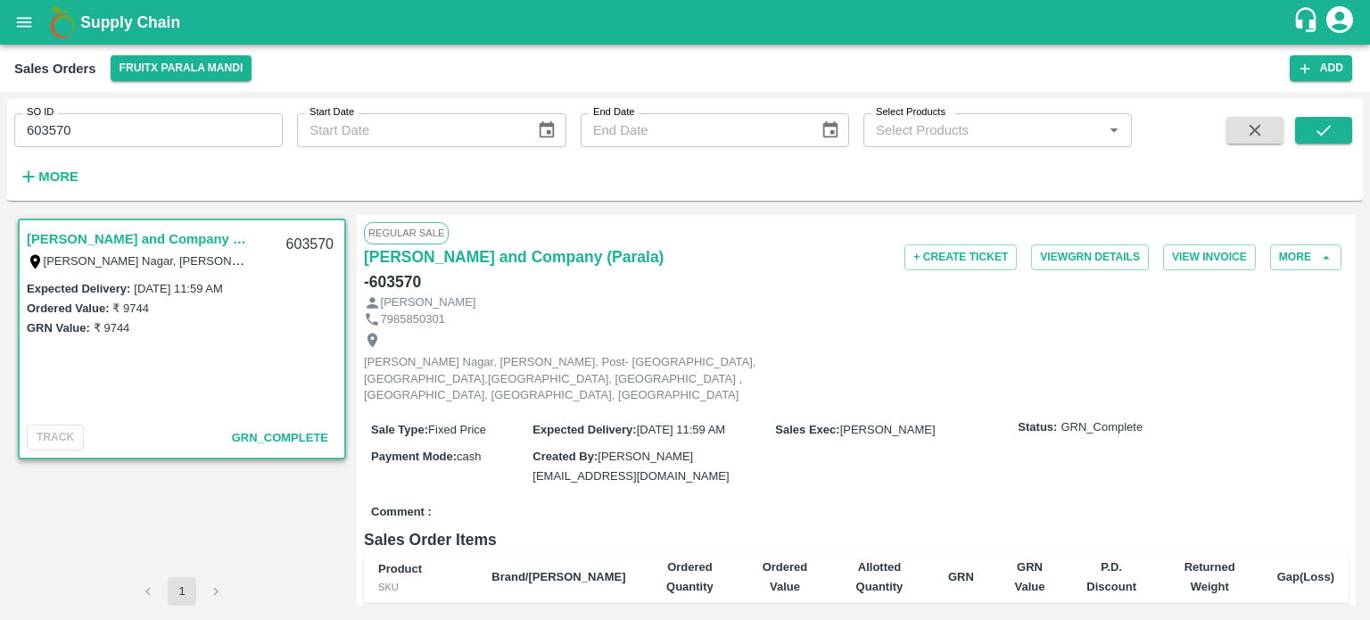
click at [146, 139] on input "603570" at bounding box center [148, 130] width 269 height 34
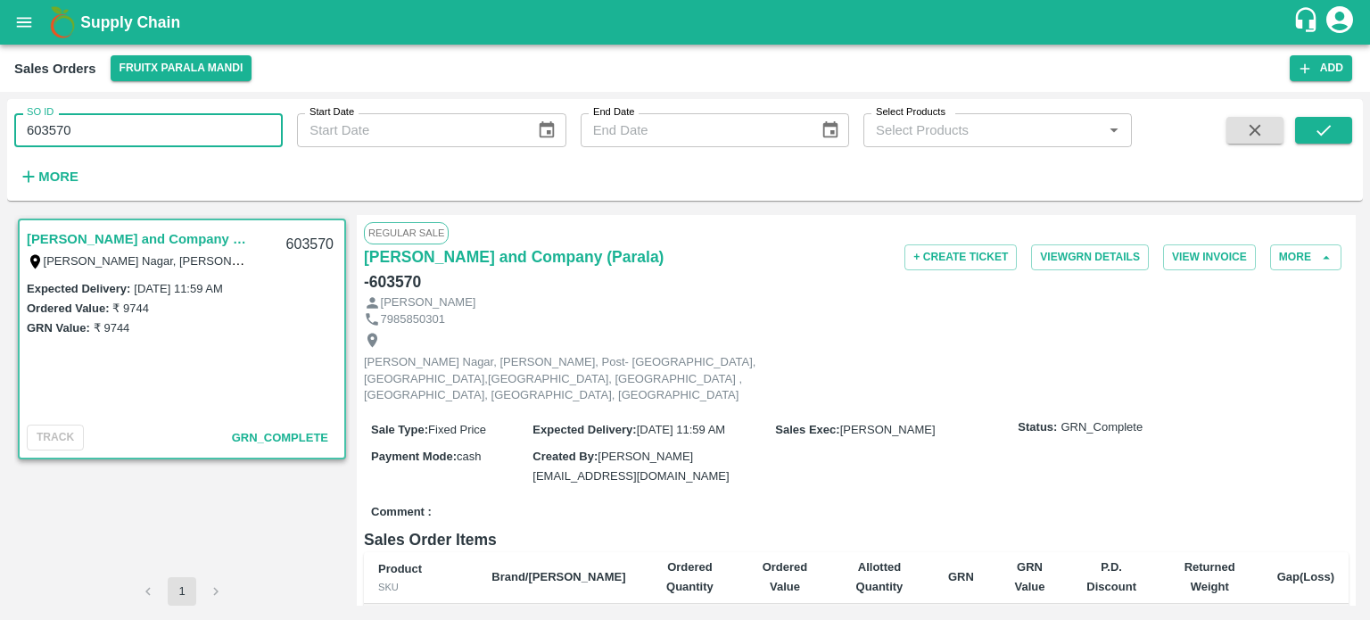
click at [146, 137] on input "603570" at bounding box center [148, 130] width 269 height 34
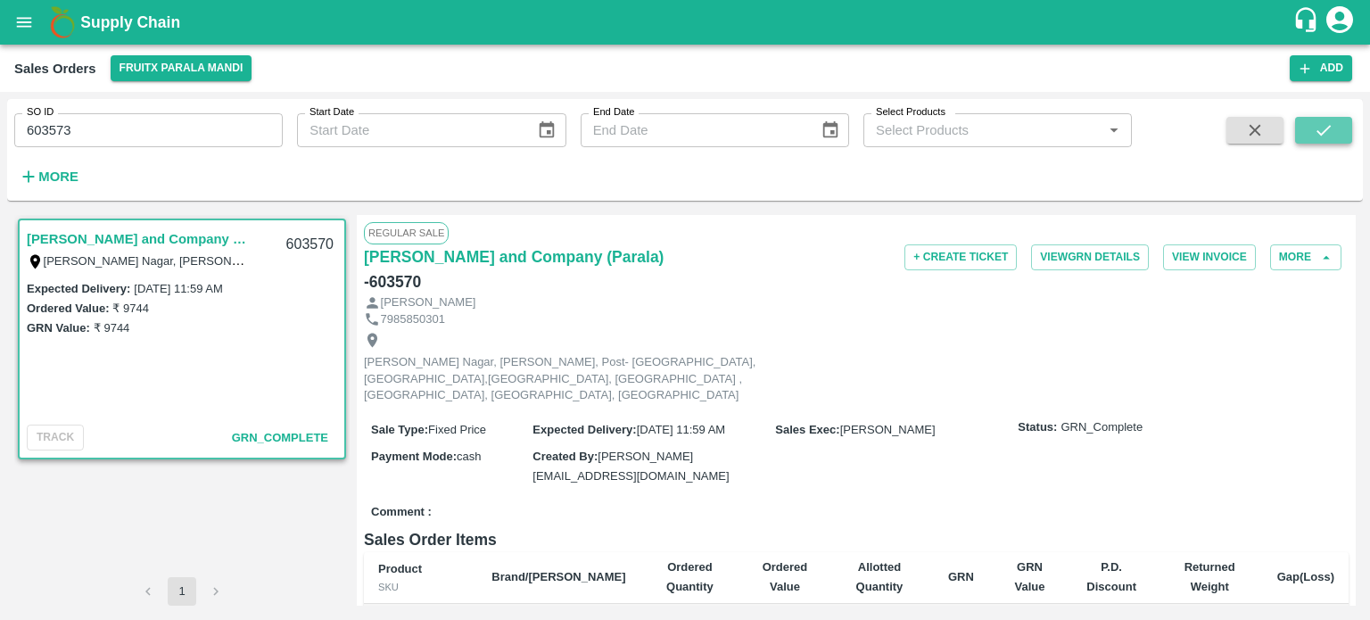
click at [1303, 136] on button "submit" at bounding box center [1323, 130] width 57 height 27
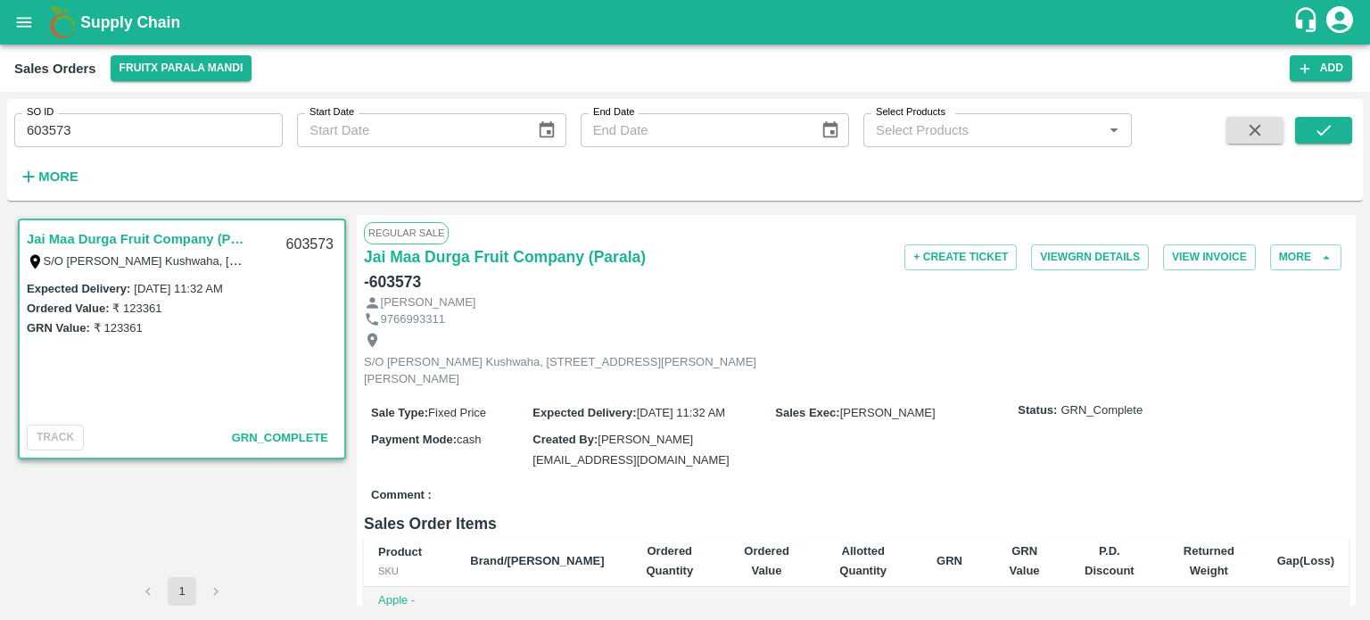
click at [116, 134] on input "603573" at bounding box center [148, 130] width 269 height 34
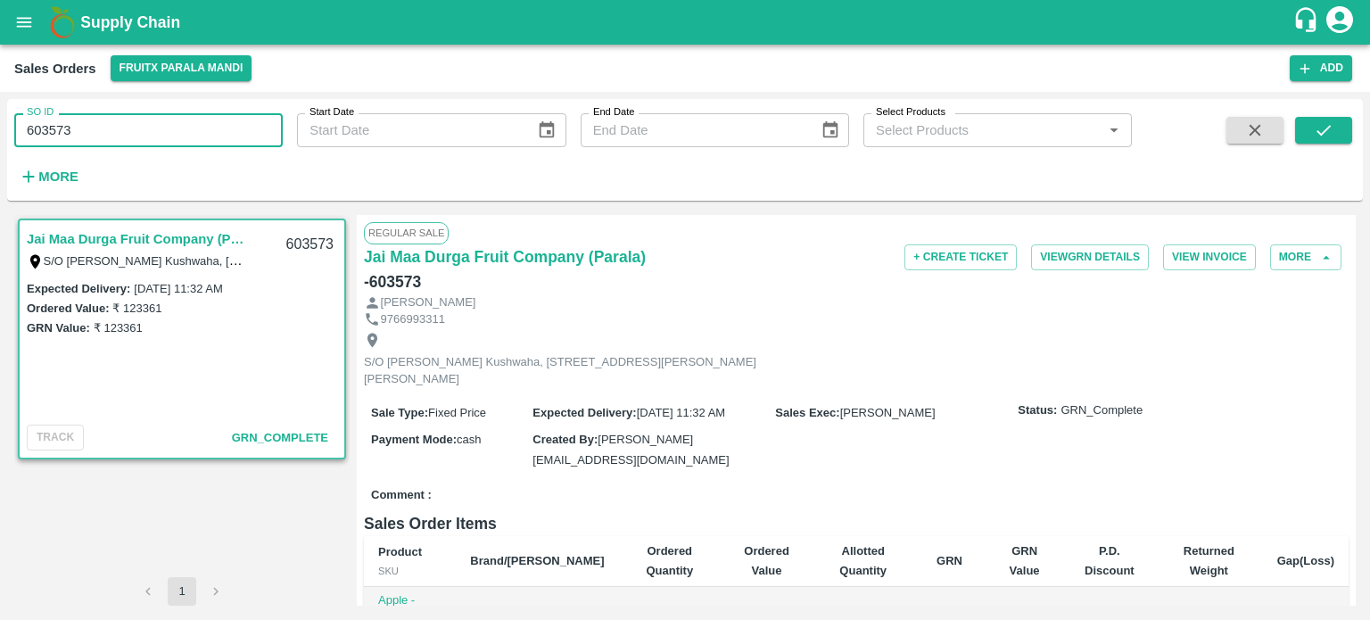
drag, startPoint x: 57, startPoint y: 127, endPoint x: 145, endPoint y: 123, distance: 88.4
click at [145, 123] on input "603573" at bounding box center [148, 130] width 269 height 34
click at [1327, 131] on icon "submit" at bounding box center [1324, 130] width 20 height 20
click at [56, 123] on input "603536" at bounding box center [148, 130] width 269 height 34
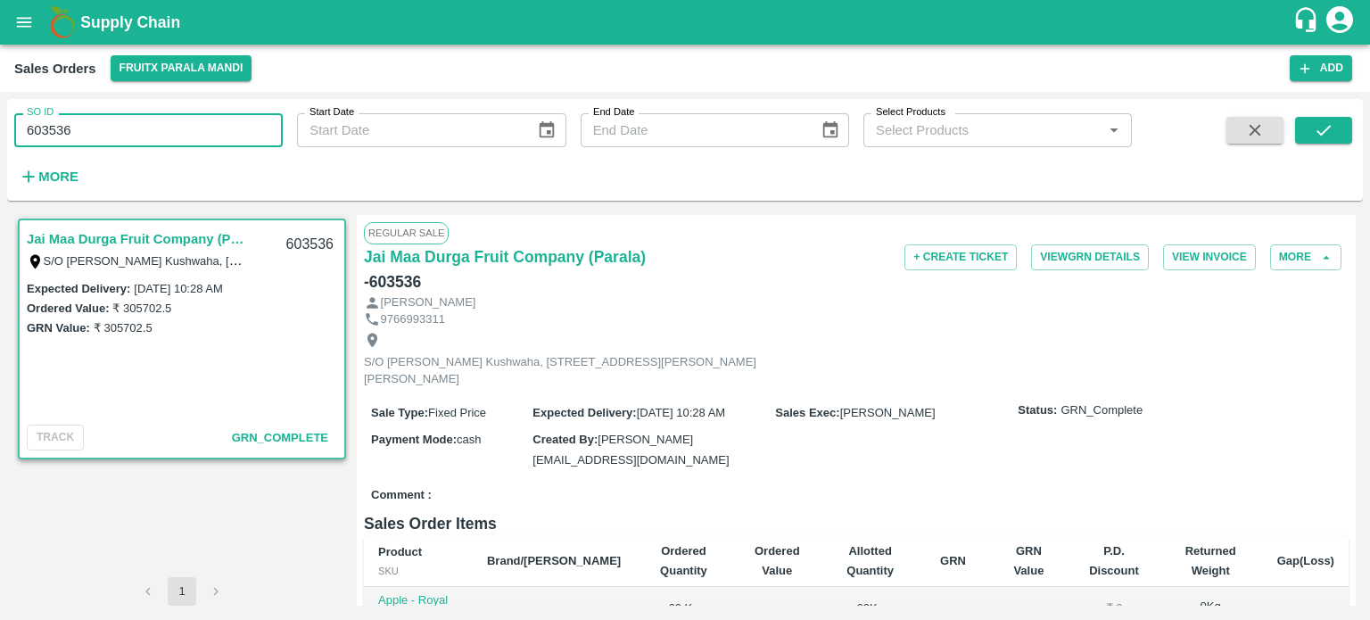
drag, startPoint x: 56, startPoint y: 123, endPoint x: 160, endPoint y: 120, distance: 103.5
click at [160, 120] on input "603536" at bounding box center [148, 130] width 269 height 34
click at [1317, 142] on button "submit" at bounding box center [1323, 130] width 57 height 27
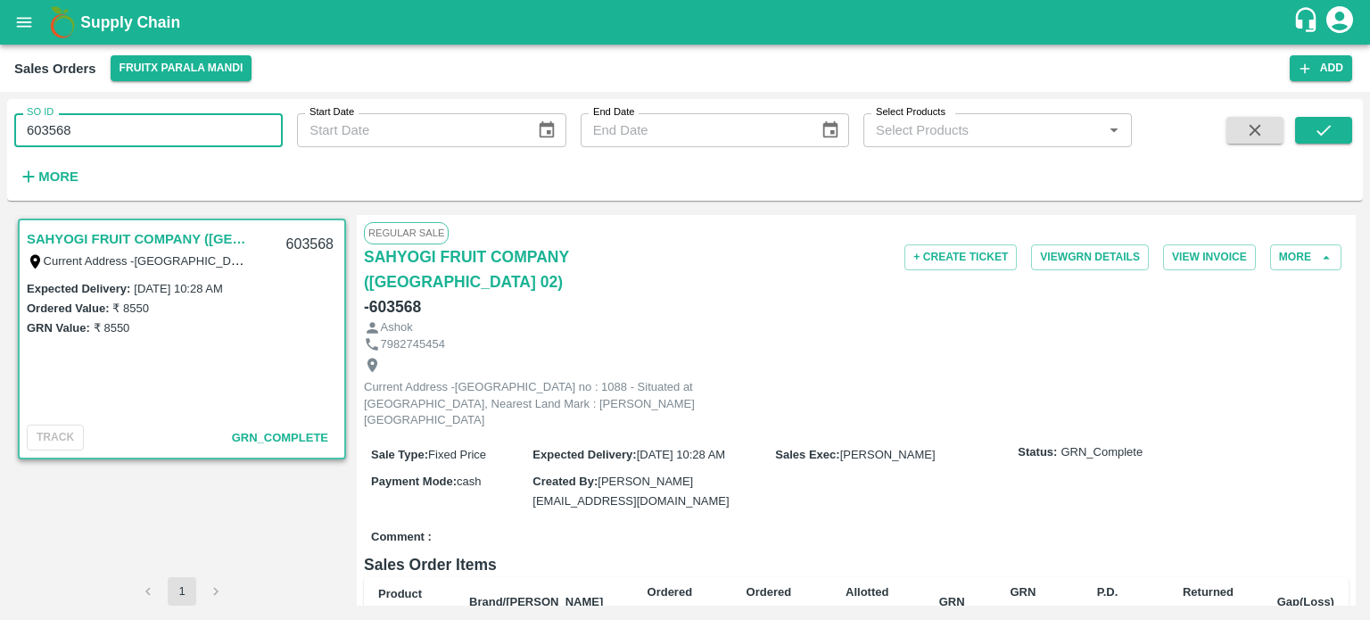
click at [140, 131] on input "603568" at bounding box center [148, 130] width 269 height 34
click at [1316, 131] on icon "submit" at bounding box center [1324, 130] width 20 height 20
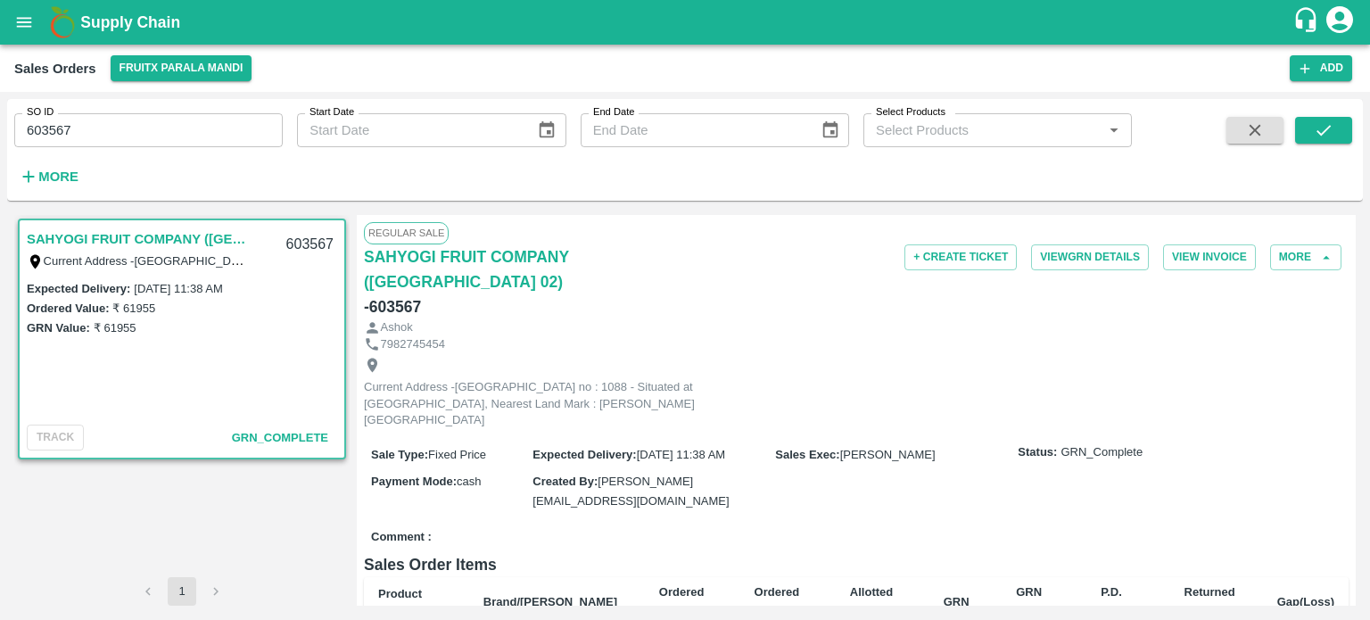
click at [154, 122] on input "603567" at bounding box center [148, 130] width 269 height 34
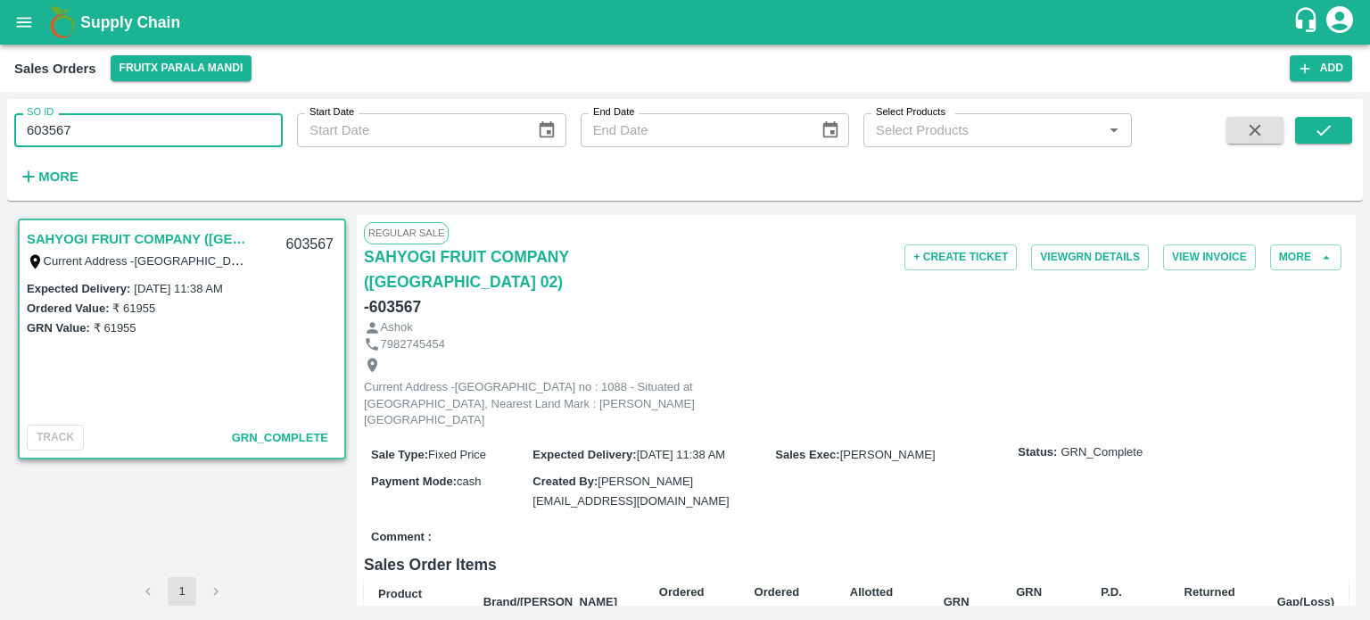
click at [62, 125] on input "603567" at bounding box center [148, 130] width 269 height 34
click at [1327, 135] on icon "submit" at bounding box center [1324, 130] width 20 height 20
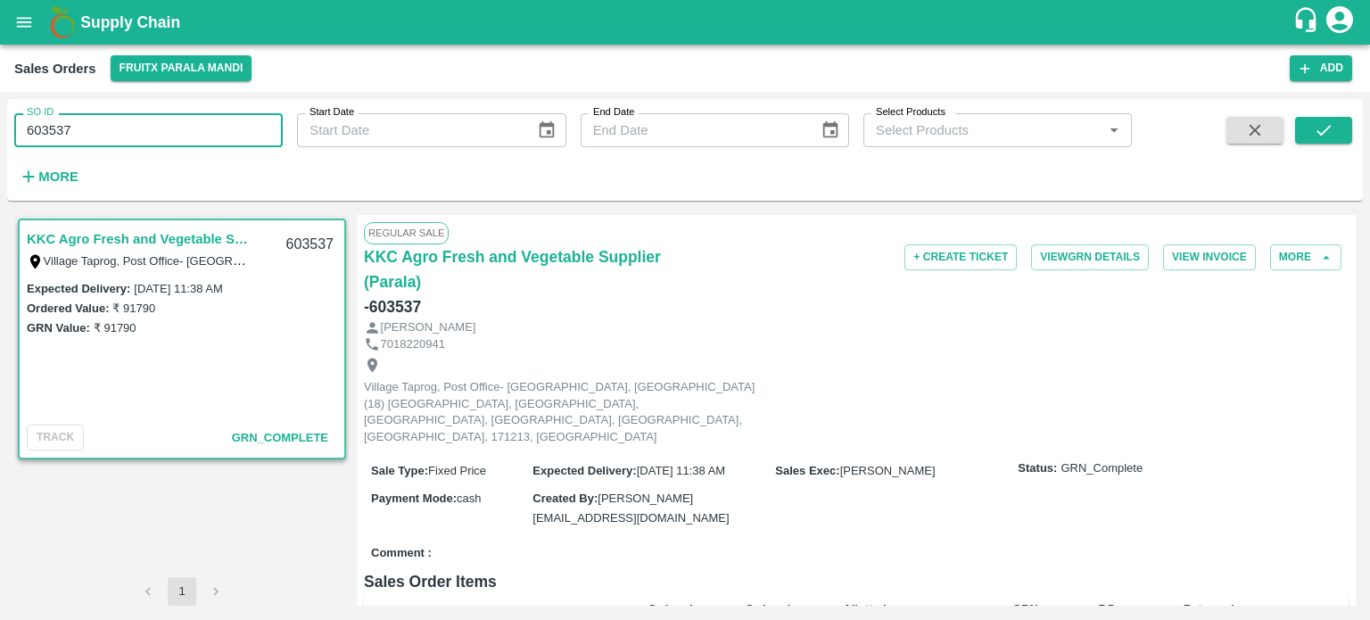
click at [176, 129] on input "603537" at bounding box center [148, 130] width 269 height 34
type input "603535"
click at [1324, 124] on icon "submit" at bounding box center [1324, 130] width 20 height 20
